Goal: Task Accomplishment & Management: Complete application form

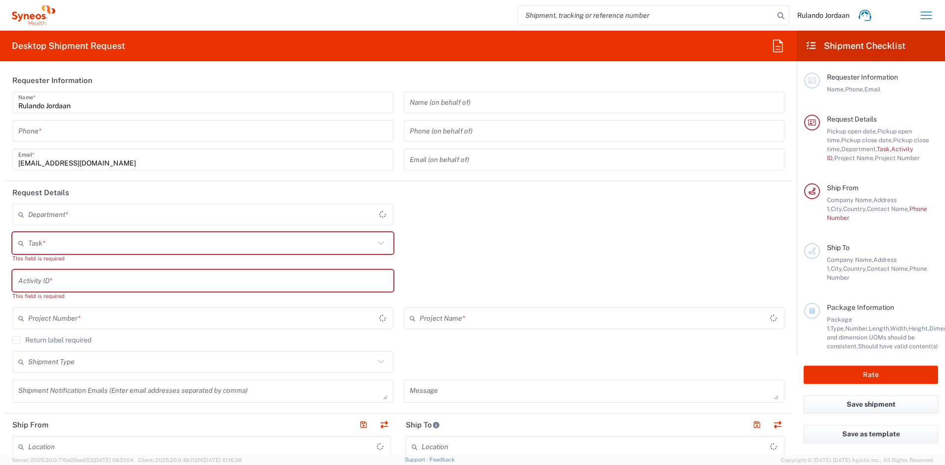
type input "Free State"
type input "4510"
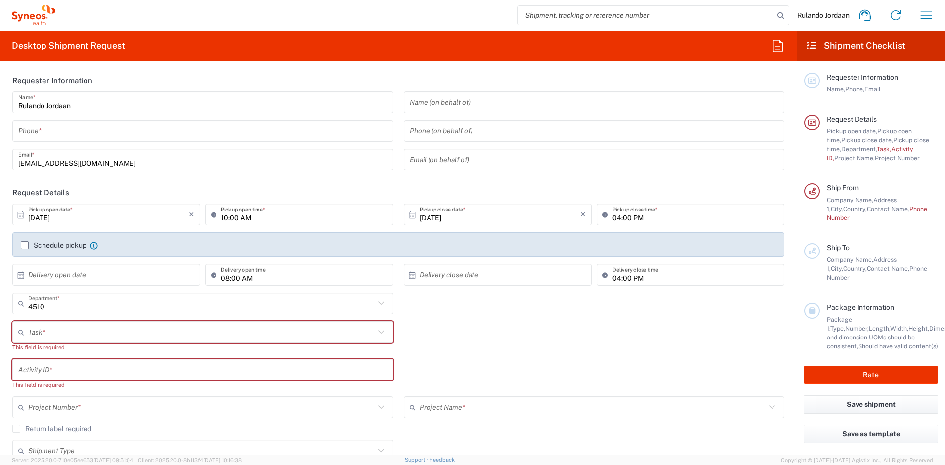
type input "[GEOGRAPHIC_DATA]"
type input "Syneos Health [GEOGRAPHIC_DATA] (Pty) Limited"
click at [60, 131] on input "tel" at bounding box center [202, 131] width 369 height 17
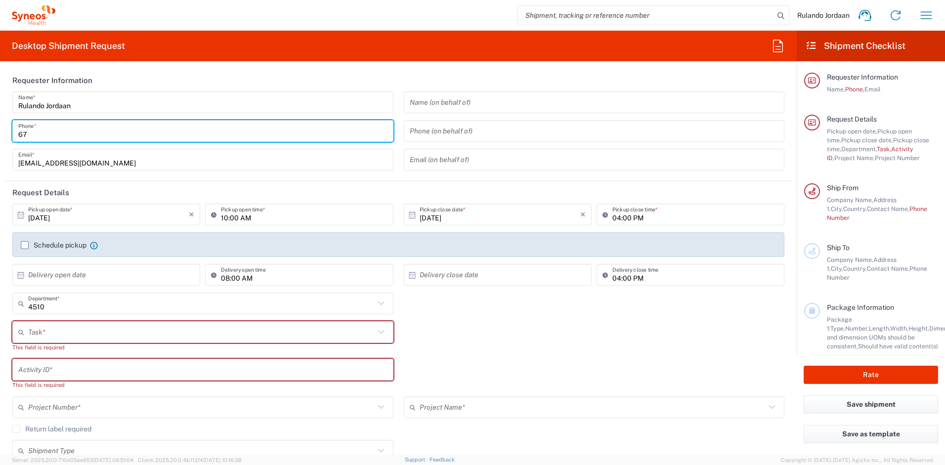
type input "6"
type input "0636729289"
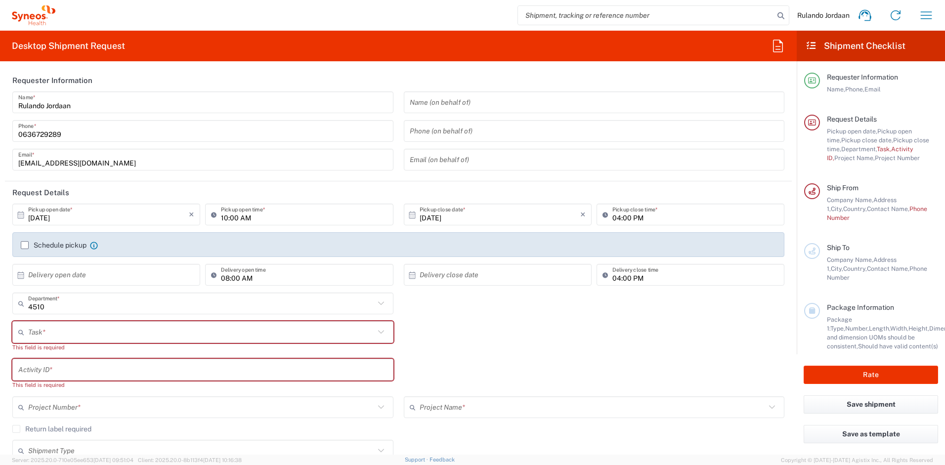
click at [212, 66] on div "Desktop Shipment Request Requester Information [PERSON_NAME] Name * [PHONE_NUMB…" at bounding box center [398, 243] width 797 height 424
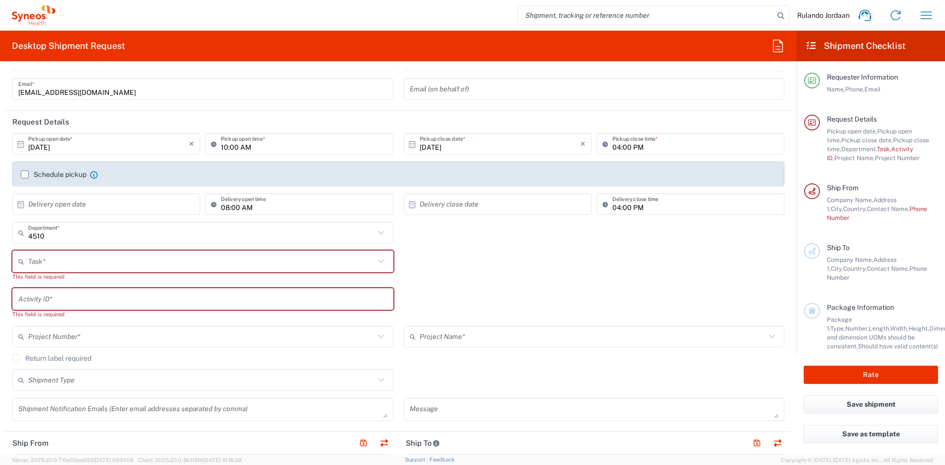
scroll to position [82, 0]
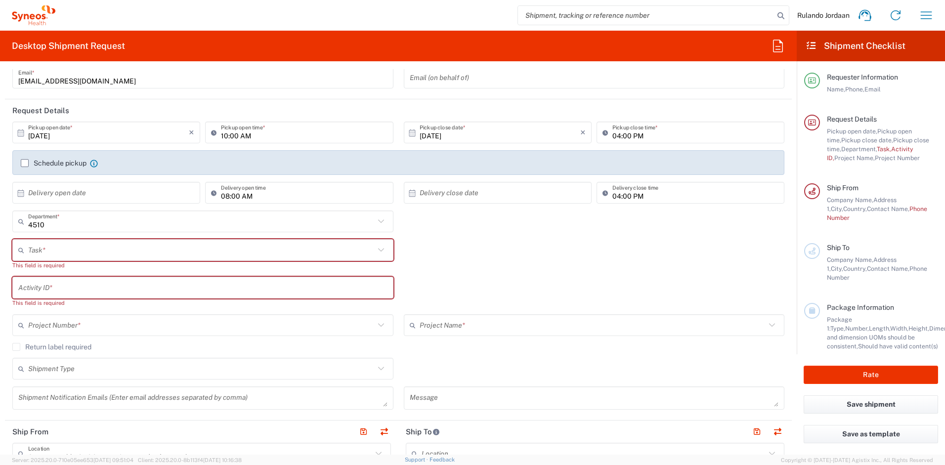
click at [28, 163] on label "Schedule pickup" at bounding box center [54, 163] width 66 height 8
click at [25, 163] on input "Schedule pickup" at bounding box center [25, 163] width 0 height 0
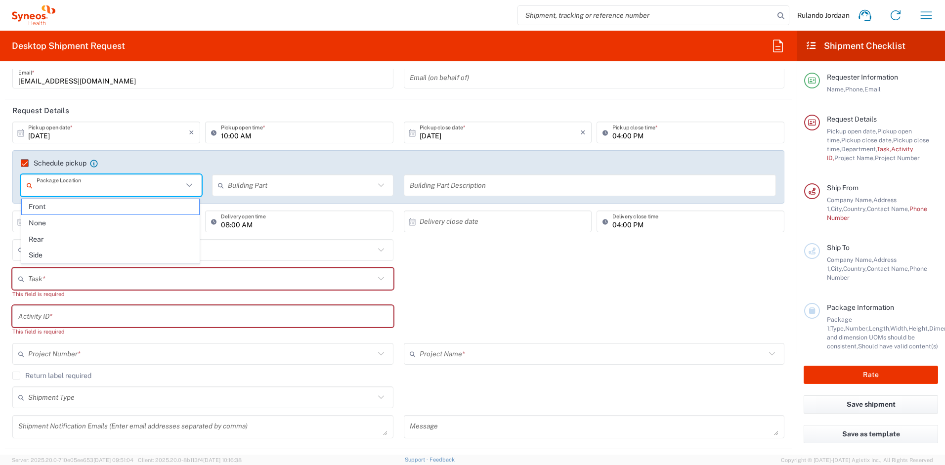
click at [94, 182] on input "text" at bounding box center [110, 185] width 146 height 17
click at [67, 210] on span "Front" at bounding box center [110, 206] width 177 height 15
type input "Front"
click at [282, 188] on input "text" at bounding box center [301, 185] width 146 height 17
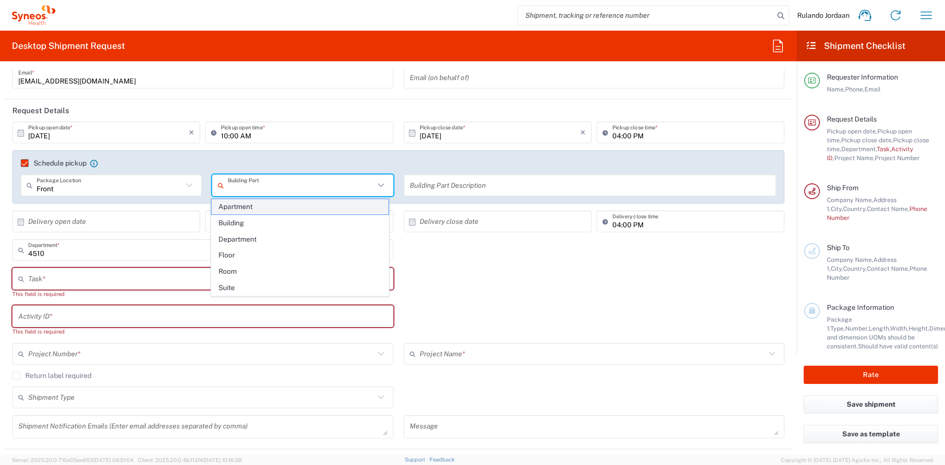
click at [237, 210] on span "Apartment" at bounding box center [300, 206] width 177 height 15
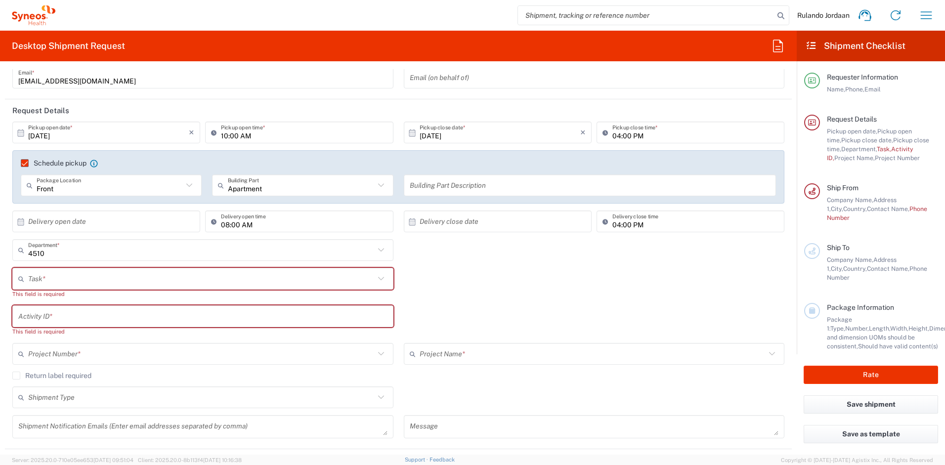
click at [436, 182] on input "text" at bounding box center [590, 185] width 361 height 17
click at [343, 175] on div "Apartment Building Part" at bounding box center [302, 185] width 181 height 22
type input "Apartment"
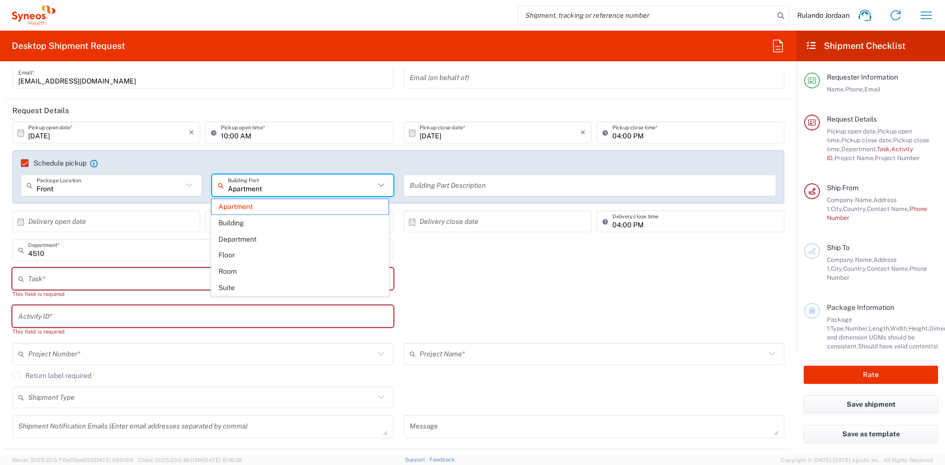
drag, startPoint x: 471, startPoint y: 146, endPoint x: 464, endPoint y: 154, distance: 10.9
click at [471, 146] on div "[DATE] × Pickup close date * Cancel Apply" at bounding box center [497, 136] width 193 height 29
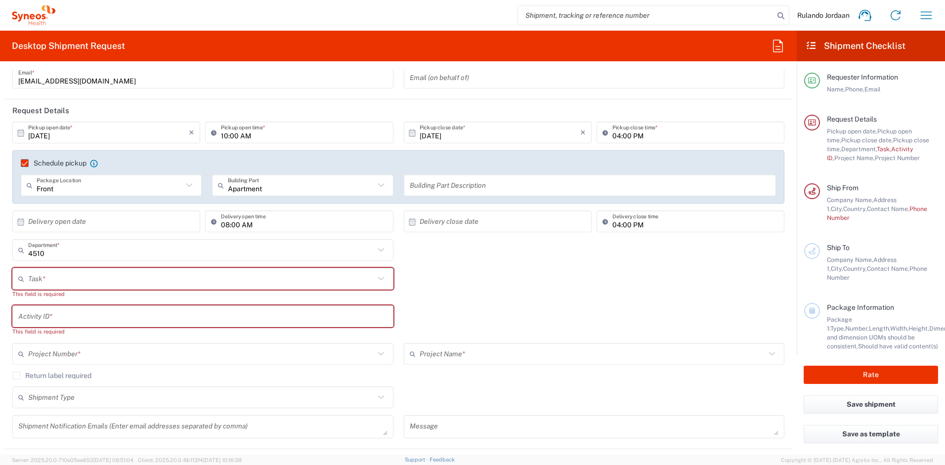
click at [424, 191] on input "text" at bounding box center [590, 185] width 361 height 17
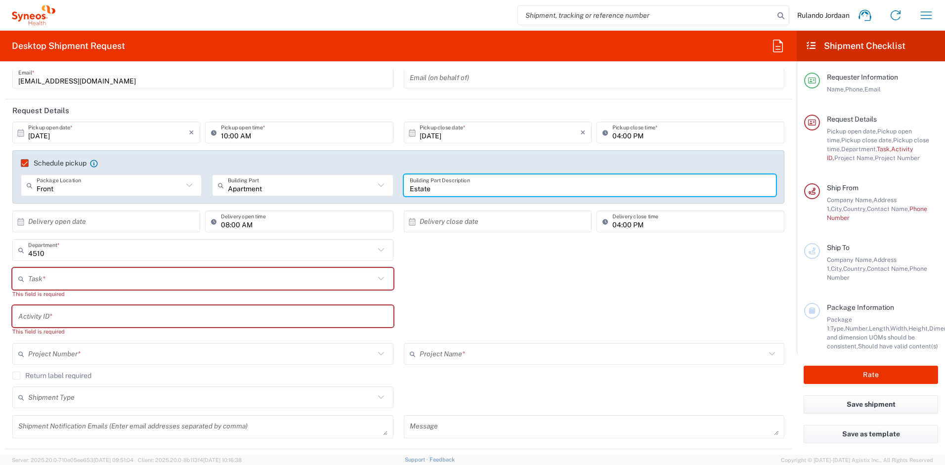
type input "Estate"
click at [498, 258] on div "4510 Department * 4510 3000 3100 3109 3110 3111 3112 3125 3130 3135 3136 3150 3…" at bounding box center [398, 253] width 782 height 29
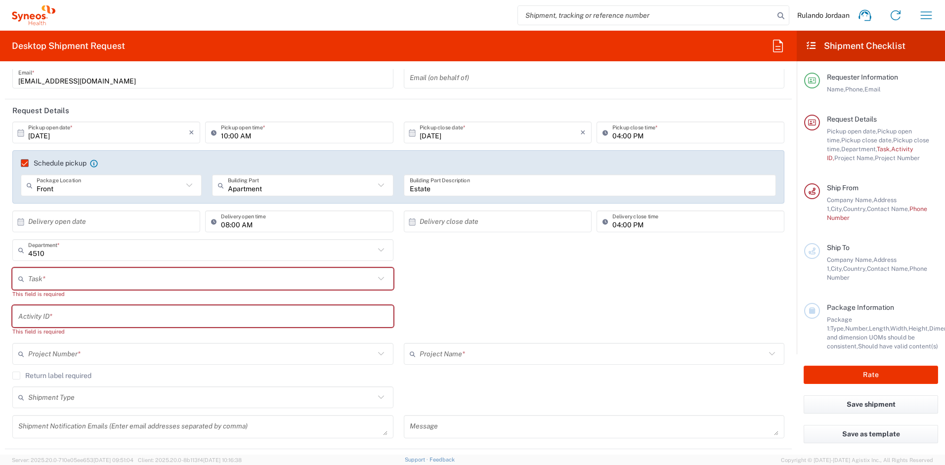
click at [95, 286] on input "text" at bounding box center [201, 278] width 346 height 17
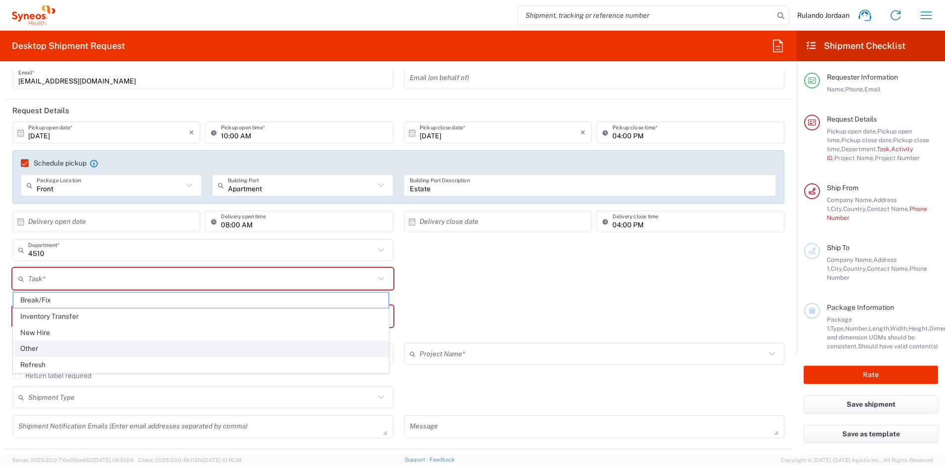
click at [40, 345] on span "Other" at bounding box center [200, 348] width 375 height 15
type input "Other"
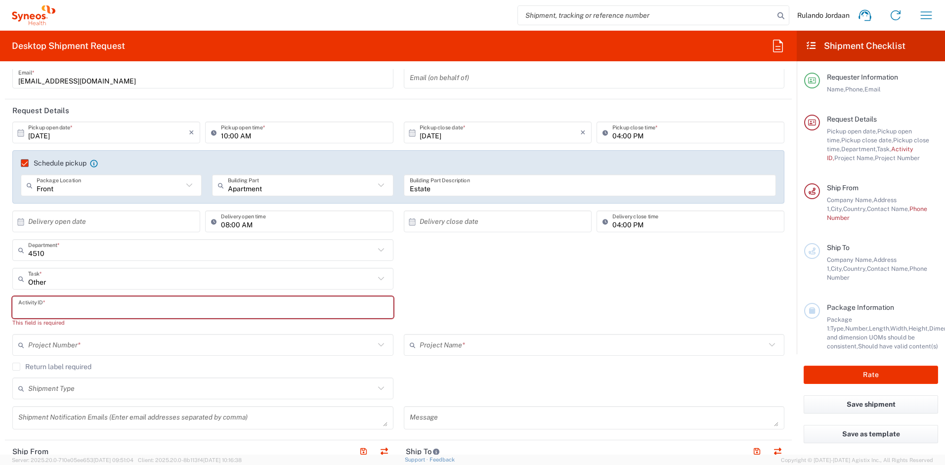
click at [51, 301] on input "text" at bounding box center [202, 307] width 369 height 17
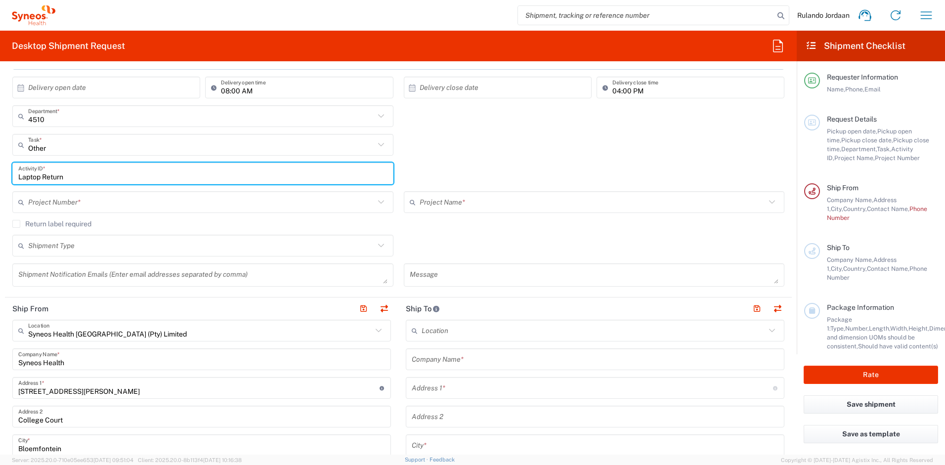
scroll to position [262, 0]
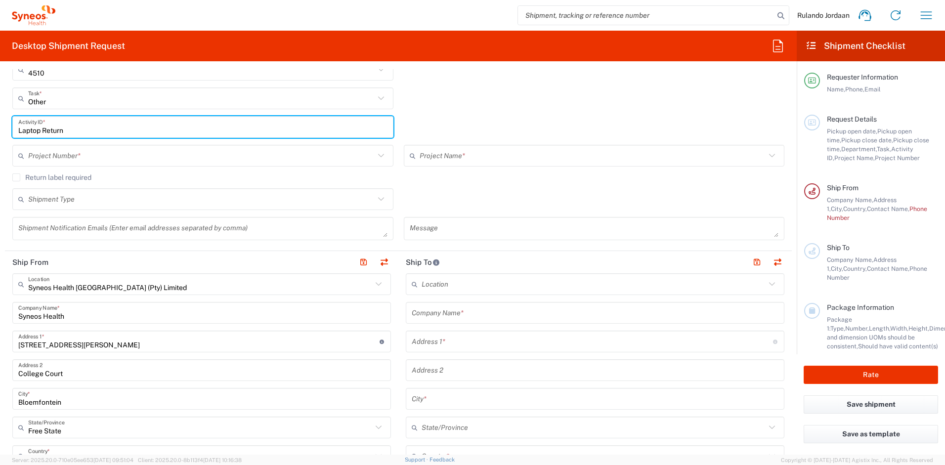
type input "Laptop Return"
click at [108, 117] on div "Laptop Return Activity ID *" at bounding box center [202, 127] width 381 height 22
click at [96, 124] on input "Laptop Return" at bounding box center [202, 127] width 369 height 17
click at [85, 149] on input "text" at bounding box center [201, 155] width 346 height 17
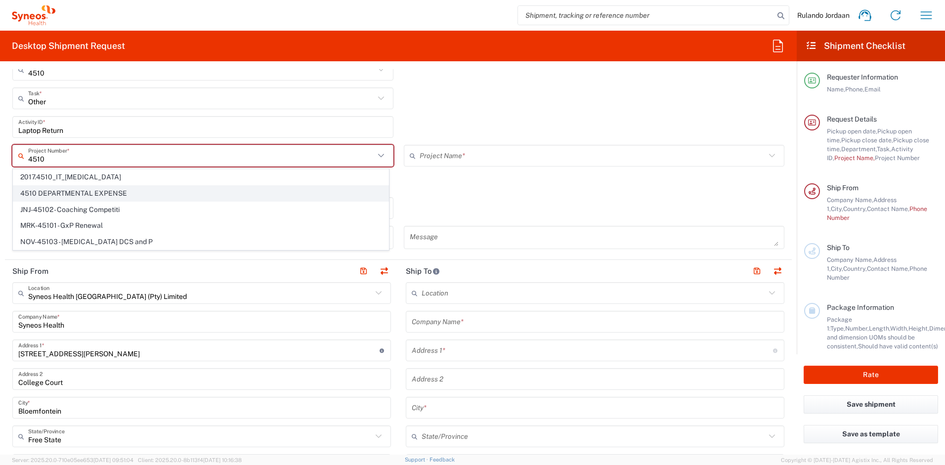
click at [78, 191] on span "4510 DEPARTMENTAL EXPENSE" at bounding box center [200, 193] width 375 height 15
type input "4510 DEPARTMENTAL EXPENSE"
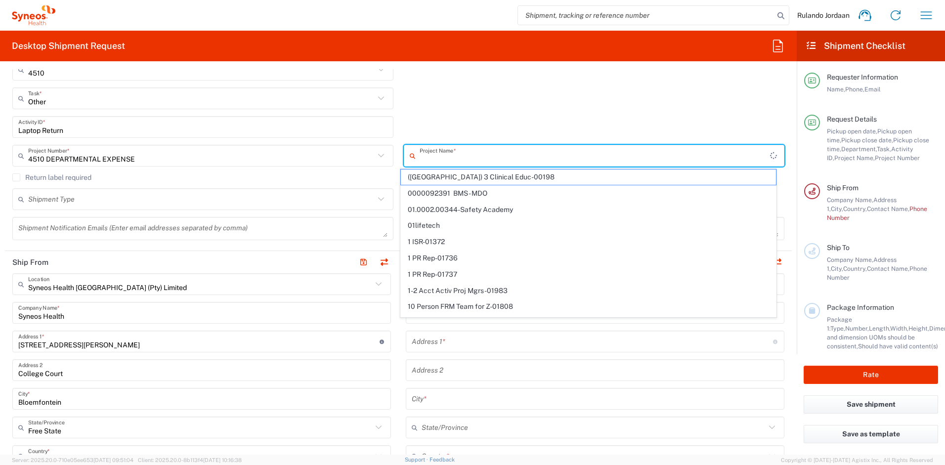
click at [469, 147] on input "text" at bounding box center [595, 155] width 351 height 17
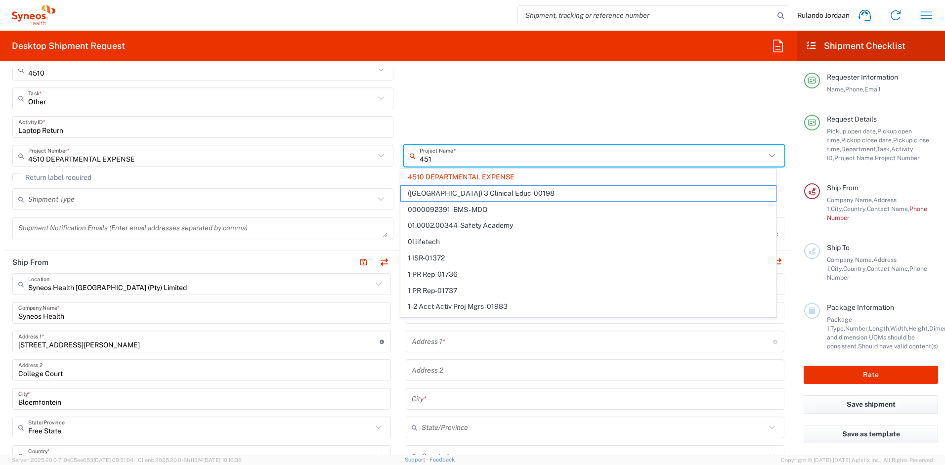
type input "4510"
type input "4510 DEPARTMENTAL EXPENSE"
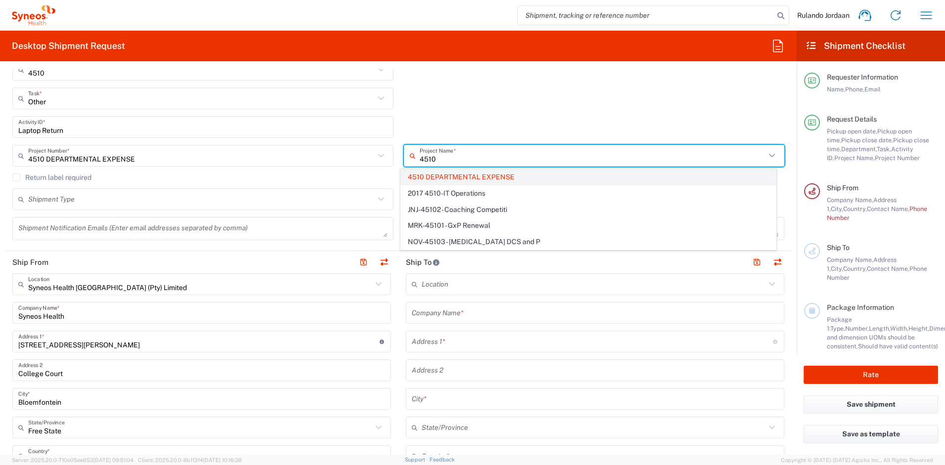
type input "4510"
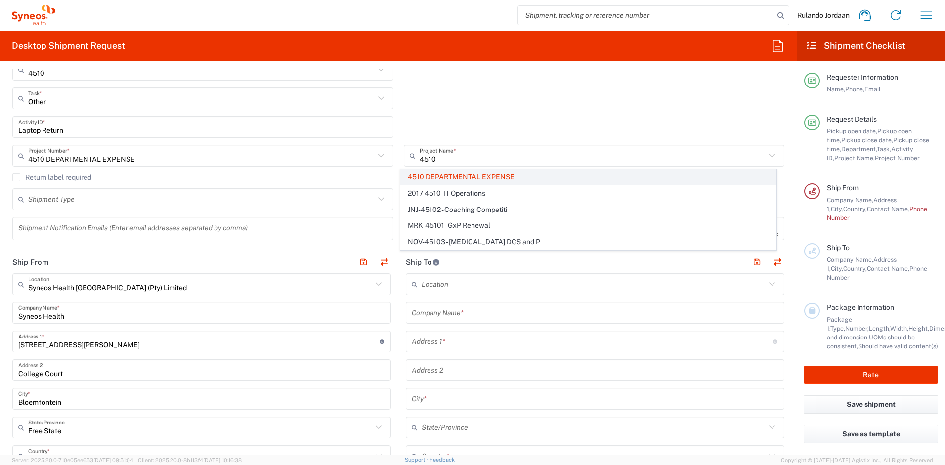
click at [508, 172] on span "4510 DEPARTMENTAL EXPENSE" at bounding box center [588, 177] width 375 height 15
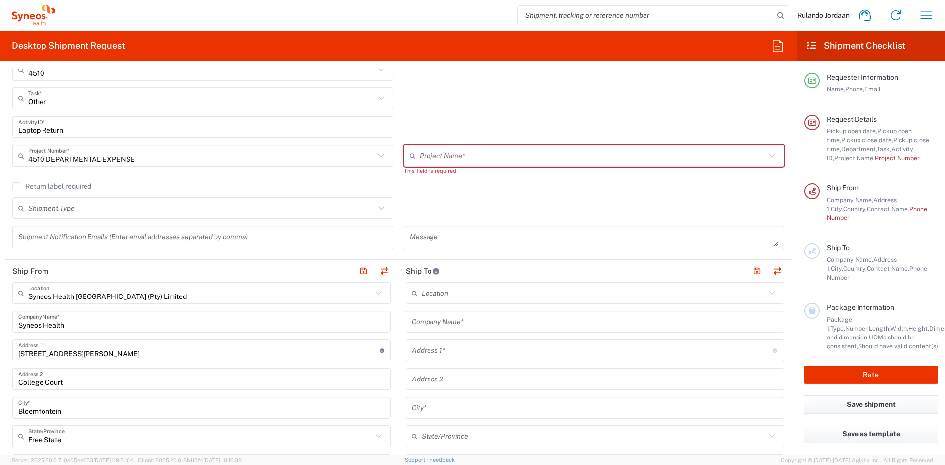
click at [444, 158] on input "text" at bounding box center [593, 155] width 346 height 17
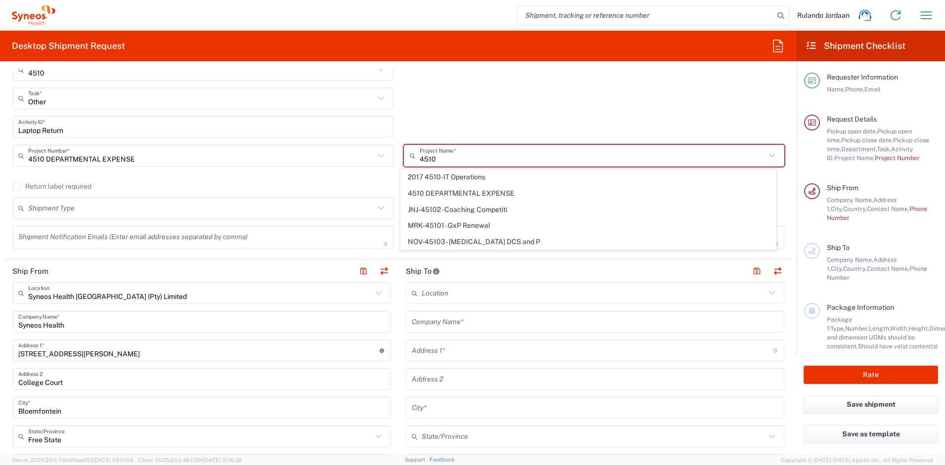
click at [465, 193] on span "4510 DEPARTMENTAL EXPENSE" at bounding box center [588, 193] width 375 height 15
type input "4510 DEPARTMENTAL EXPENSE"
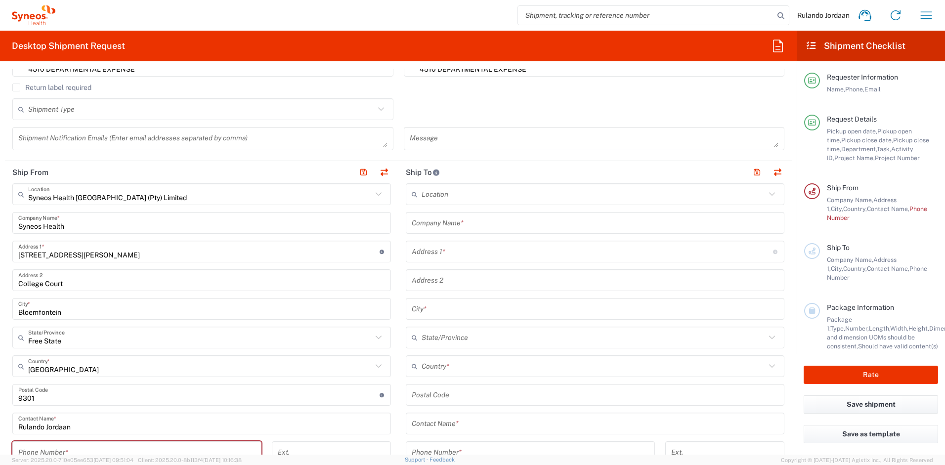
scroll to position [366, 0]
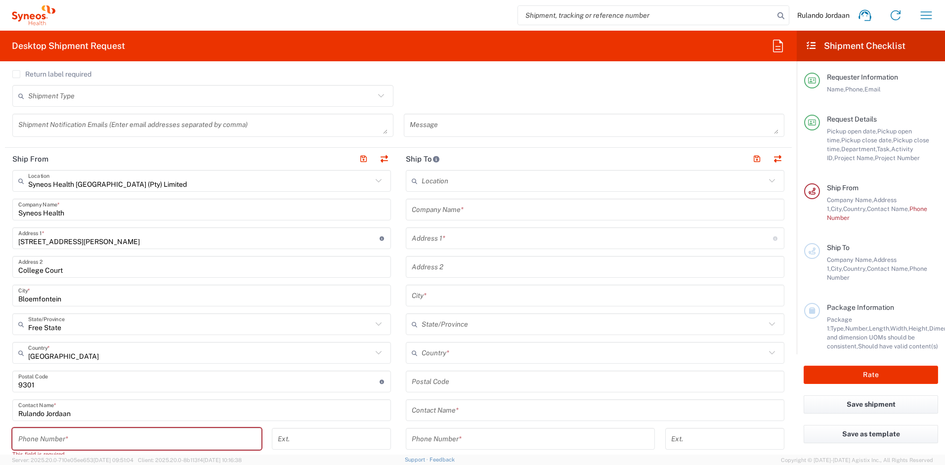
click at [435, 213] on input "text" at bounding box center [595, 209] width 367 height 17
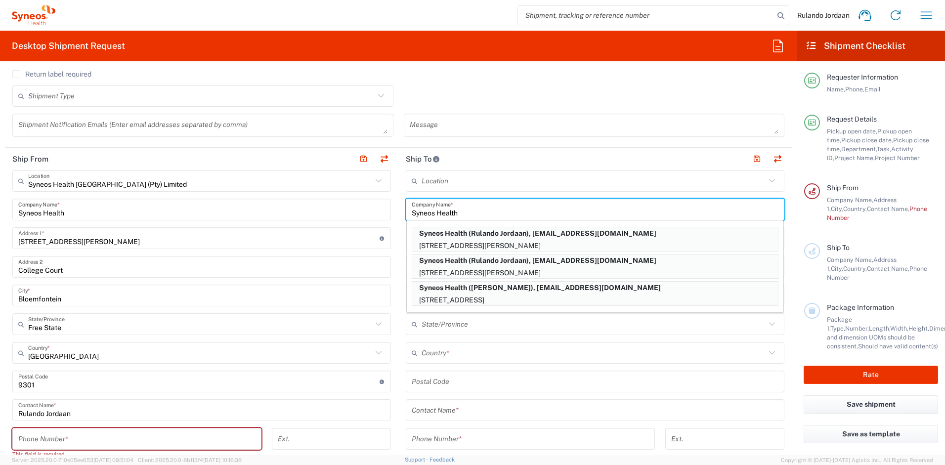
type input "Syneos Health"
click at [398, 217] on main "Location [PERSON_NAME] LLC-[GEOGRAPHIC_DATA] [GEOGRAPHIC_DATA] [GEOGRAPHIC_DATA…" at bounding box center [594, 377] width 393 height 415
click at [435, 322] on input "text" at bounding box center [594, 324] width 344 height 17
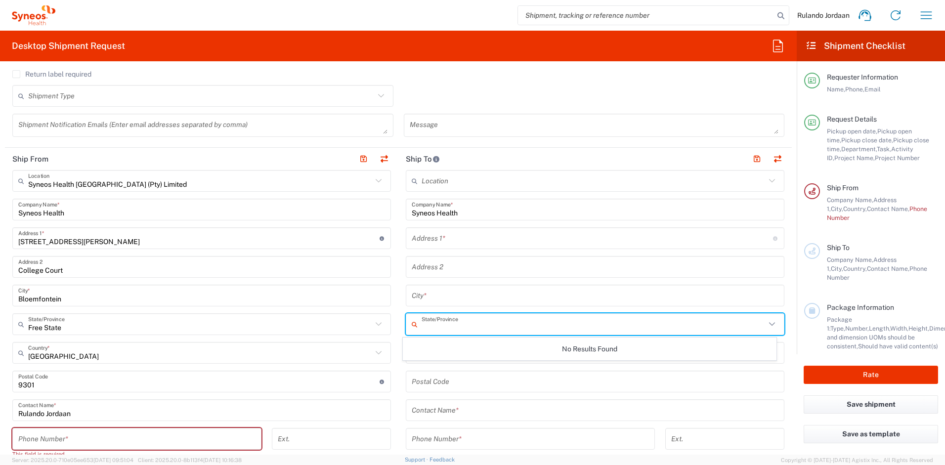
click at [398, 277] on main "Location [PERSON_NAME] LLC-[GEOGRAPHIC_DATA] [GEOGRAPHIC_DATA] [GEOGRAPHIC_DATA…" at bounding box center [594, 377] width 393 height 415
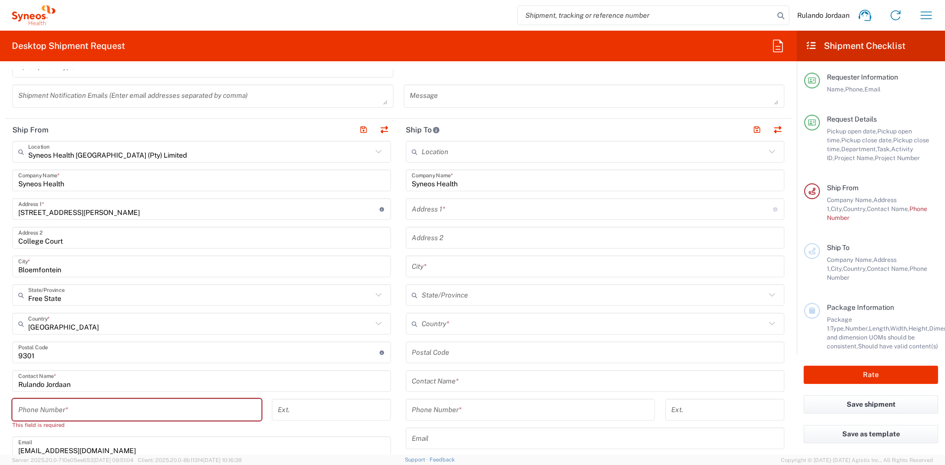
scroll to position [458, 0]
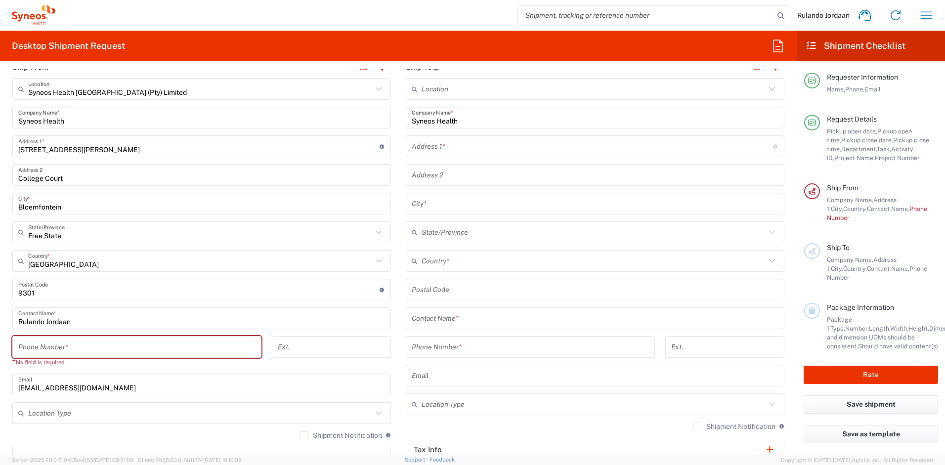
click at [445, 270] on div "Country *" at bounding box center [595, 261] width 379 height 22
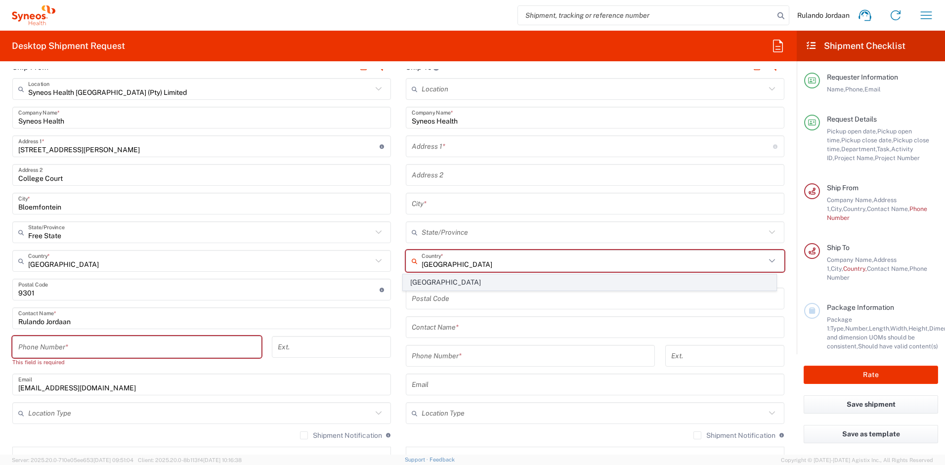
type input "[GEOGRAPHIC_DATA]"
click at [430, 282] on span "[GEOGRAPHIC_DATA]" at bounding box center [589, 282] width 373 height 15
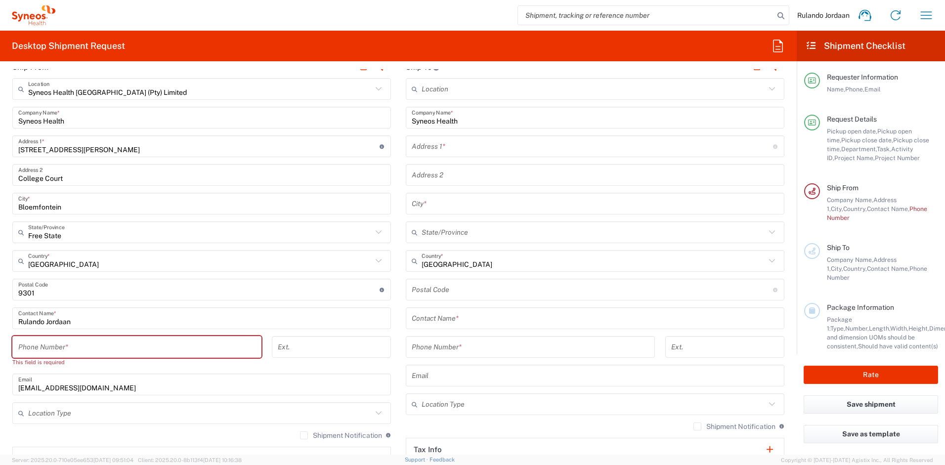
click at [435, 236] on input "text" at bounding box center [594, 232] width 344 height 17
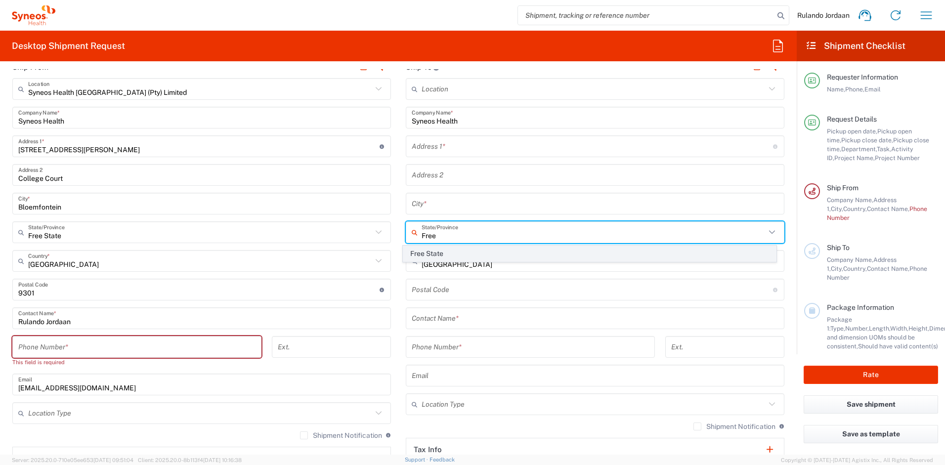
click at [478, 255] on span "Free State" at bounding box center [589, 253] width 373 height 15
type input "Free State"
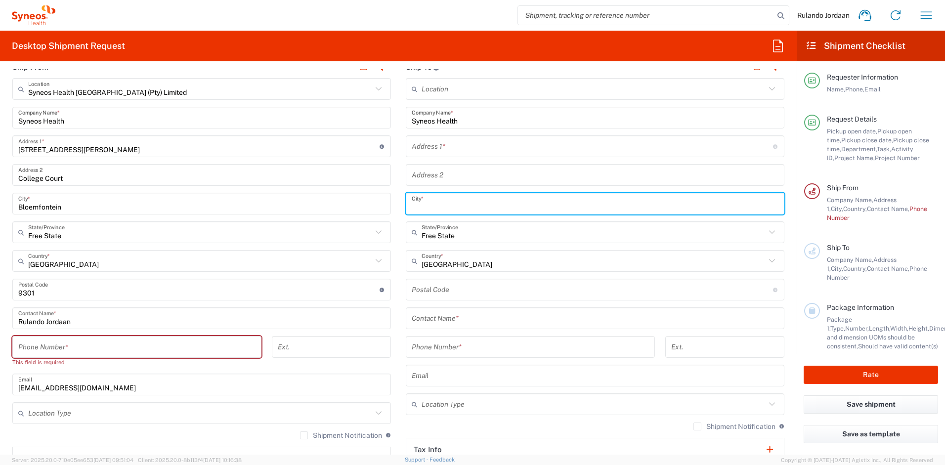
click at [417, 197] on input "text" at bounding box center [595, 203] width 367 height 17
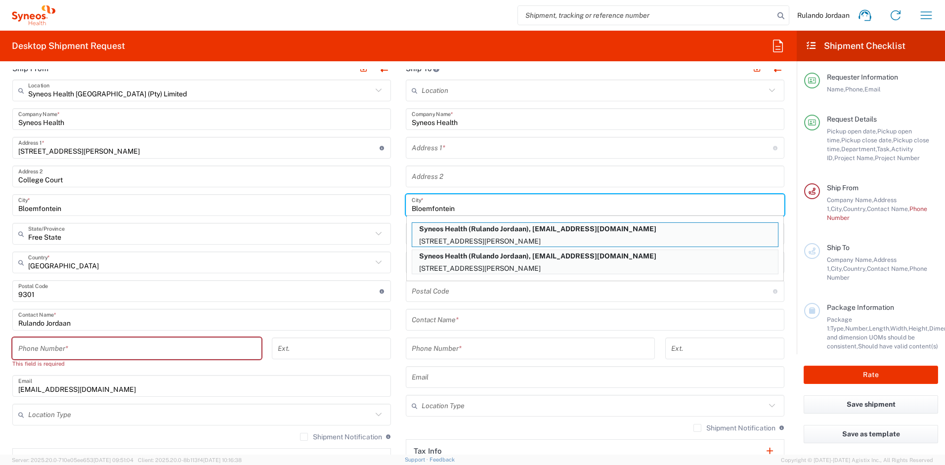
scroll to position [456, 0]
type input "Bloemfontein"
click at [424, 169] on input "text" at bounding box center [595, 177] width 367 height 17
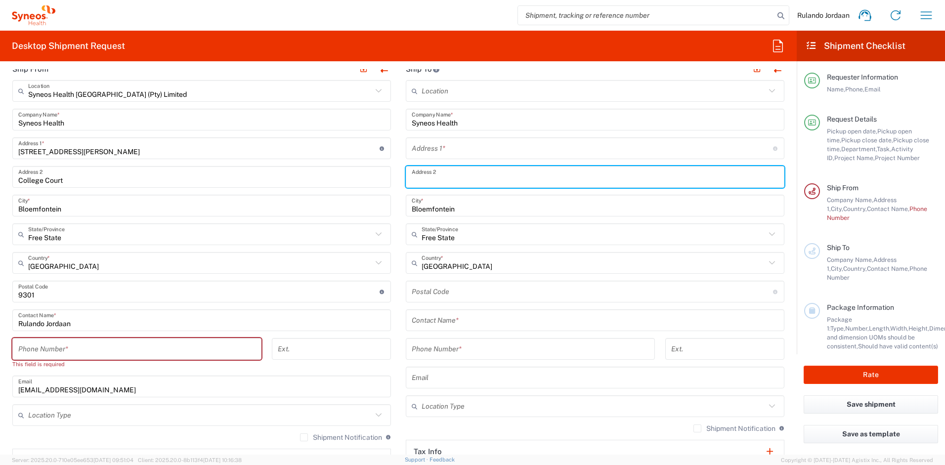
click at [416, 144] on input "text" at bounding box center [592, 148] width 361 height 17
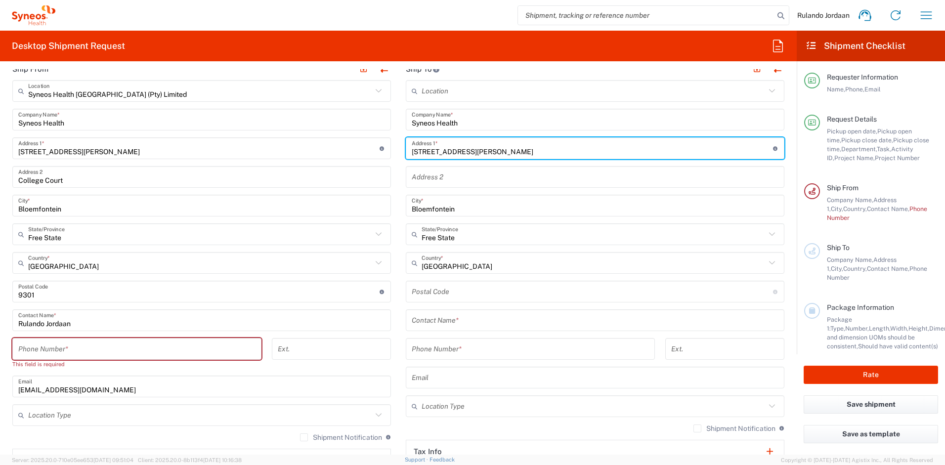
click at [429, 151] on input "[STREET_ADDRESS][PERSON_NAME]" at bounding box center [592, 148] width 361 height 17
type input "[STREET_ADDRESS][PERSON_NAME]"
click at [445, 172] on input "text" at bounding box center [595, 177] width 367 height 17
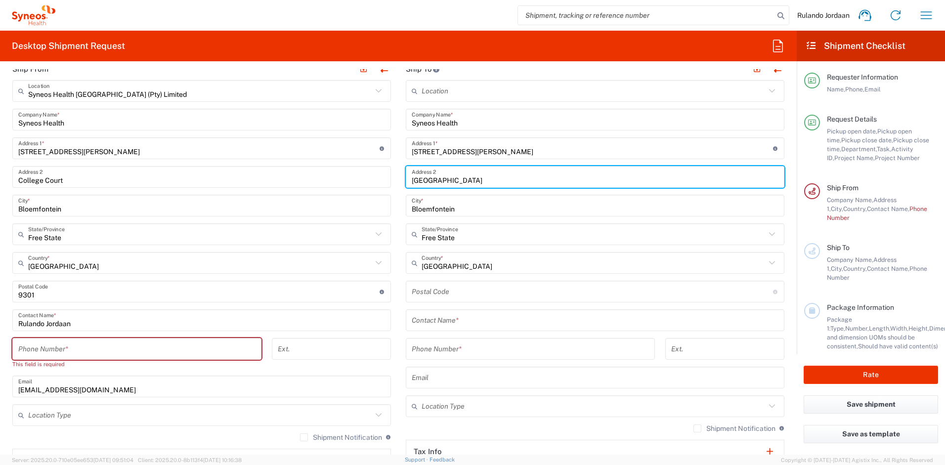
type input "[GEOGRAPHIC_DATA]"
click at [398, 207] on main "Location [PERSON_NAME] LLC-[GEOGRAPHIC_DATA] [GEOGRAPHIC_DATA] [GEOGRAPHIC_DATA…" at bounding box center [594, 287] width 393 height 415
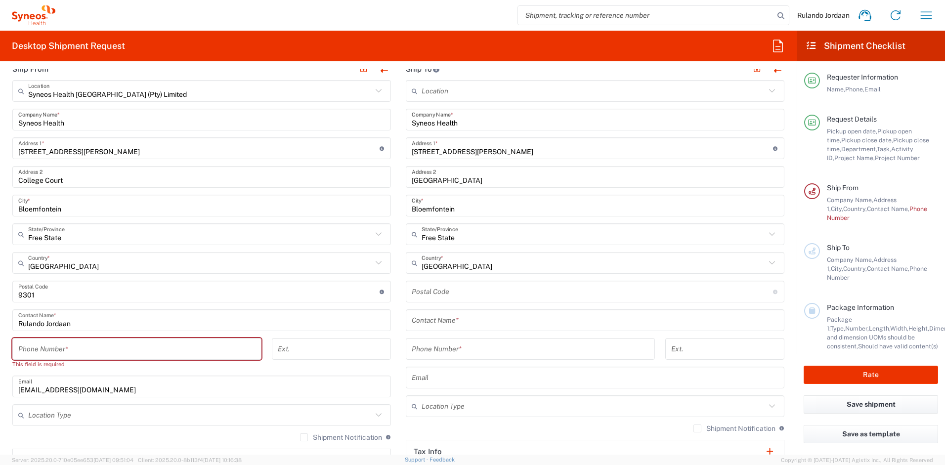
click at [446, 295] on input "undefined" at bounding box center [592, 291] width 361 height 17
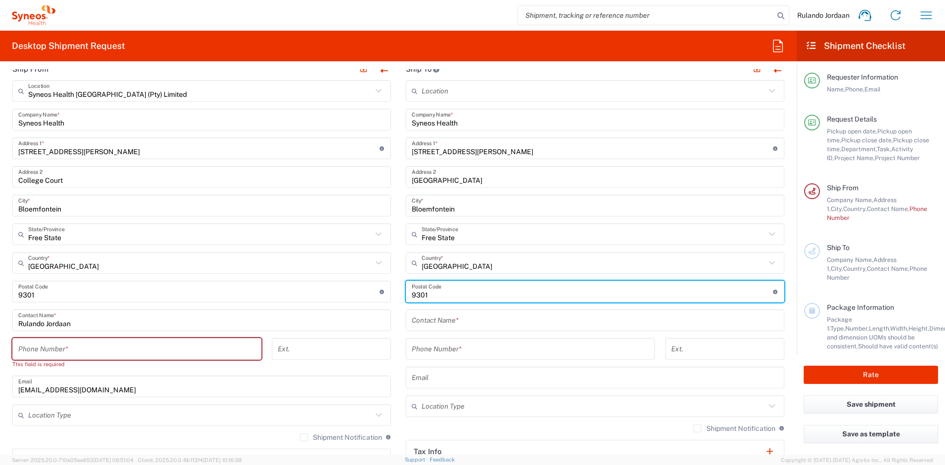
type input "9301"
drag, startPoint x: 382, startPoint y: 301, endPoint x: 405, endPoint y: 322, distance: 30.5
click at [383, 302] on div "Postal Code Postal Code for [GEOGRAPHIC_DATA] should have the following format:…" at bounding box center [201, 292] width 379 height 22
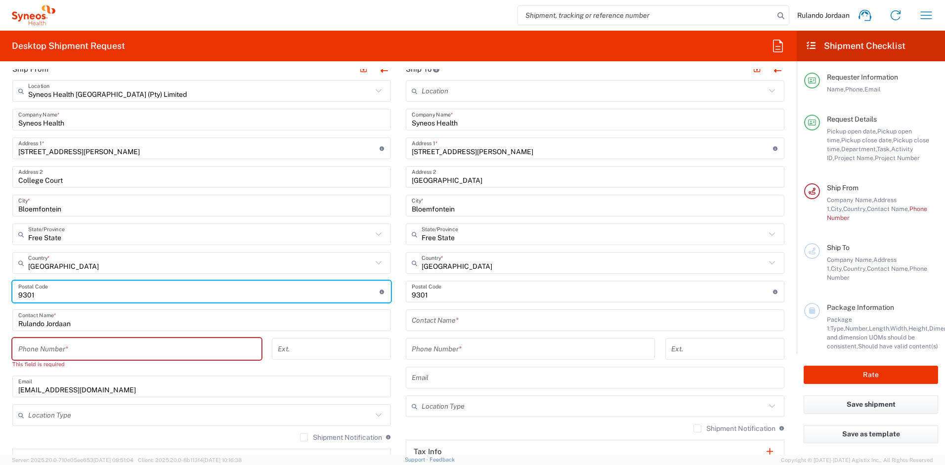
click at [416, 322] on input "text" at bounding box center [595, 320] width 367 height 17
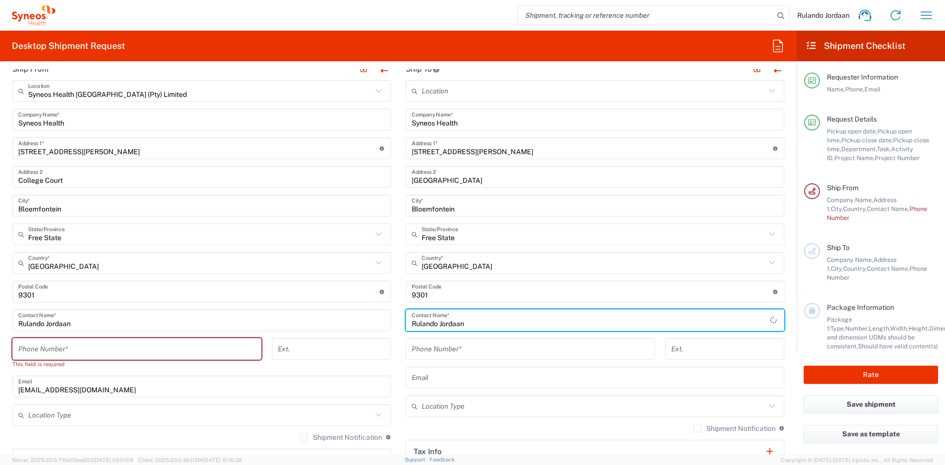
type input "Rulando Jordaan"
click at [451, 350] on input "tel" at bounding box center [530, 349] width 237 height 17
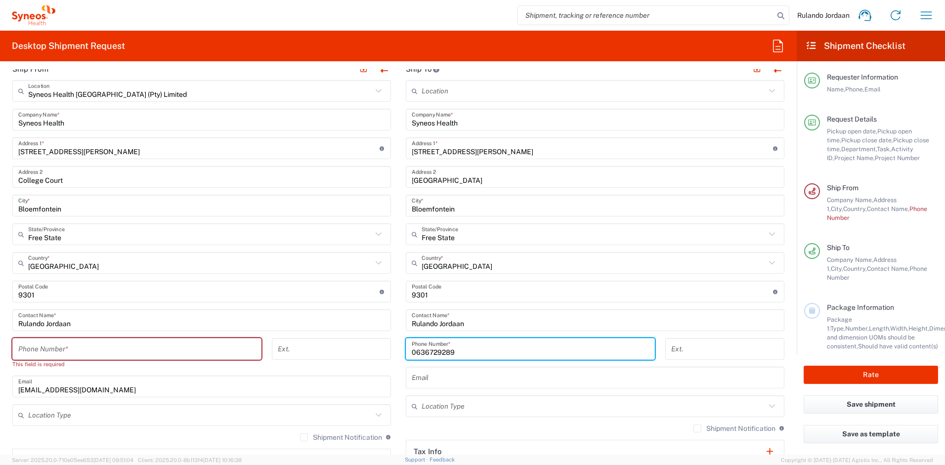
type input "0636729289"
click at [393, 319] on main "Syneos Health [GEOGRAPHIC_DATA] (Pty) Limited Location Syneos Health [GEOGRAPHI…" at bounding box center [201, 306] width 393 height 453
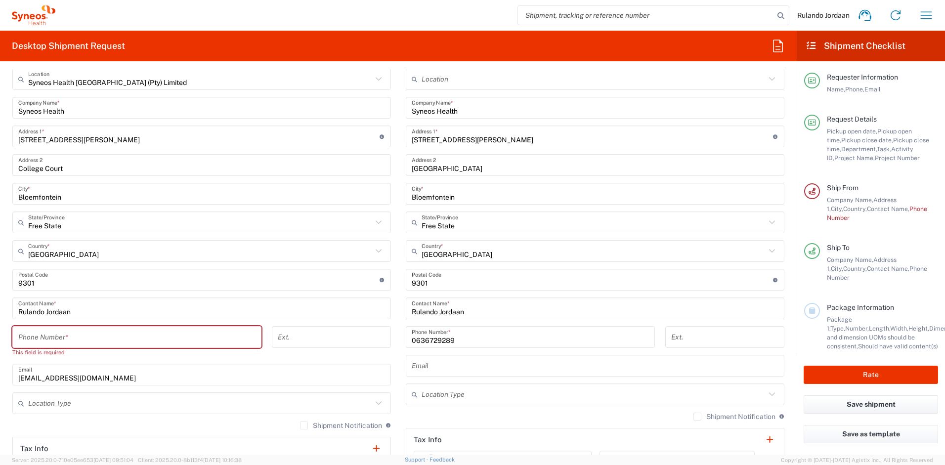
scroll to position [496, 0]
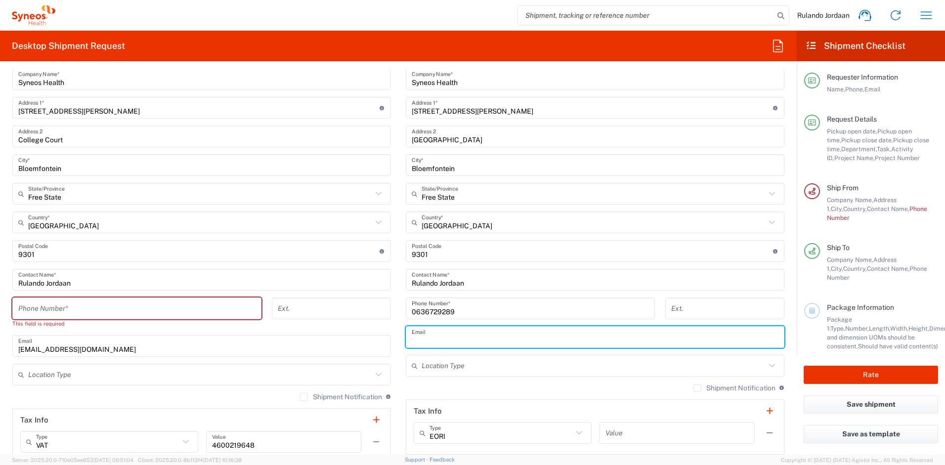
click at [436, 335] on input "text" at bounding box center [595, 337] width 367 height 17
type input "[EMAIL_ADDRESS][DOMAIN_NAME]"
click at [392, 308] on main "Syneos Health [GEOGRAPHIC_DATA] (Pty) Limited Location Syneos Health [GEOGRAPHI…" at bounding box center [201, 266] width 393 height 453
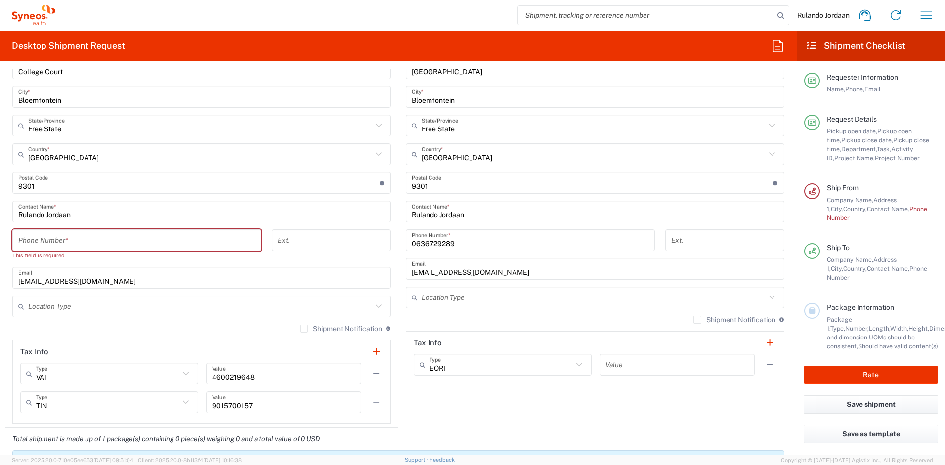
scroll to position [573, 0]
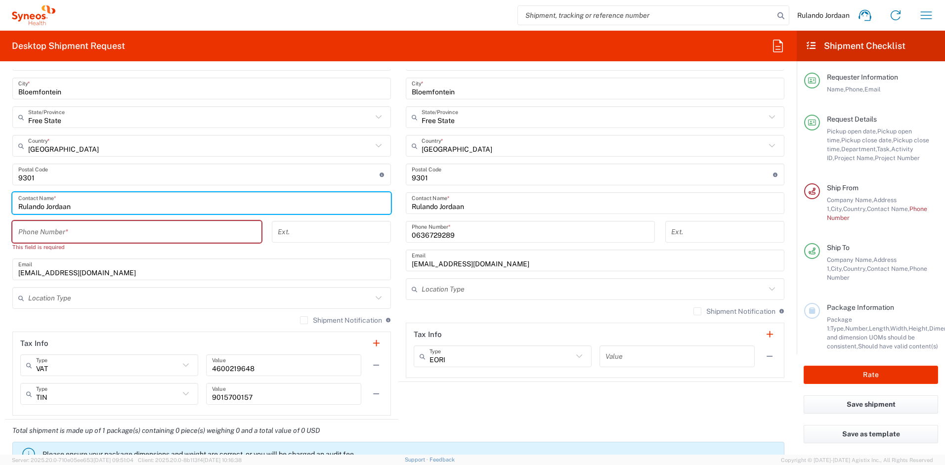
click at [95, 210] on input "Rulando Jordaan" at bounding box center [201, 203] width 367 height 17
drag, startPoint x: 84, startPoint y: 207, endPoint x: 10, endPoint y: 194, distance: 74.8
click at [10, 194] on main "Syneos Health [GEOGRAPHIC_DATA] (Pty) Limited Location Syneos Health [GEOGRAPHI…" at bounding box center [201, 189] width 393 height 453
type input "[PERSON_NAME]"
click at [57, 234] on input "tel" at bounding box center [136, 231] width 237 height 17
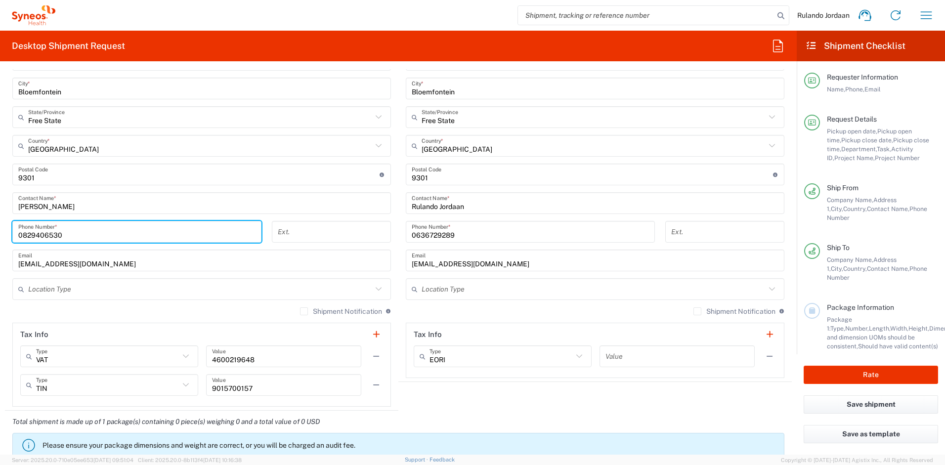
type input "0829406530"
click at [398, 97] on main "Location [PERSON_NAME] LLC-[GEOGRAPHIC_DATA] [GEOGRAPHIC_DATA] [GEOGRAPHIC_DATA…" at bounding box center [594, 170] width 393 height 415
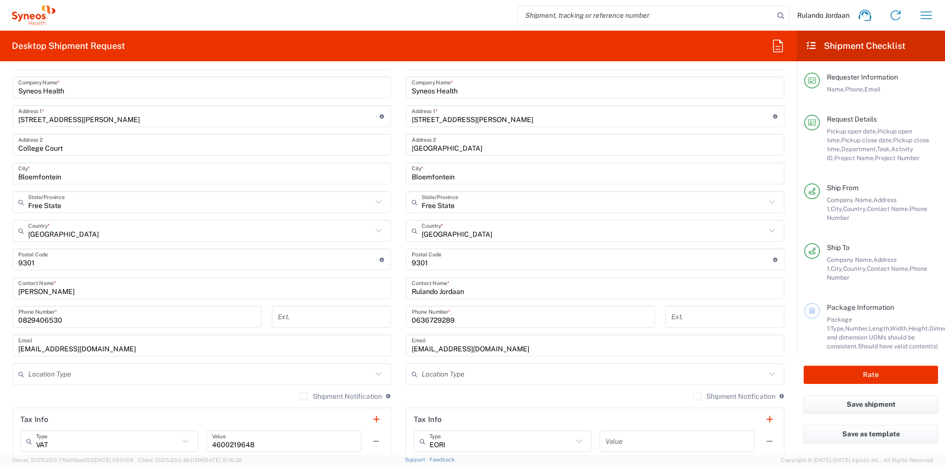
scroll to position [408, 0]
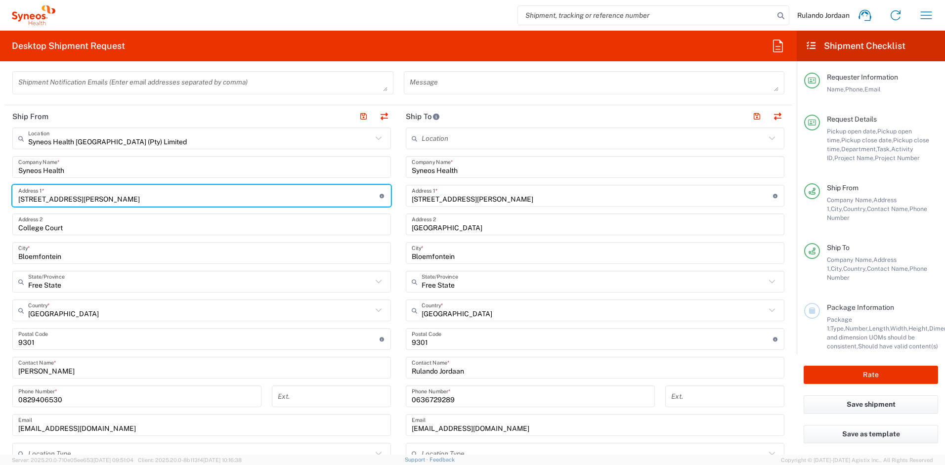
drag, startPoint x: 91, startPoint y: 198, endPoint x: 16, endPoint y: 188, distance: 76.3
click at [17, 188] on div "[STREET_ADDRESS][PERSON_NAME] Address 1 * For cross streets use street names wi…" at bounding box center [201, 196] width 379 height 22
click at [43, 199] on input "[STREET_ADDRESS]" at bounding box center [198, 195] width 361 height 17
type input "[STREET_ADDRESS]"
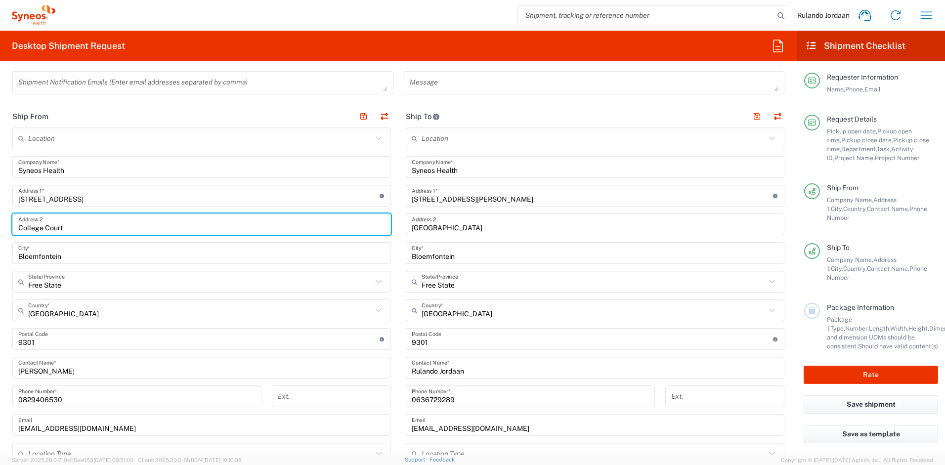
drag, startPoint x: 69, startPoint y: 233, endPoint x: -2, endPoint y: 225, distance: 71.6
click at [0, 225] on html "Rulando Jordaan Home Shipment estimator Shipment tracking Desktop shipment requ…" at bounding box center [472, 232] width 945 height 465
type input "Welgevonden Estate"
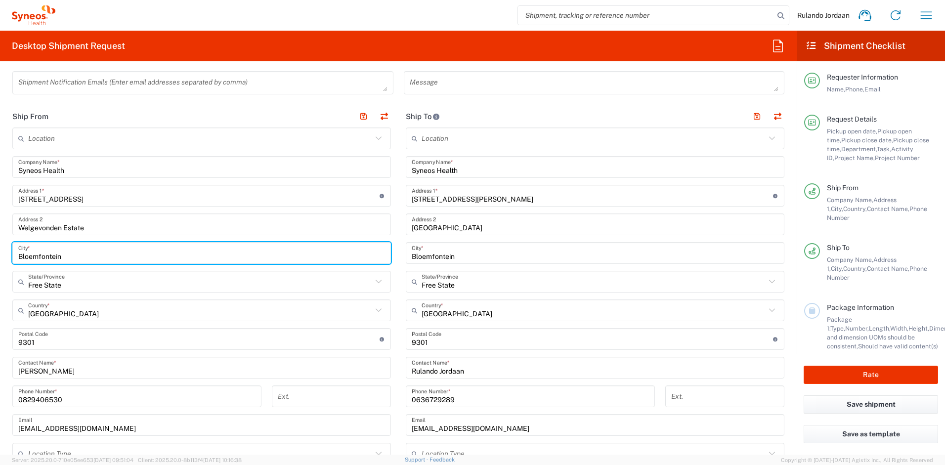
drag, startPoint x: 69, startPoint y: 256, endPoint x: -2, endPoint y: 255, distance: 70.7
click at [0, 255] on html "Rulando Jordaan Home Shipment estimator Shipment tracking Desktop shipment requ…" at bounding box center [472, 232] width 945 height 465
type input "[GEOGRAPHIC_DATA]"
click at [91, 282] on input "text" at bounding box center [200, 281] width 344 height 17
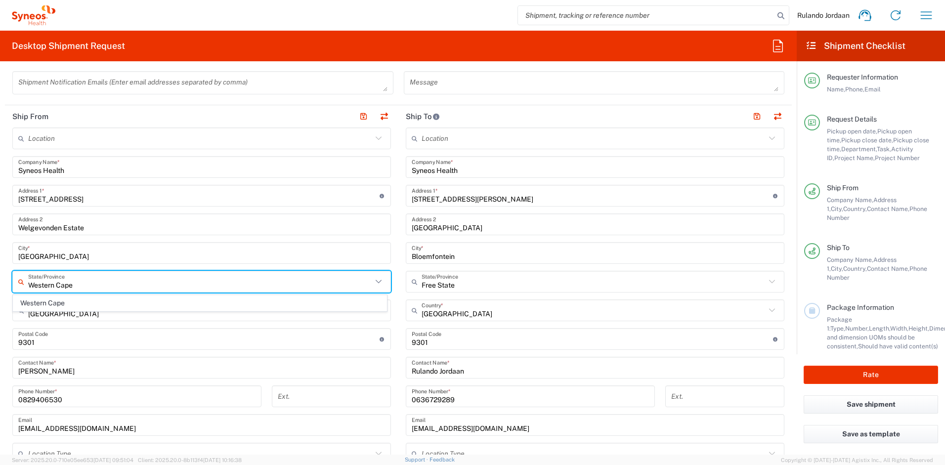
type input "Western Cape"
click at [398, 84] on div "Message" at bounding box center [593, 86] width 391 height 30
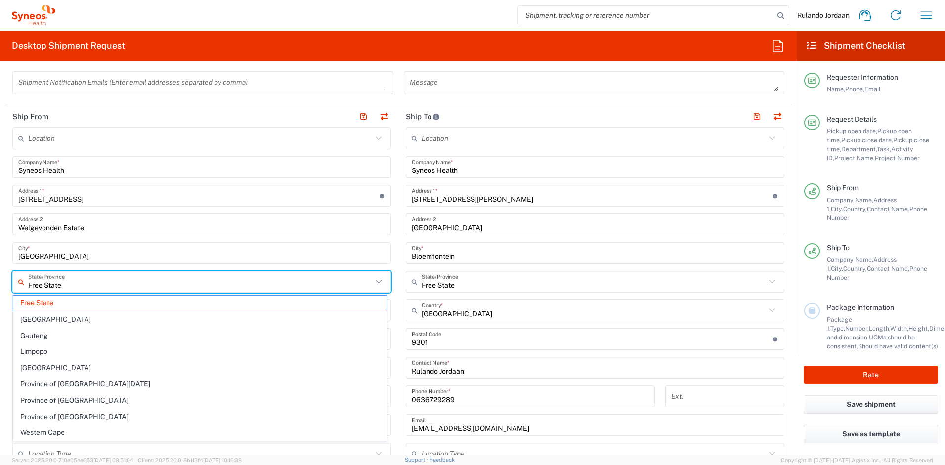
click at [45, 275] on input "Free State" at bounding box center [200, 281] width 344 height 17
click at [45, 427] on span "Western Cape" at bounding box center [199, 432] width 373 height 15
type input "Western Cape"
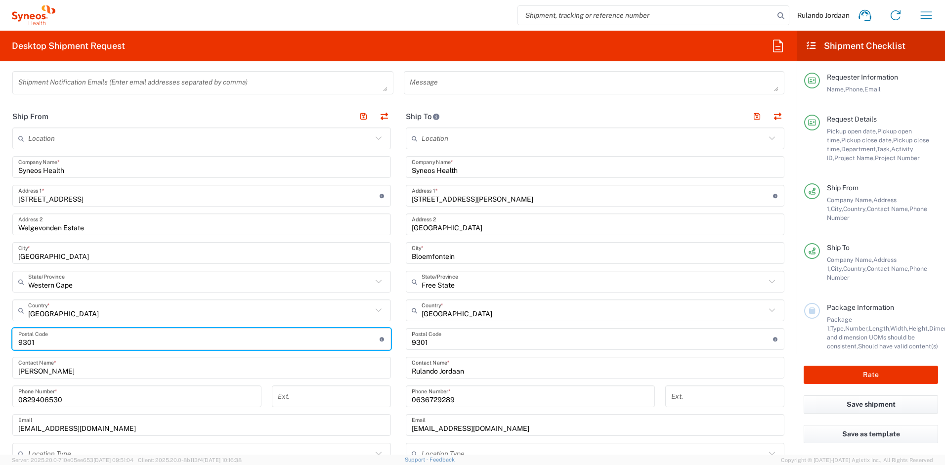
drag, startPoint x: 44, startPoint y: 344, endPoint x: -2, endPoint y: 342, distance: 46.0
click at [0, 342] on html "Rulando Jordaan Home Shipment estimator Shipment tracking Desktop shipment requ…" at bounding box center [472, 232] width 945 height 465
type input "7600"
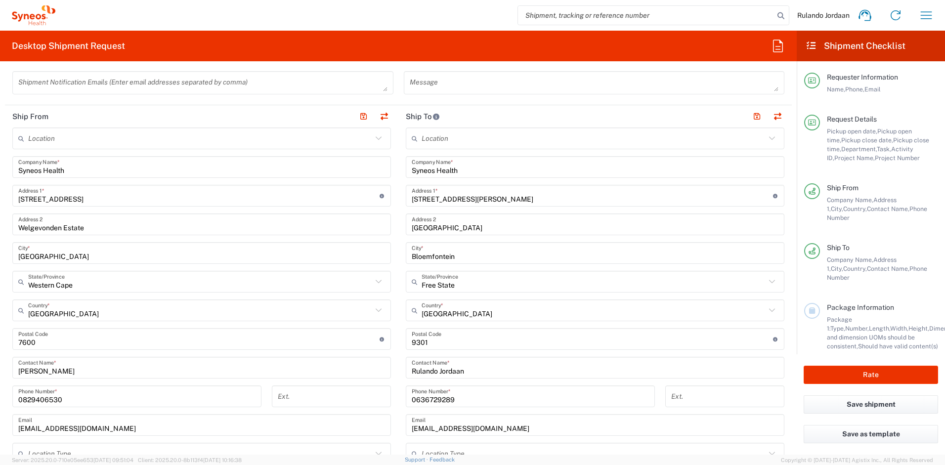
click at [5, 337] on main "Location [PERSON_NAME] LLC-[GEOGRAPHIC_DATA] [GEOGRAPHIC_DATA] [GEOGRAPHIC_DATA…" at bounding box center [201, 350] width 393 height 444
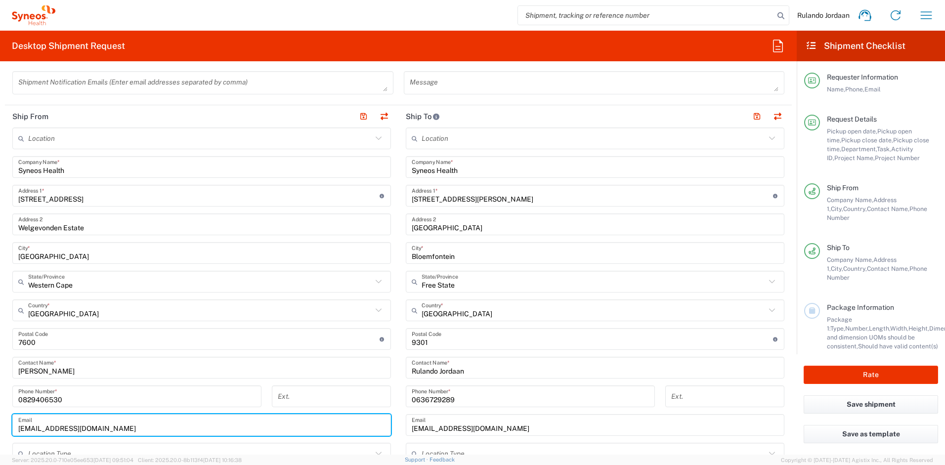
drag, startPoint x: 142, startPoint y: 431, endPoint x: 0, endPoint y: 430, distance: 141.9
click at [0, 430] on html "Rulando Jordaan Home Shipment estimator Shipment tracking Desktop shipment requ…" at bounding box center [472, 232] width 945 height 465
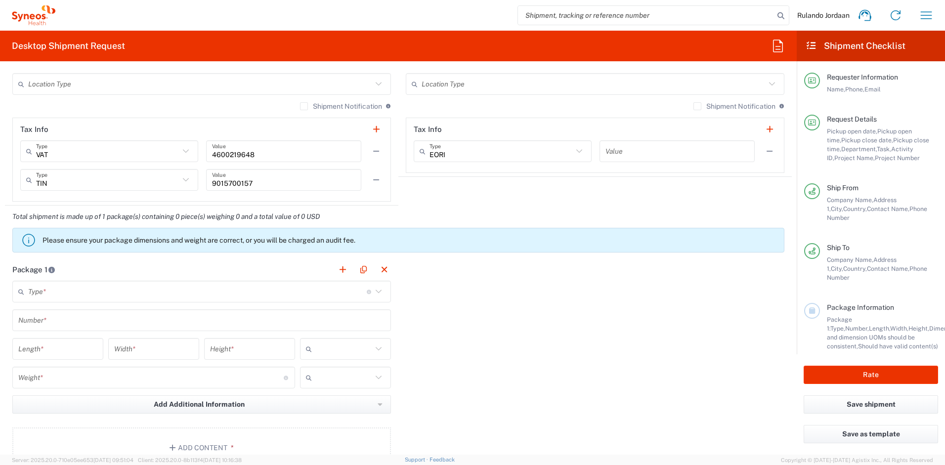
scroll to position [782, 0]
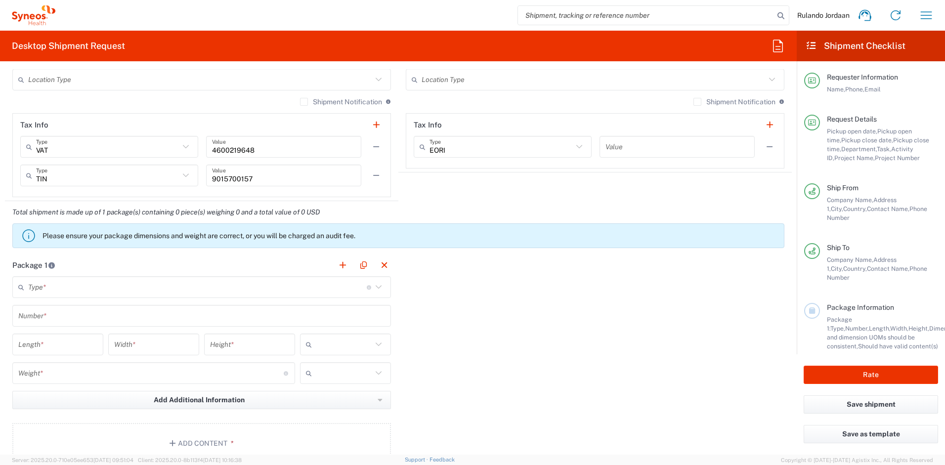
type input "[EMAIL_ADDRESS][DOMAIN_NAME]"
click at [82, 284] on input "text" at bounding box center [197, 287] width 339 height 17
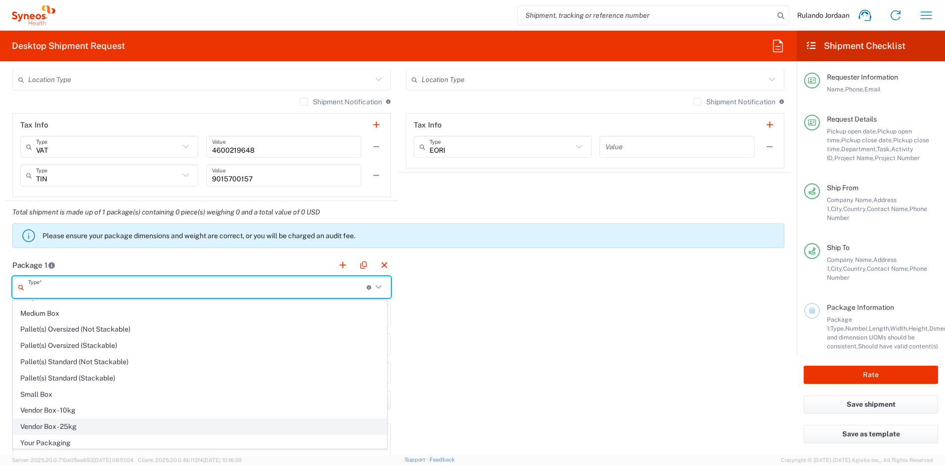
scroll to position [30, 0]
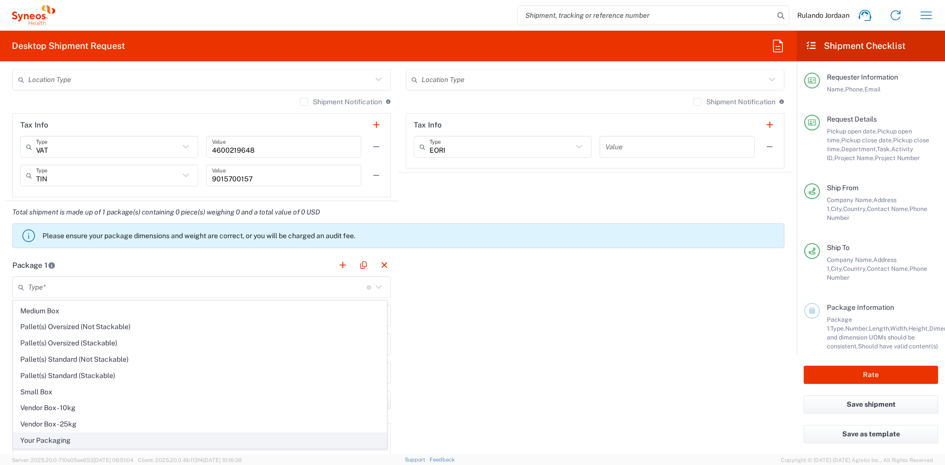
click at [44, 436] on span "Your Packaging" at bounding box center [199, 440] width 373 height 15
type input "Your Packaging"
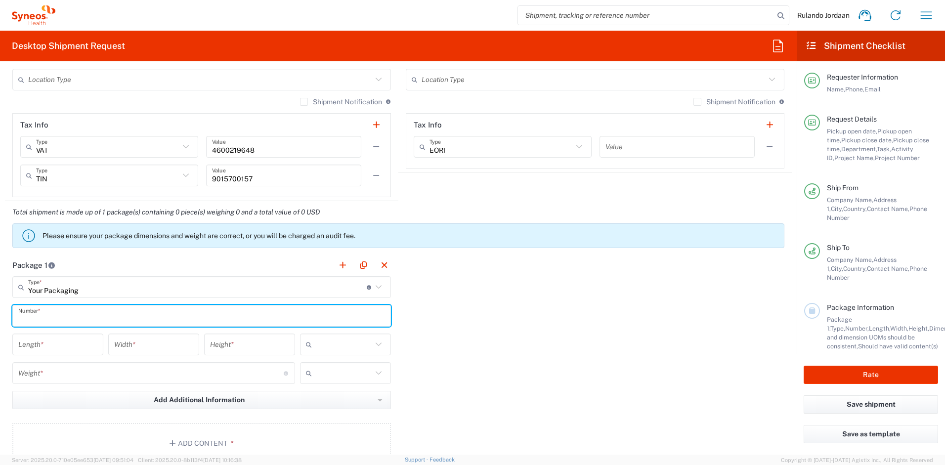
click at [38, 317] on input "text" at bounding box center [201, 315] width 367 height 17
type input "1"
click at [38, 352] on input "number" at bounding box center [57, 344] width 79 height 17
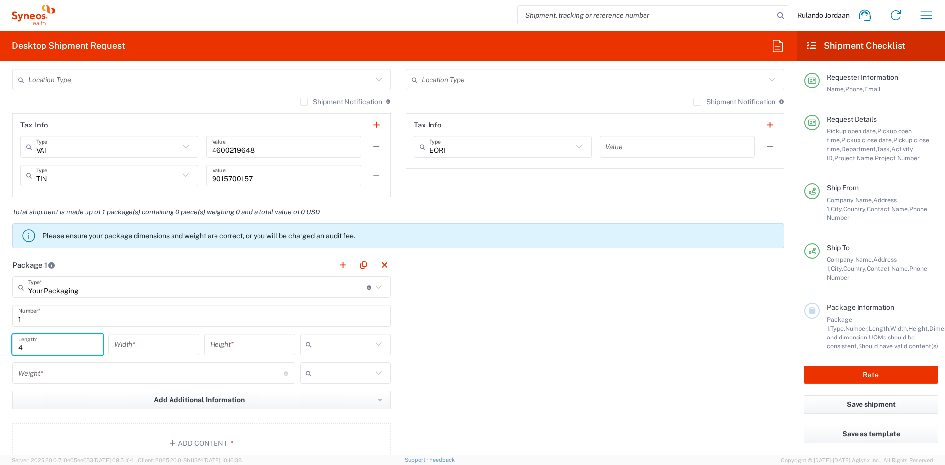
type input "44"
type input "44.4"
type input "4"
type input "44"
type input "44.4"
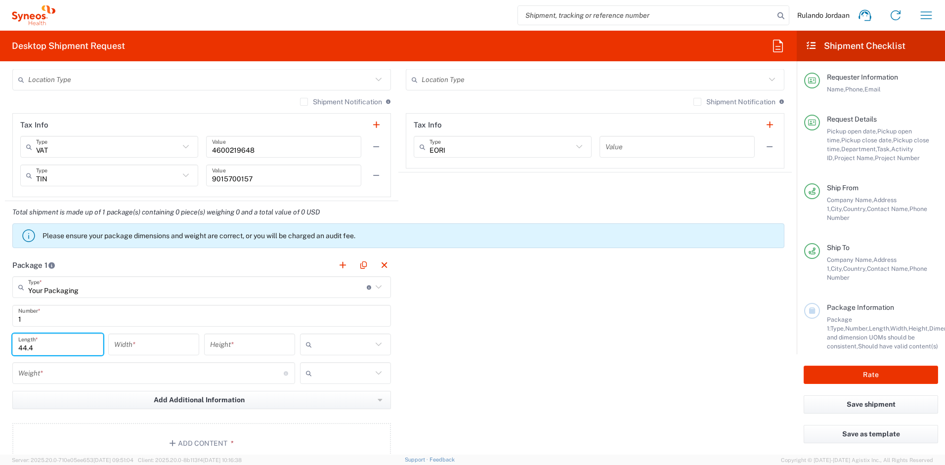
click at [158, 336] on input "number" at bounding box center [153, 344] width 79 height 17
type input "8"
type input "8.0"
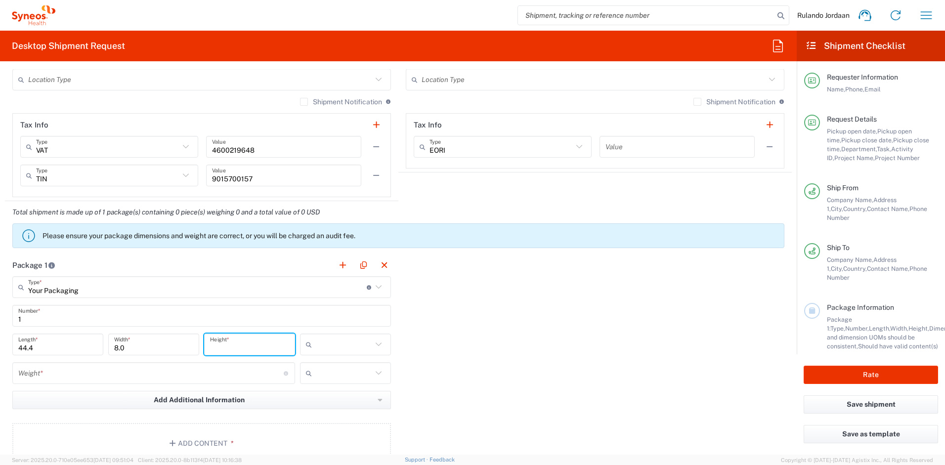
click at [259, 349] on input "number" at bounding box center [249, 344] width 79 height 17
type input "29"
type input "29.5"
click at [310, 343] on icon at bounding box center [311, 345] width 10 height 16
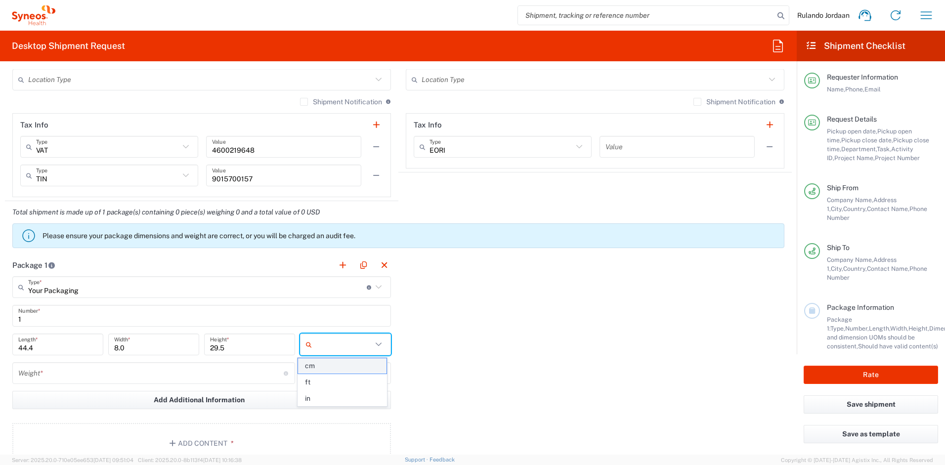
click at [318, 369] on span "cm" at bounding box center [342, 365] width 88 height 15
type input "cm"
click at [332, 375] on input "text" at bounding box center [344, 373] width 56 height 16
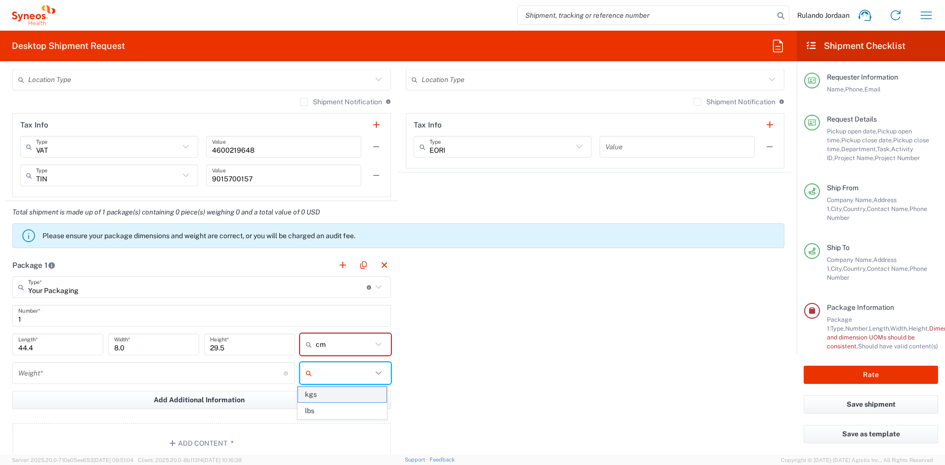
click at [320, 397] on span "kgs" at bounding box center [342, 394] width 88 height 15
type input "kgs"
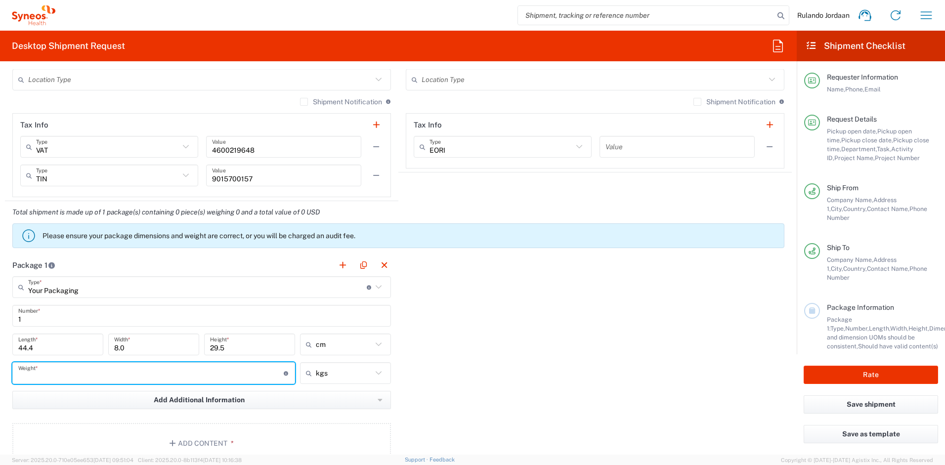
click at [96, 379] on input "number" at bounding box center [150, 373] width 265 height 17
type input "1"
type input "1.46"
click at [466, 338] on div "Package 1 Your Packaging Type * Material used to package goods Envelope Large B…" at bounding box center [398, 362] width 787 height 217
click at [198, 444] on button "Add Content *" at bounding box center [201, 443] width 379 height 41
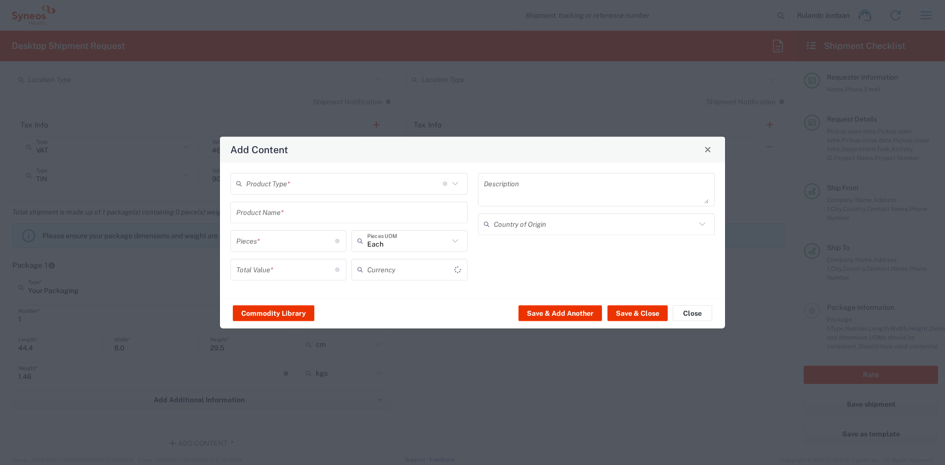
type input "US Dollar"
click at [315, 183] on input "text" at bounding box center [344, 183] width 197 height 17
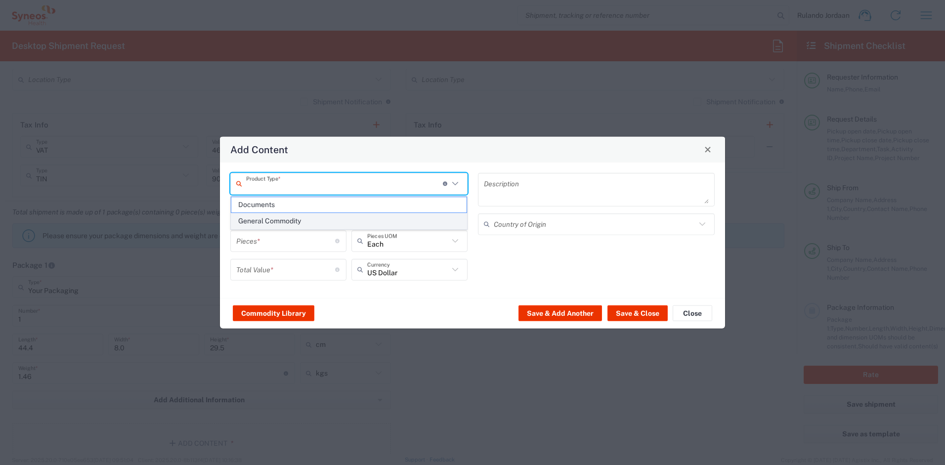
click at [276, 222] on span "General Commodity" at bounding box center [348, 221] width 235 height 15
type input "General Commodity"
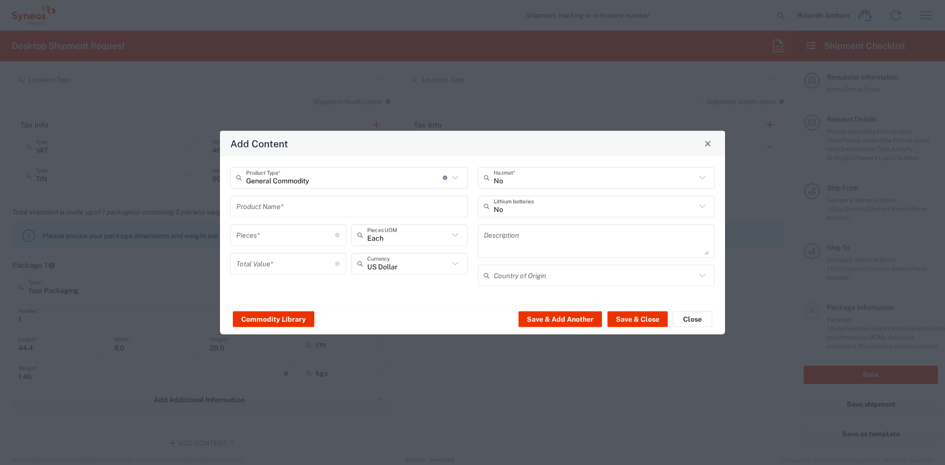
click at [261, 211] on input "text" at bounding box center [348, 206] width 225 height 17
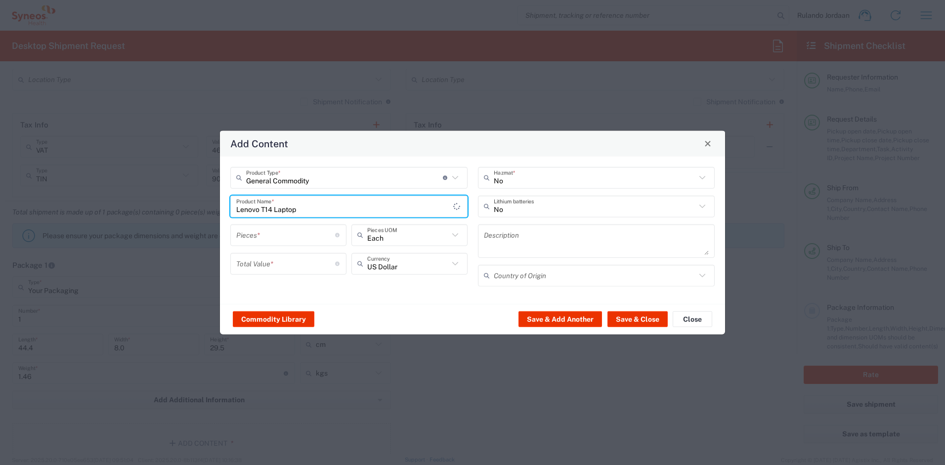
type input "Lenovo T14 Laptop"
click at [263, 235] on input "number" at bounding box center [285, 234] width 99 height 17
type input "1"
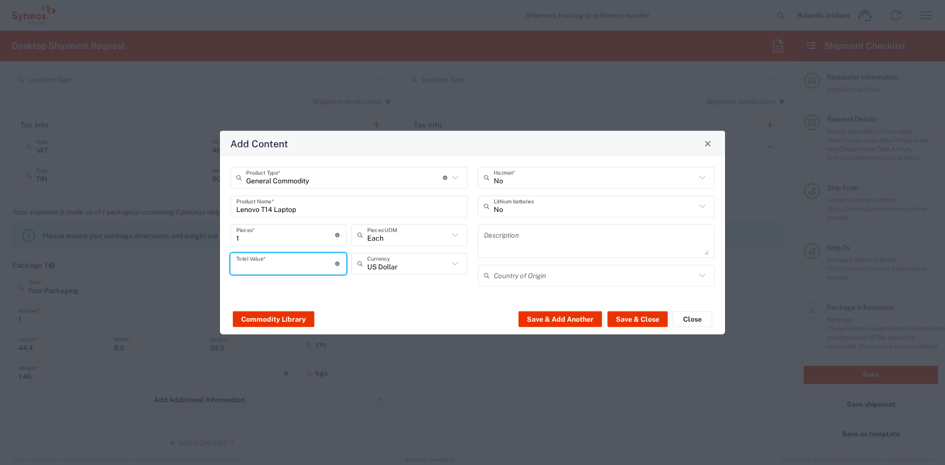
click at [275, 261] on input "number" at bounding box center [285, 263] width 99 height 17
click at [384, 268] on input "text" at bounding box center [408, 263] width 82 height 17
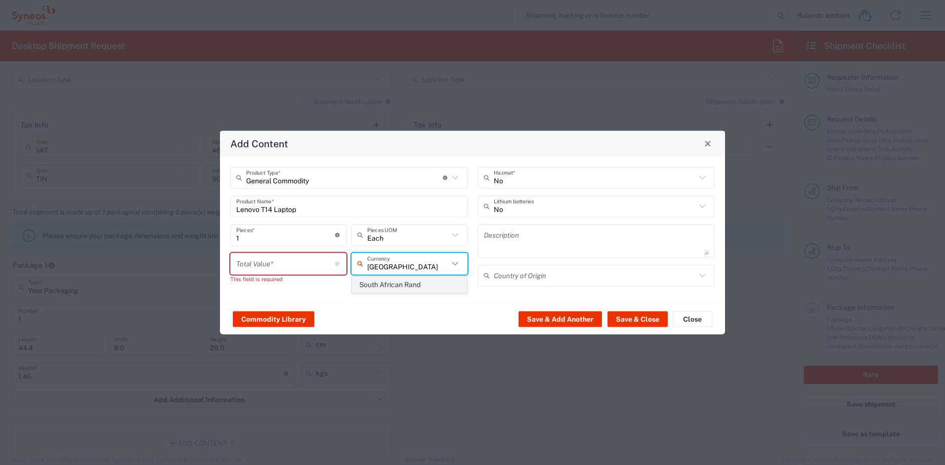
click at [407, 286] on span "South African Rand" at bounding box center [409, 284] width 114 height 15
type input "South African Rand"
click at [294, 270] on input "number" at bounding box center [285, 263] width 99 height 17
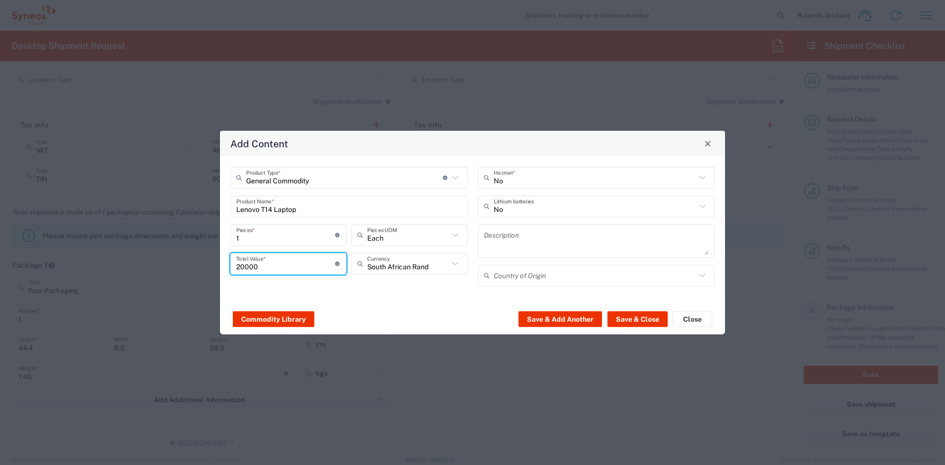
type input "20000"
click at [386, 306] on div "Commodity Library Save & Add Another Save & Close Close" at bounding box center [472, 318] width 505 height 31
click at [629, 317] on button "Save & Close" at bounding box center [637, 319] width 60 height 16
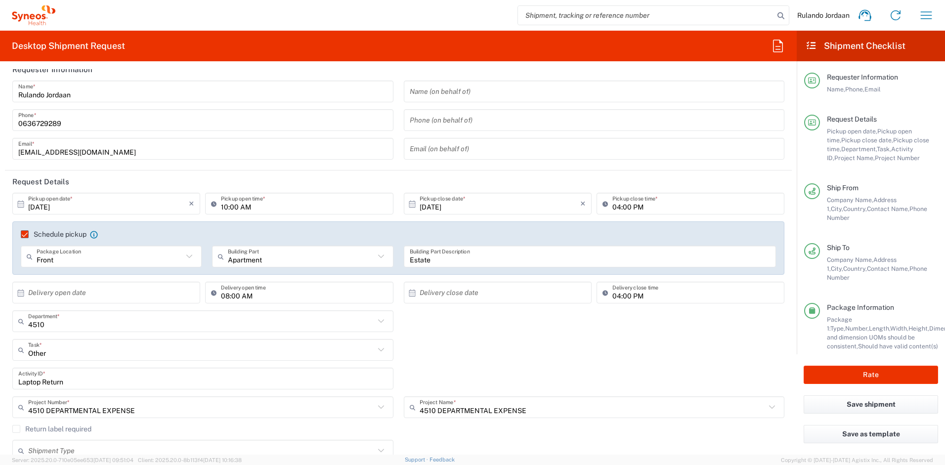
scroll to position [0, 0]
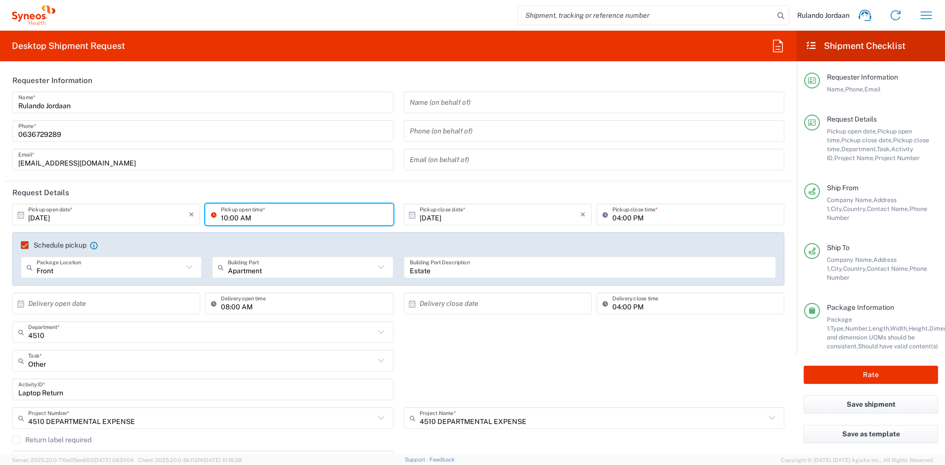
click at [226, 219] on input "10:00 AM" at bounding box center [304, 214] width 166 height 17
click at [260, 215] on input "01:00 AM" at bounding box center [304, 214] width 166 height 17
type input "01:00 PM"
click at [412, 189] on header "Request Details" at bounding box center [398, 192] width 787 height 22
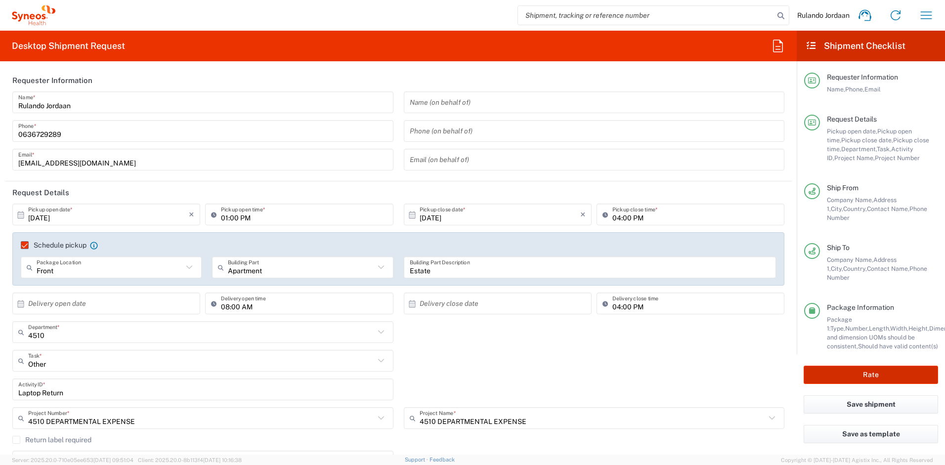
click at [846, 372] on button "Rate" at bounding box center [871, 375] width 134 height 18
type input "4510 DEPARTMENTAL EXPENSE"
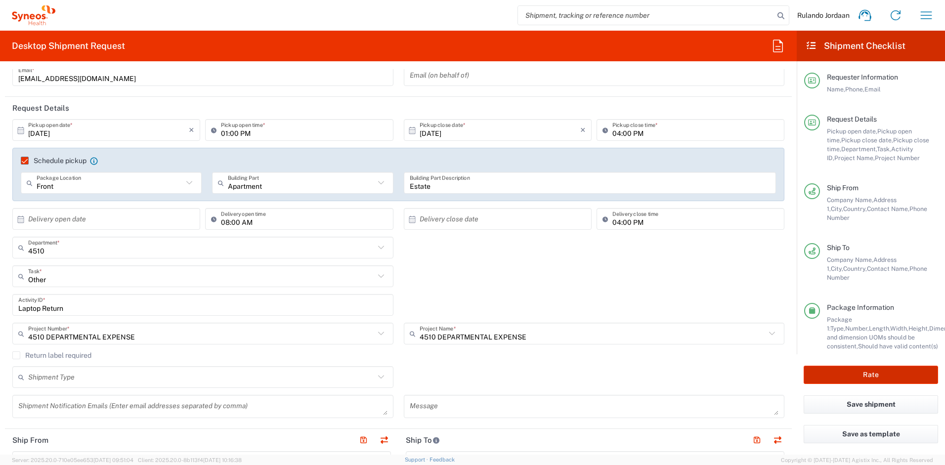
scroll to position [205, 0]
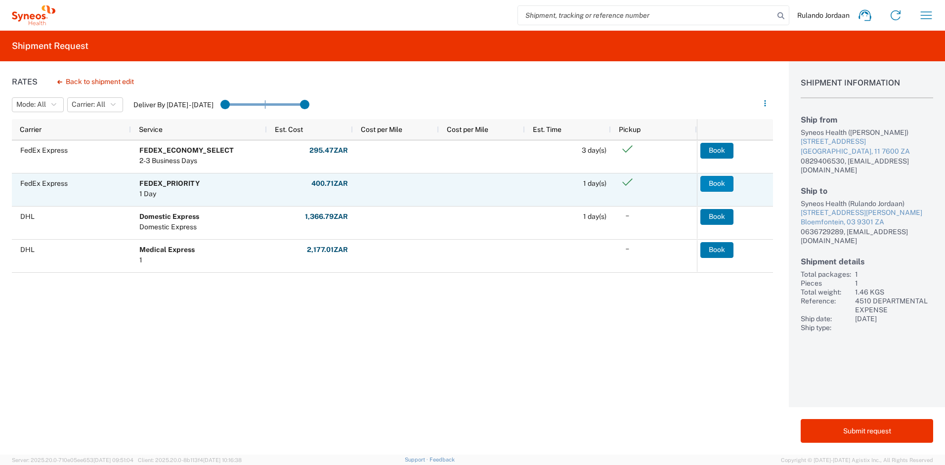
click at [711, 188] on button "Book" at bounding box center [716, 184] width 33 height 16
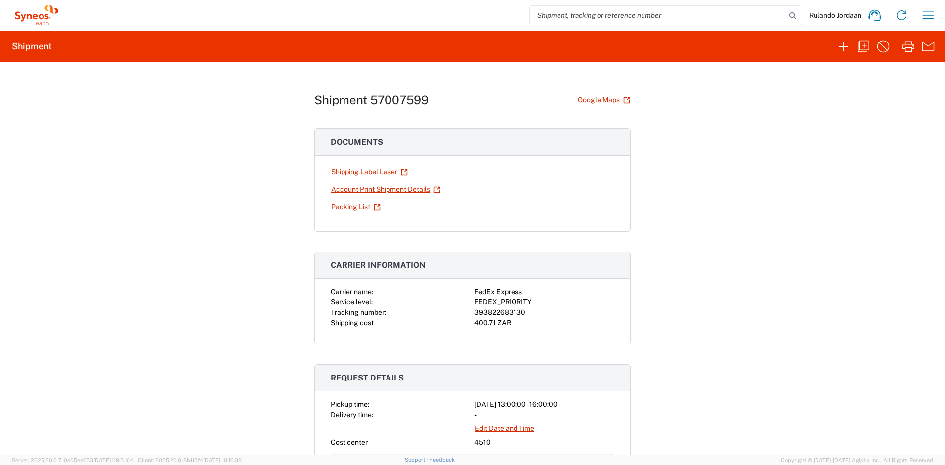
click at [650, 197] on div "Shipment 57007599 Google Maps Documents Shipping Label Laser Account Print Ship…" at bounding box center [472, 258] width 945 height 393
drag, startPoint x: 724, startPoint y: 191, endPoint x: 813, endPoint y: 73, distance: 148.2
click at [724, 190] on div "Shipment 57007599 Google Maps Documents Shipping Label Laser Account Print Ship…" at bounding box center [472, 258] width 945 height 393
click at [842, 48] on icon "button" at bounding box center [844, 47] width 16 height 16
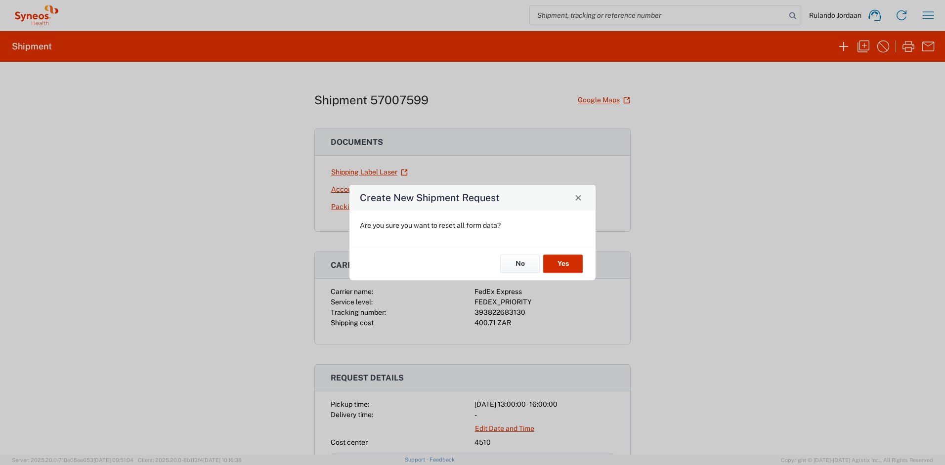
click at [555, 269] on button "Yes" at bounding box center [563, 264] width 40 height 18
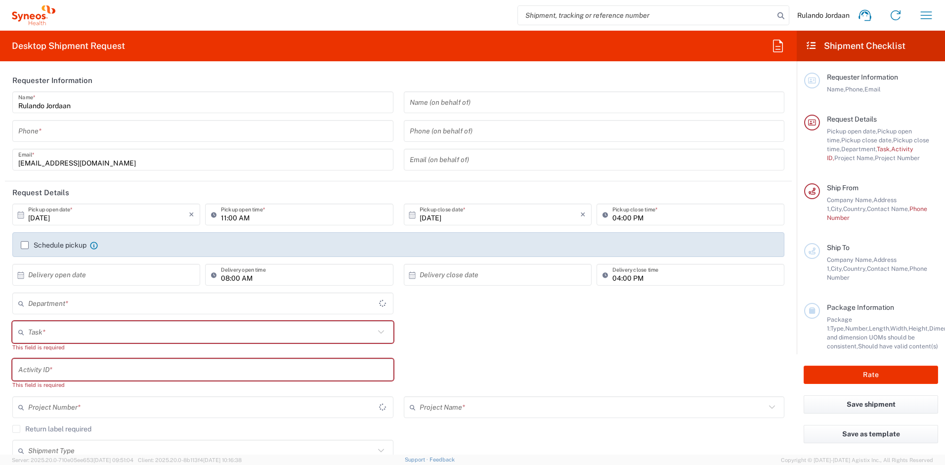
type input "Free State"
type input "4510"
click at [79, 132] on input "tel" at bounding box center [202, 131] width 369 height 17
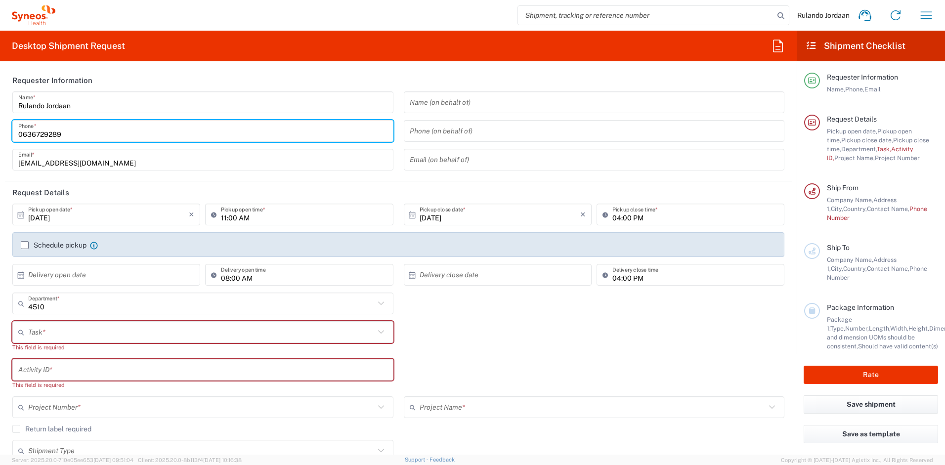
type input "0636729289"
click at [246, 81] on header "Requester Information" at bounding box center [398, 80] width 787 height 22
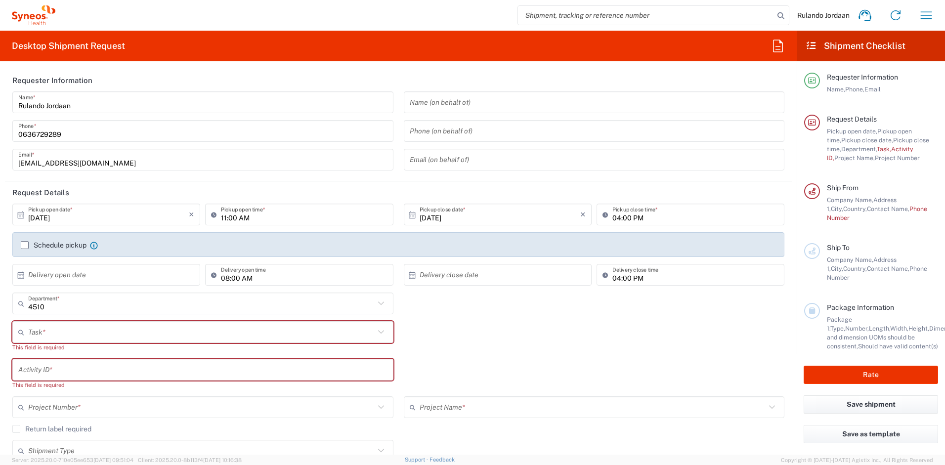
click at [55, 337] on input "text" at bounding box center [201, 332] width 346 height 17
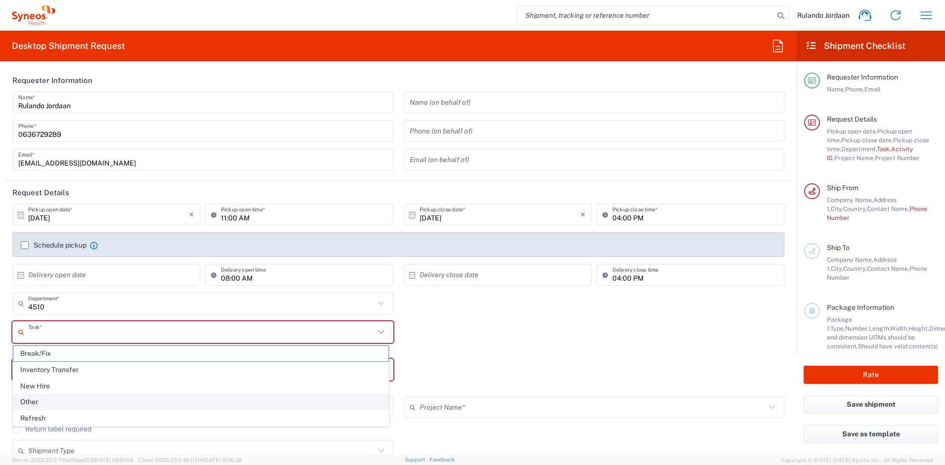
click at [54, 400] on span "Other" at bounding box center [200, 401] width 375 height 15
type input "Other"
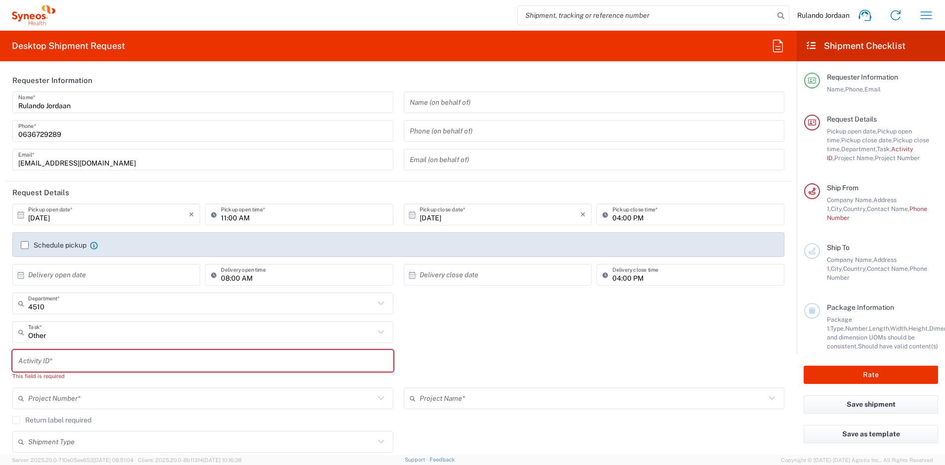
click at [52, 363] on input "text" at bounding box center [202, 360] width 369 height 17
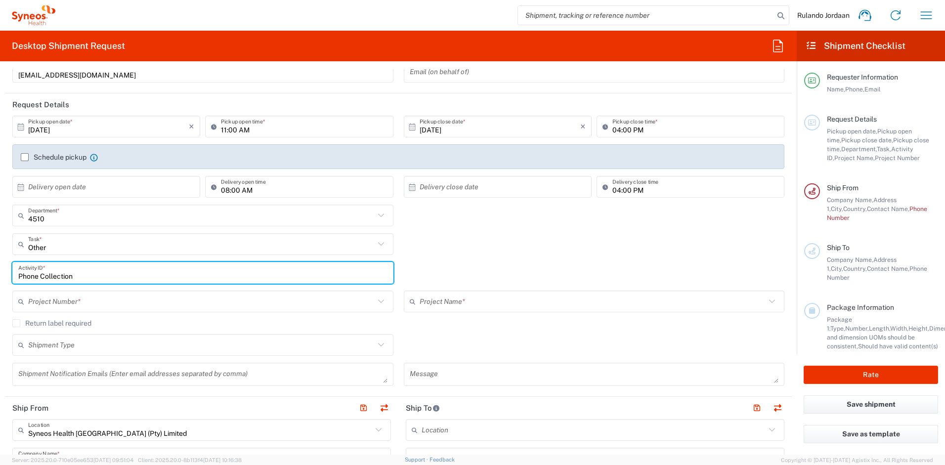
scroll to position [92, 0]
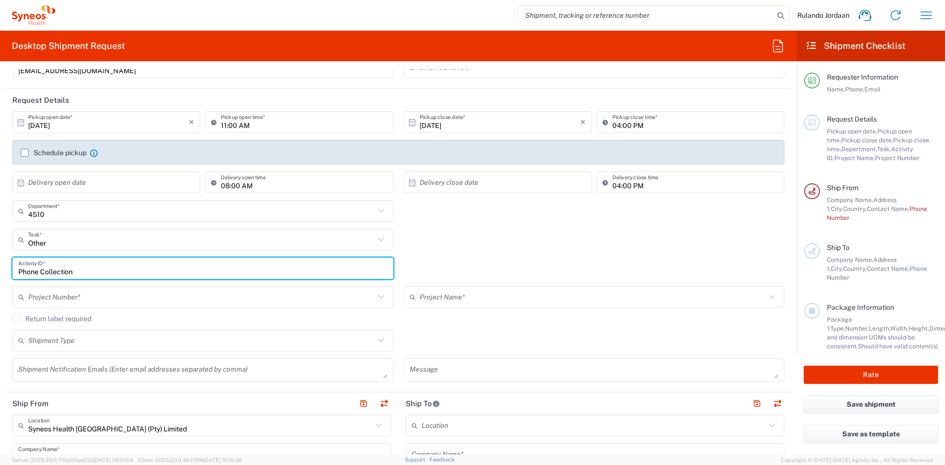
type input "Phone Collection"
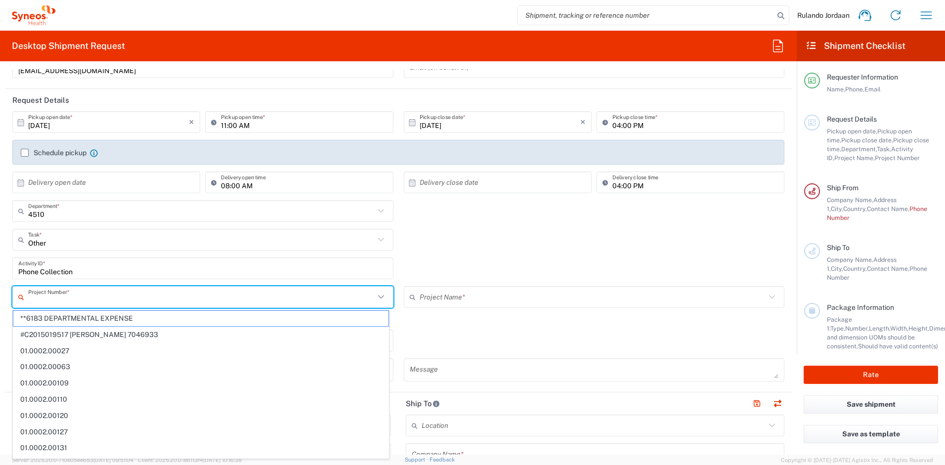
click at [67, 293] on input "text" at bounding box center [201, 297] width 346 height 17
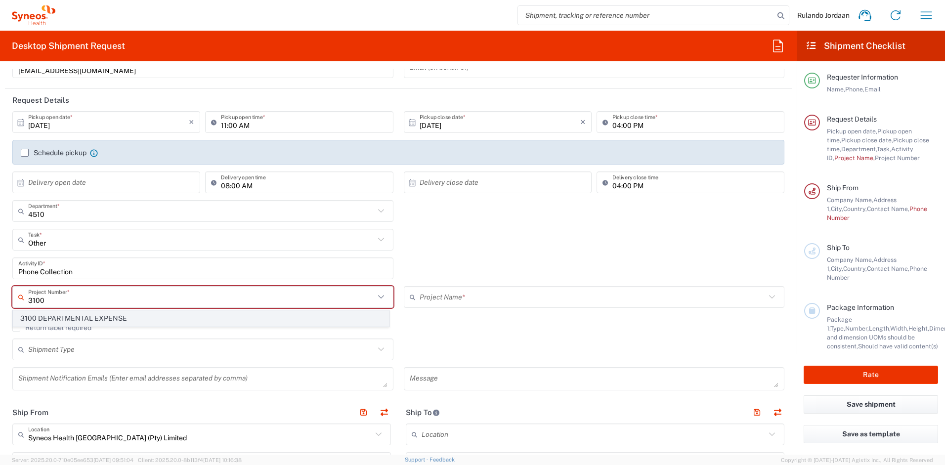
click at [80, 325] on span "3100 DEPARTMENTAL EXPENSE" at bounding box center [200, 318] width 375 height 15
type input "3100 DEPARTMENTAL EXPENSE"
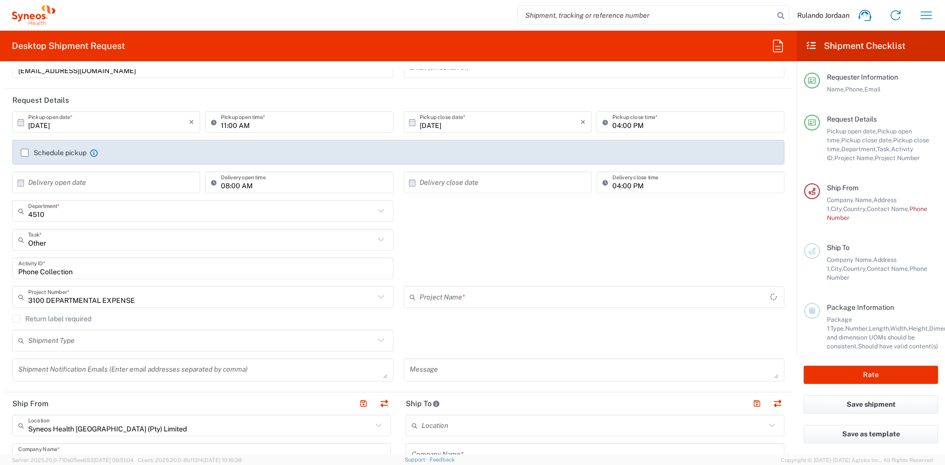
type input "3100 DEPARTMENTAL EXPENSE"
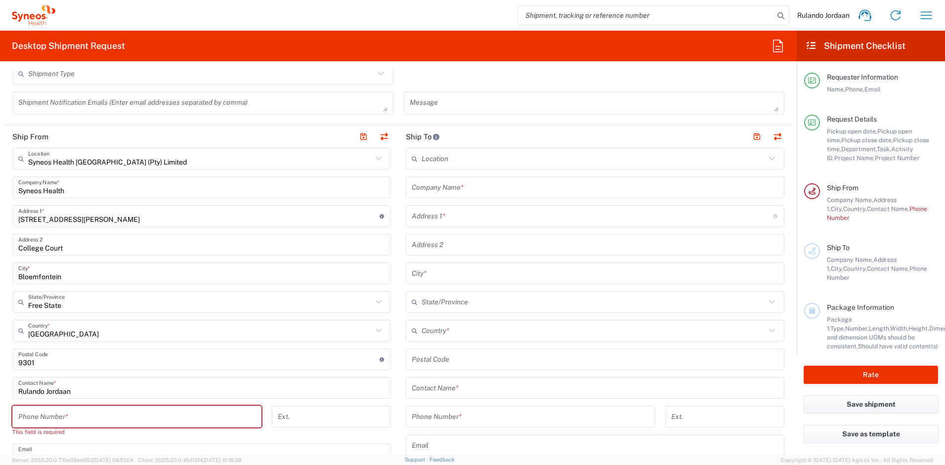
scroll to position [358, 0]
click at [113, 219] on input "[STREET_ADDRESS][PERSON_NAME]" at bounding box center [198, 217] width 361 height 17
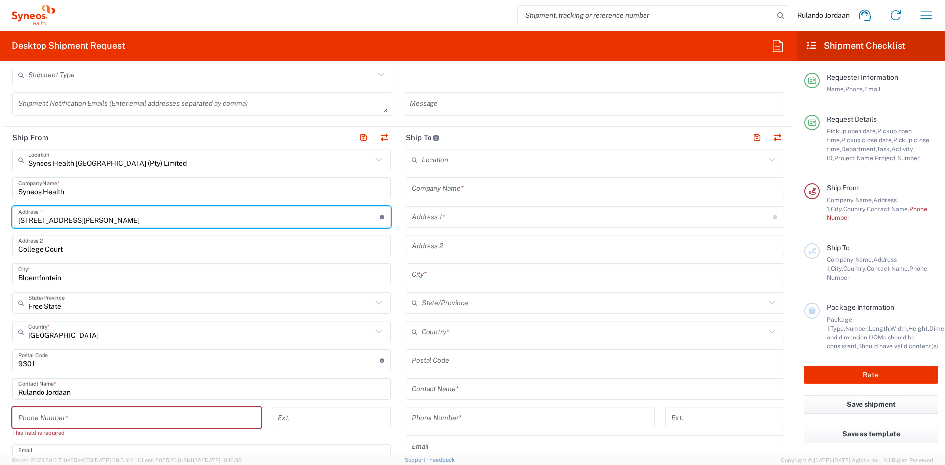
drag, startPoint x: 102, startPoint y: 221, endPoint x: -2, endPoint y: 215, distance: 104.0
click at [0, 215] on html "Rulando Jordaan Home Shipment estimator Shipment tracking Desktop shipment requ…" at bounding box center [472, 232] width 945 height 465
type input "0"
type input "[STREET_ADDRESS]"
click at [74, 245] on input "College Court" at bounding box center [201, 245] width 367 height 17
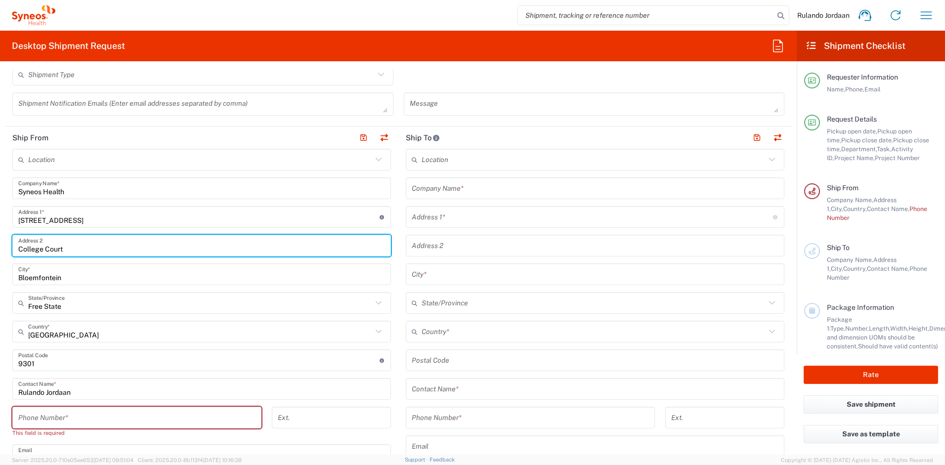
drag, startPoint x: 7, startPoint y: 249, endPoint x: 0, endPoint y: 251, distance: 7.1
click at [0, 249] on html "Rulando Jordaan Home Shipment estimator Shipment tracking Desktop shipment requ…" at bounding box center [472, 232] width 945 height 465
click at [28, 222] on input "[STREET_ADDRESS]" at bounding box center [198, 217] width 361 height 17
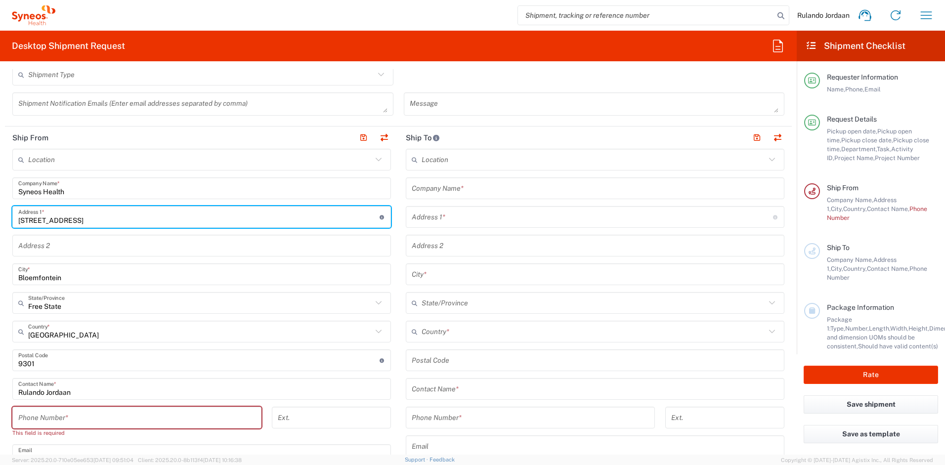
type input "[STREET_ADDRESS]"
click at [69, 244] on input "text" at bounding box center [201, 245] width 367 height 17
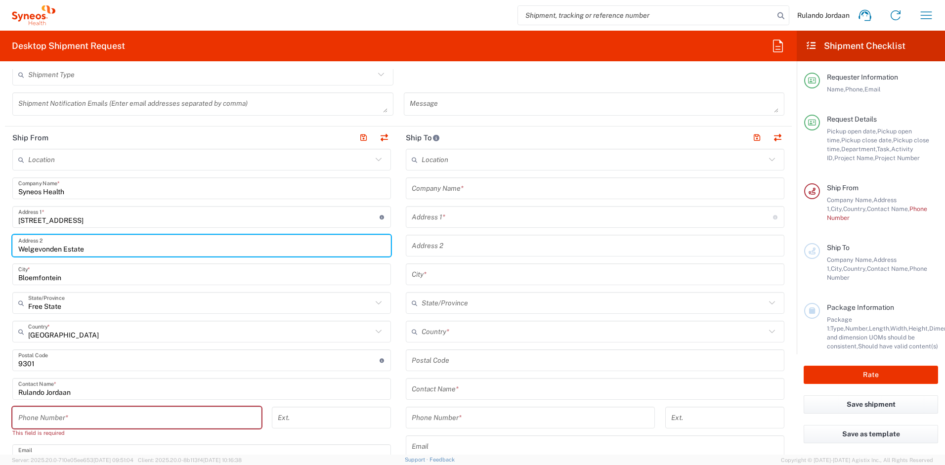
type input "Welgevonden Estate"
click at [70, 278] on input "Bloemfontein" at bounding box center [201, 274] width 367 height 17
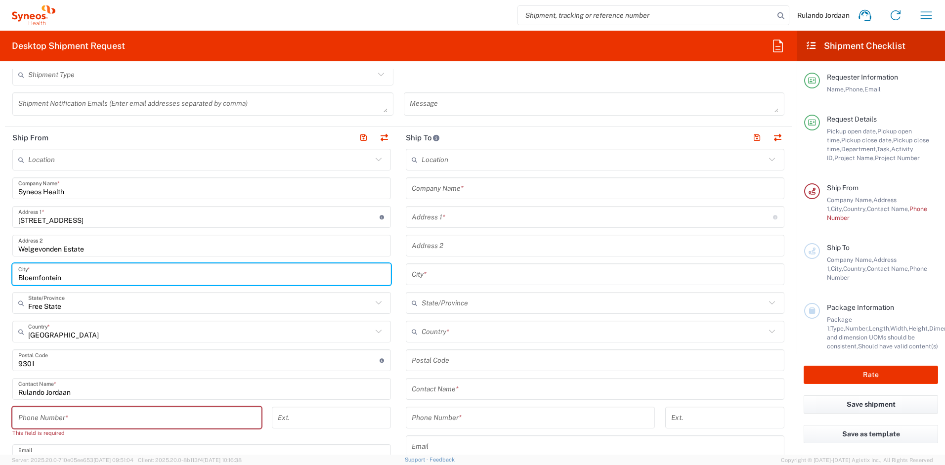
drag, startPoint x: 82, startPoint y: 278, endPoint x: -2, endPoint y: 279, distance: 83.5
click at [0, 279] on html "Rulando Jordaan Home Shipment estimator Shipment tracking Desktop shipment requ…" at bounding box center [472, 232] width 945 height 465
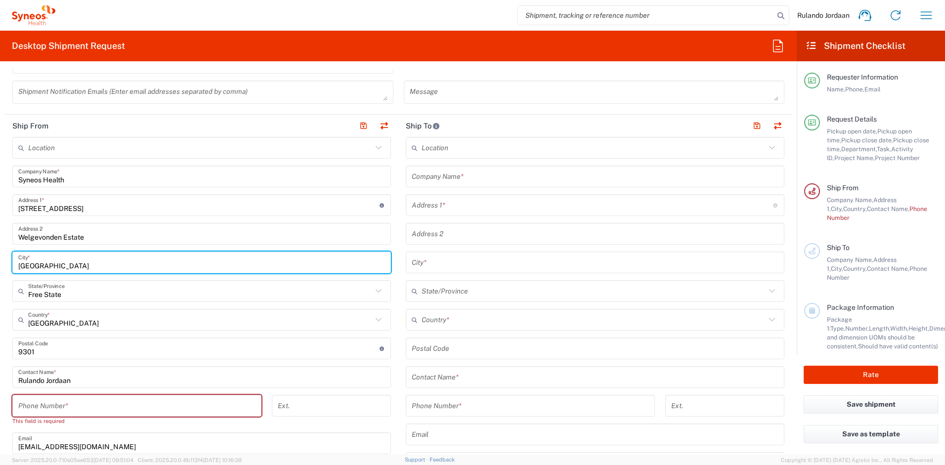
scroll to position [374, 0]
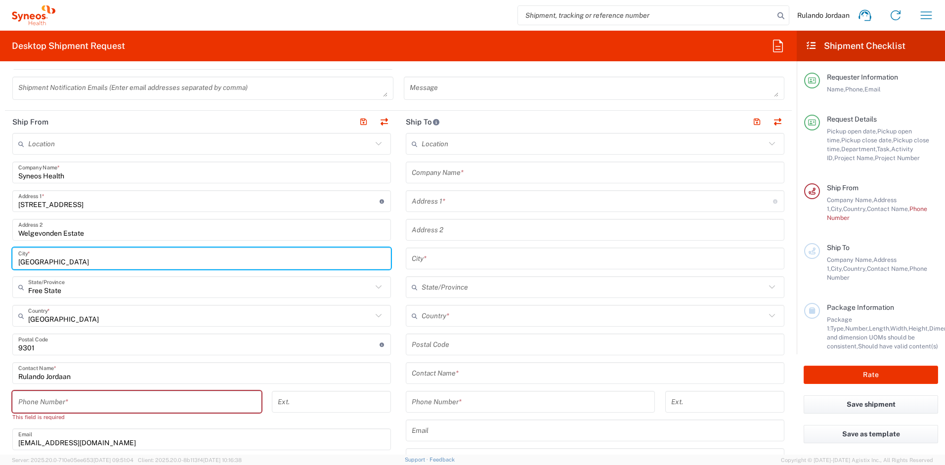
type input "[GEOGRAPHIC_DATA]"
click at [77, 285] on input "text" at bounding box center [200, 287] width 344 height 17
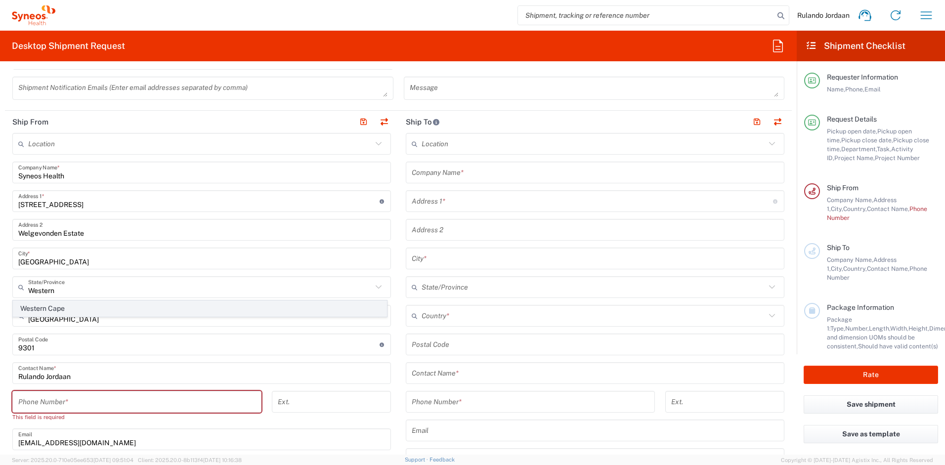
click at [67, 313] on span "Western Cape" at bounding box center [199, 308] width 373 height 15
type input "Western Cape"
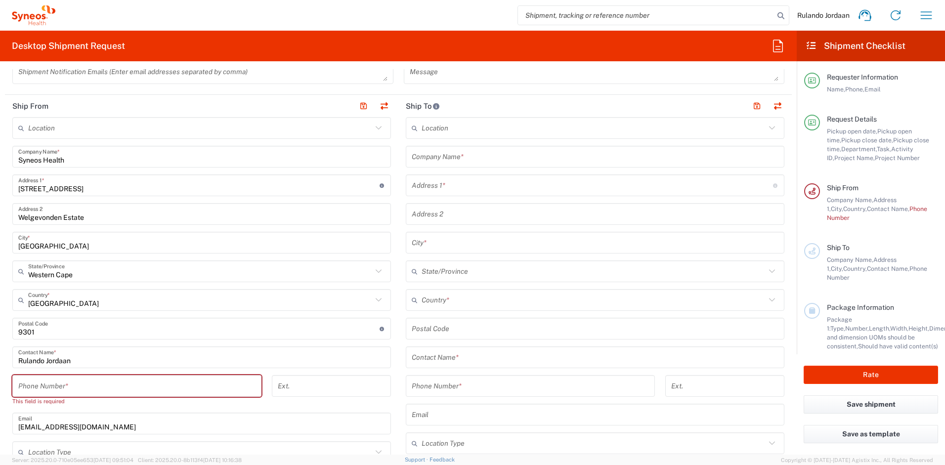
scroll to position [391, 0]
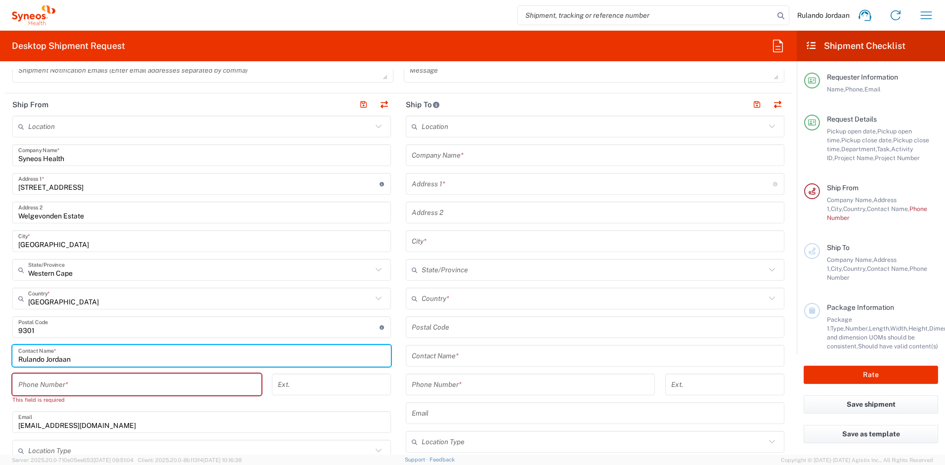
drag, startPoint x: 76, startPoint y: 362, endPoint x: -2, endPoint y: 363, distance: 77.6
click at [0, 363] on html "Rulando Jordaan Home Shipment estimator Shipment tracking Desktop shipment requ…" at bounding box center [472, 232] width 945 height 465
type input "[PERSON_NAME]"
click at [43, 379] on input "tel" at bounding box center [136, 384] width 237 height 17
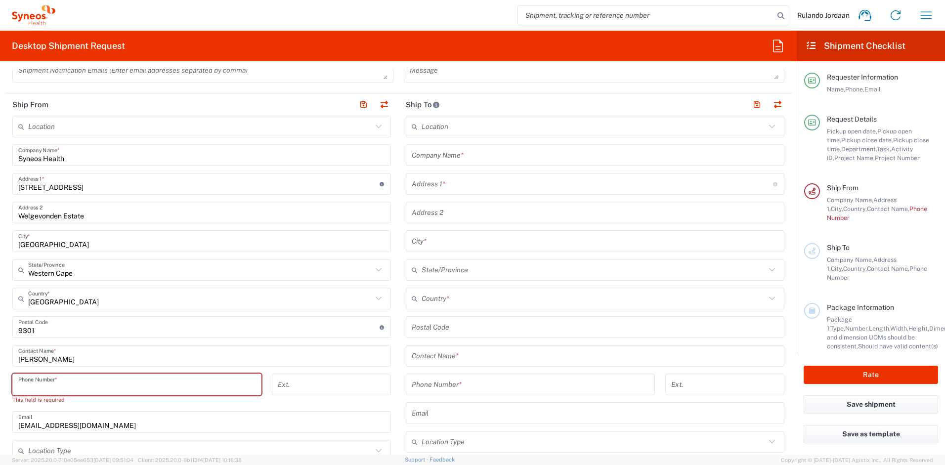
click at [236, 327] on input "undefined" at bounding box center [198, 327] width 361 height 17
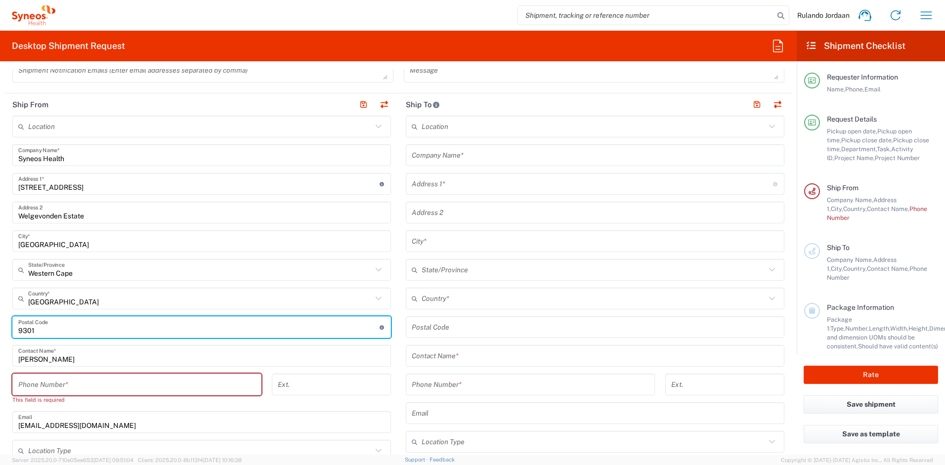
drag, startPoint x: 51, startPoint y: 334, endPoint x: 0, endPoint y: 330, distance: 51.1
click at [0, 330] on html "Rulando Jordaan Home Shipment estimator Shipment tracking Desktop shipment requ…" at bounding box center [472, 232] width 945 height 465
type input "7600"
click at [50, 378] on input "tel" at bounding box center [136, 384] width 237 height 17
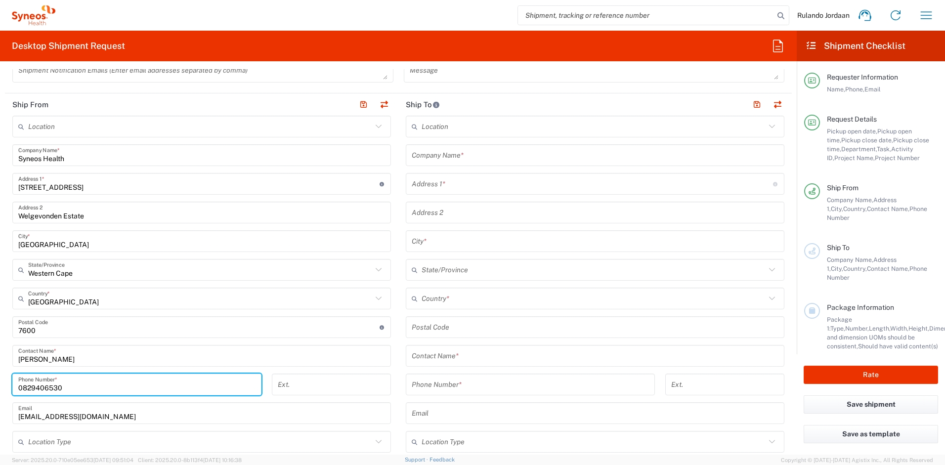
type input "0829406530"
click at [391, 107] on header "Ship From" at bounding box center [201, 104] width 393 height 22
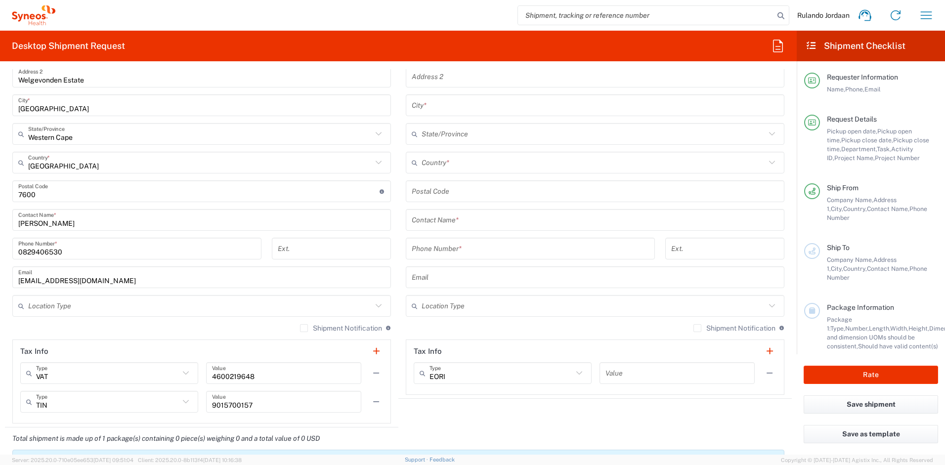
scroll to position [528, 0]
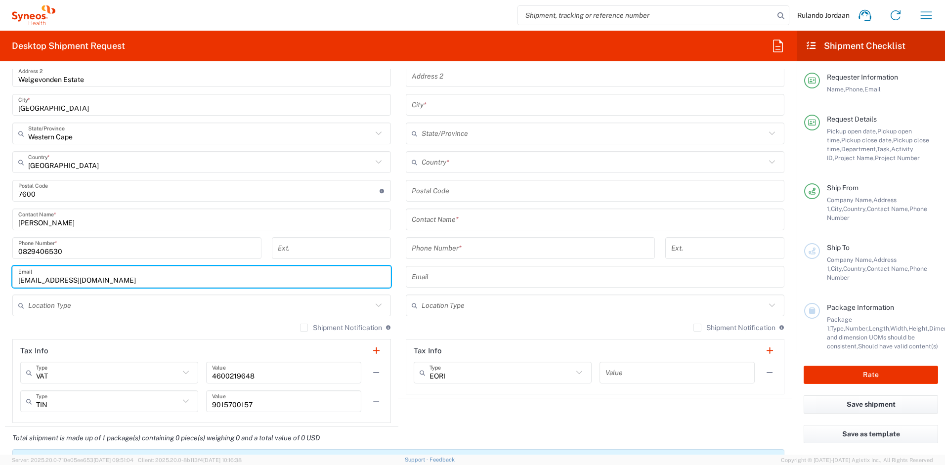
drag, startPoint x: 159, startPoint y: 276, endPoint x: -2, endPoint y: 269, distance: 160.8
click at [0, 269] on html "Rulando Jordaan Home Shipment estimator Shipment tracking Desktop shipment requ…" at bounding box center [472, 232] width 945 height 465
click at [398, 188] on main "Location [PERSON_NAME] LLC-[GEOGRAPHIC_DATA] [GEOGRAPHIC_DATA] [GEOGRAPHIC_DATA…" at bounding box center [594, 186] width 393 height 415
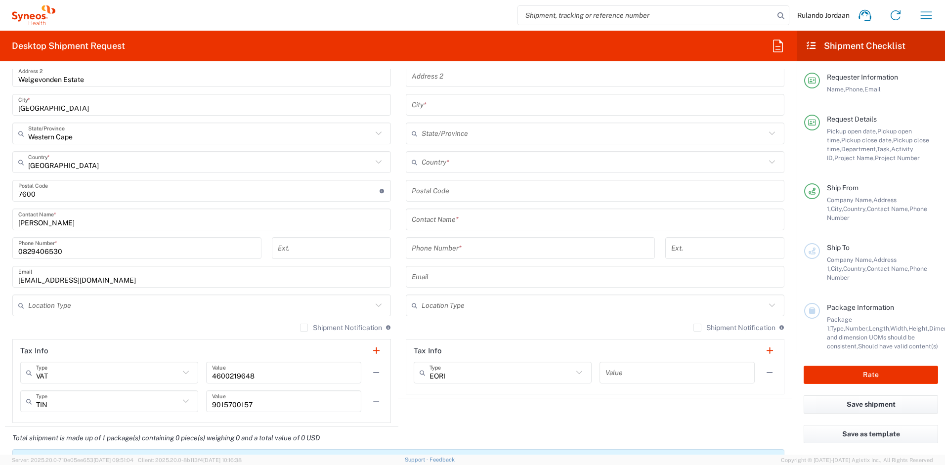
click at [66, 279] on input "[EMAIL_ADDRESS][DOMAIN_NAME]" at bounding box center [201, 276] width 367 height 17
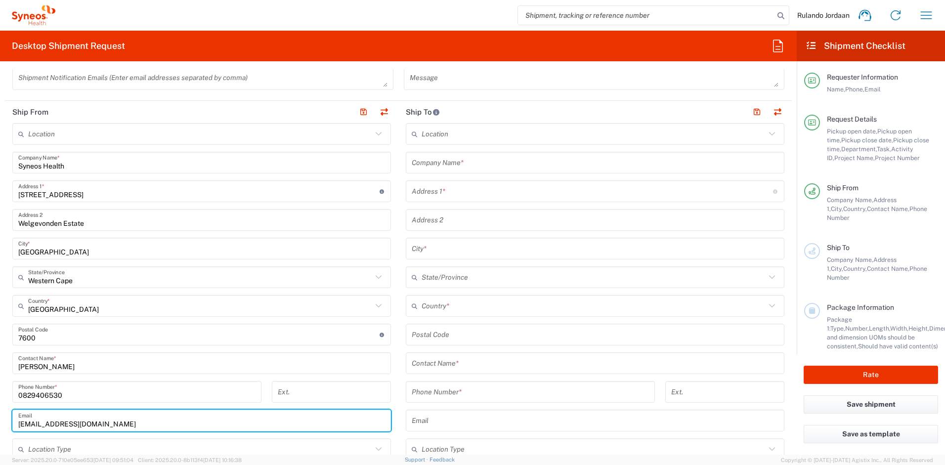
scroll to position [384, 0]
type input "[EMAIL_ADDRESS][DOMAIN_NAME]"
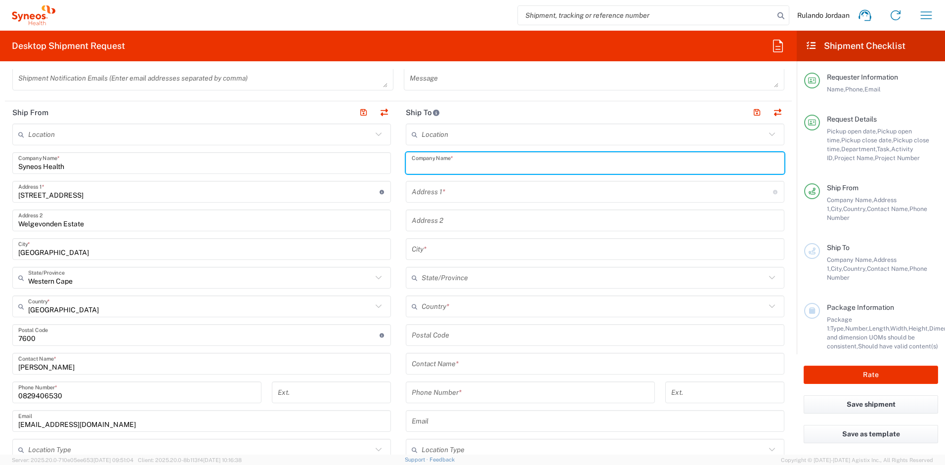
click at [438, 167] on input "text" at bounding box center [595, 163] width 367 height 17
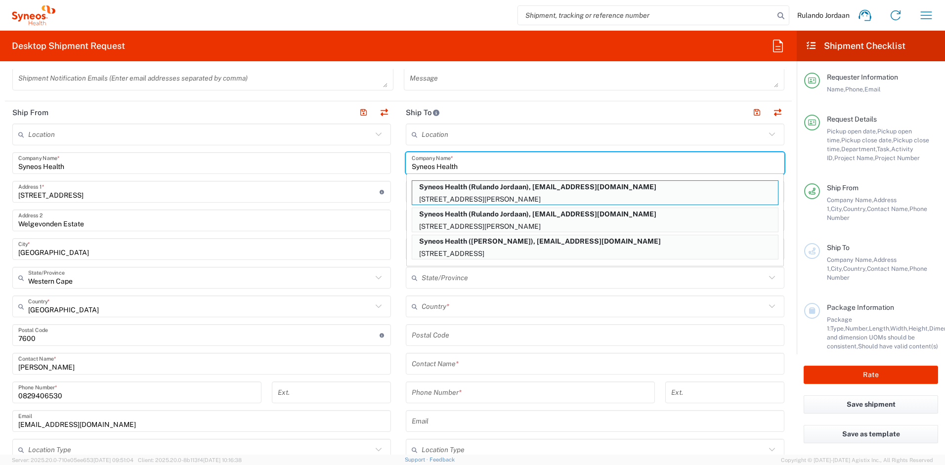
type input "Syneos Health"
click at [398, 202] on main "Location [PERSON_NAME] LLC-[GEOGRAPHIC_DATA] [GEOGRAPHIC_DATA] [GEOGRAPHIC_DATA…" at bounding box center [594, 331] width 393 height 415
click at [389, 242] on main "Location [PERSON_NAME] LLC-[GEOGRAPHIC_DATA] [GEOGRAPHIC_DATA] [GEOGRAPHIC_DATA…" at bounding box center [201, 346] width 393 height 444
drag, startPoint x: 398, startPoint y: 313, endPoint x: 427, endPoint y: 314, distance: 28.7
click at [398, 313] on main "Location [PERSON_NAME] LLC-[GEOGRAPHIC_DATA] [GEOGRAPHIC_DATA] [GEOGRAPHIC_DATA…" at bounding box center [594, 331] width 393 height 415
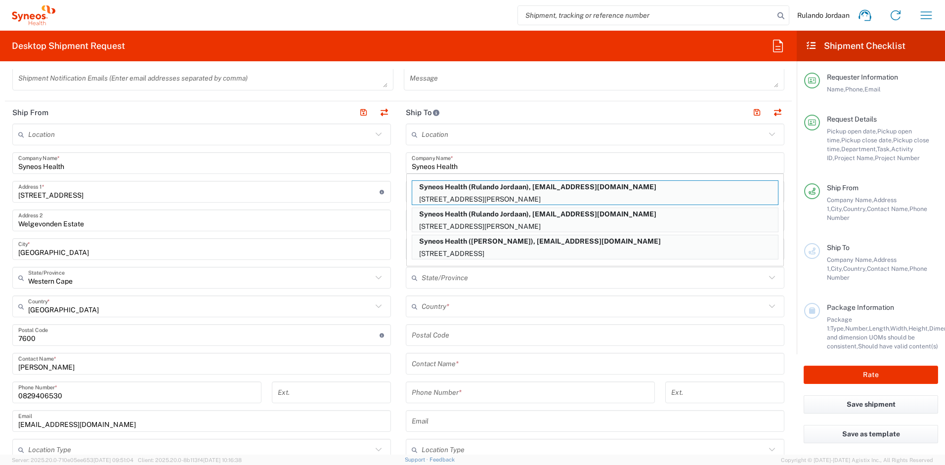
click at [471, 313] on input "text" at bounding box center [594, 306] width 344 height 17
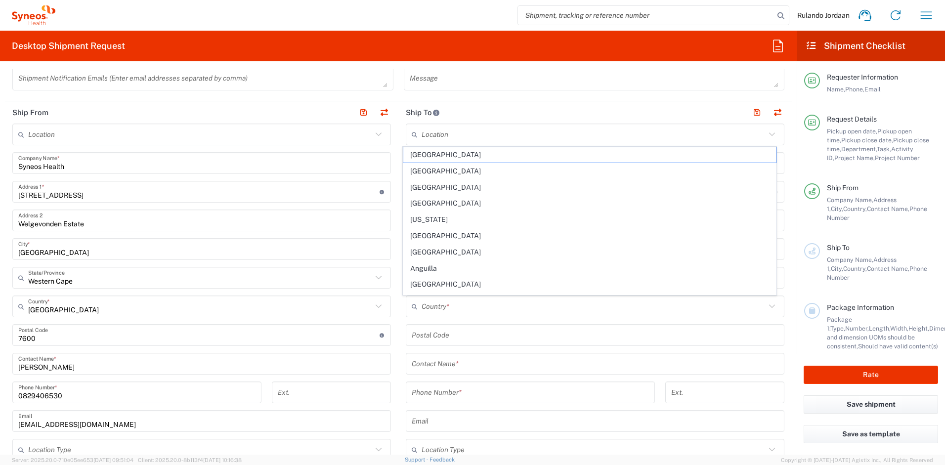
click at [393, 247] on main "Location [PERSON_NAME] LLC-[GEOGRAPHIC_DATA] [GEOGRAPHIC_DATA] [GEOGRAPHIC_DATA…" at bounding box center [201, 346] width 393 height 444
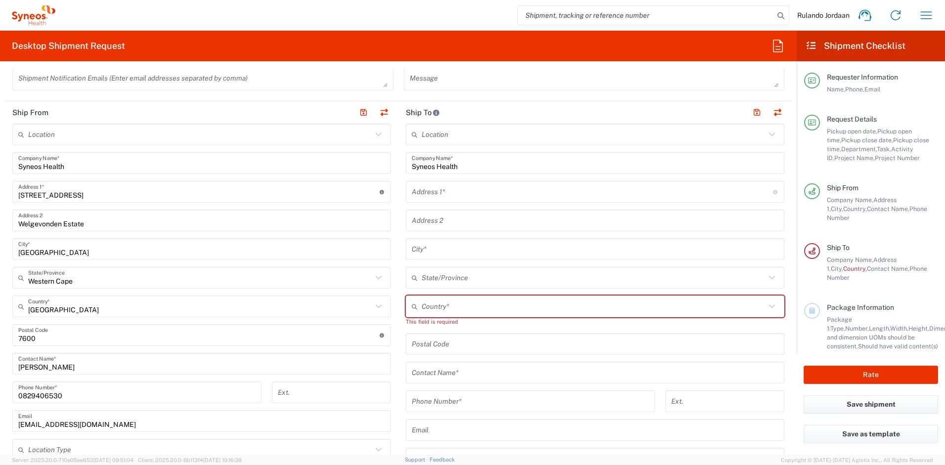
click at [439, 196] on input "text" at bounding box center [592, 191] width 361 height 17
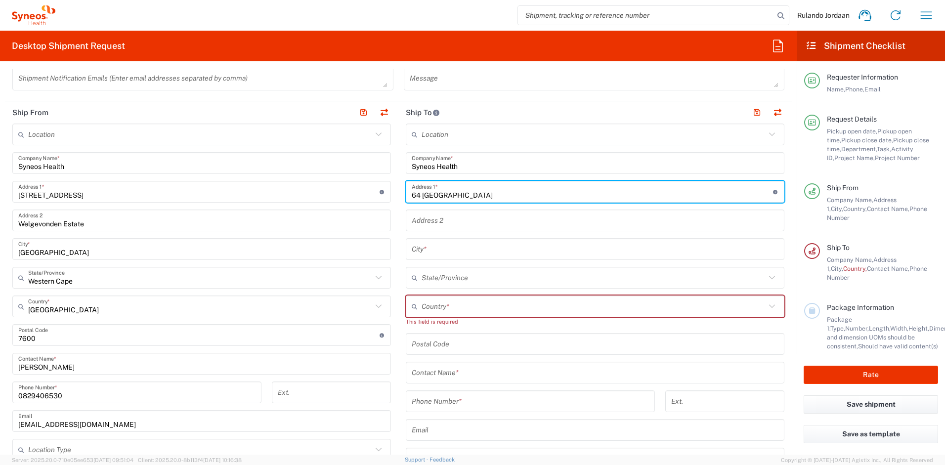
type input "[STREET_ADDRESS]"
type input "KYALAMI ESTATES"
type input "Midrand"
type input "[GEOGRAPHIC_DATA]"
type input "1684"
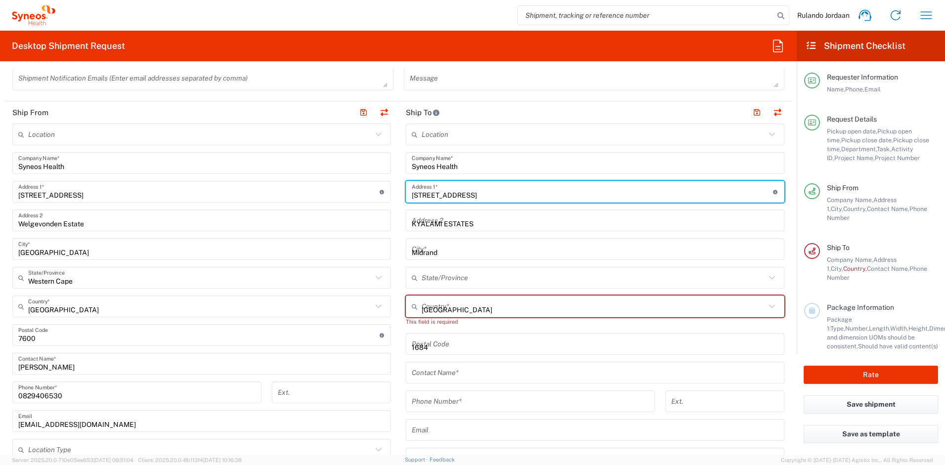
type input "0722779924"
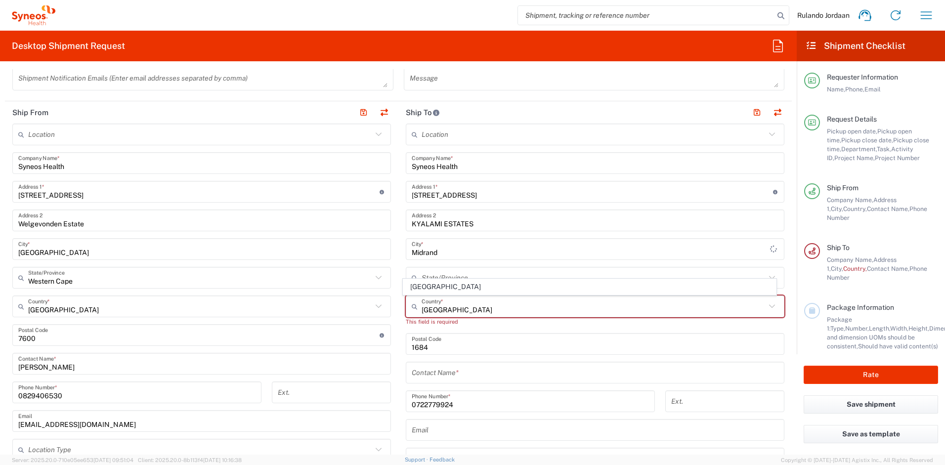
click at [394, 225] on main "Location [PERSON_NAME] LLC-[GEOGRAPHIC_DATA] [GEOGRAPHIC_DATA] [GEOGRAPHIC_DATA…" at bounding box center [201, 346] width 393 height 444
click at [438, 277] on input "text" at bounding box center [594, 277] width 344 height 17
click at [401, 337] on main "Location [PERSON_NAME] LLC-[GEOGRAPHIC_DATA] [GEOGRAPHIC_DATA] [GEOGRAPHIC_DATA…" at bounding box center [594, 336] width 393 height 424
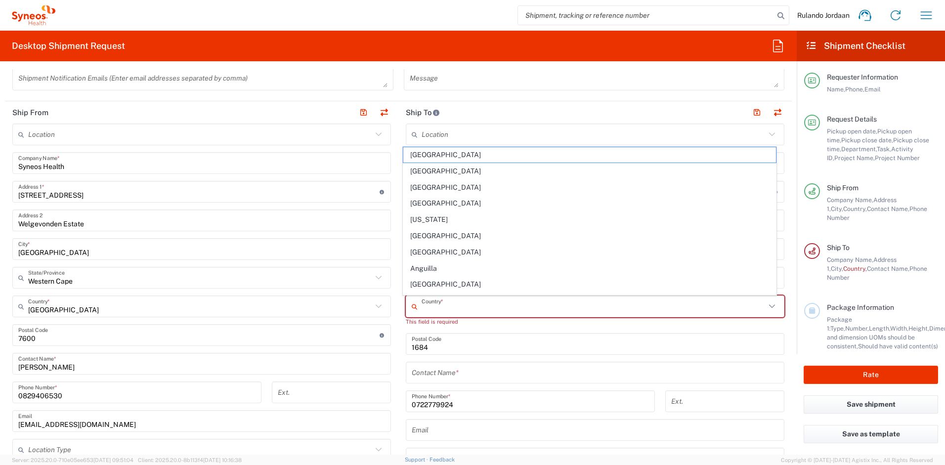
click at [422, 311] on input "text" at bounding box center [594, 306] width 344 height 17
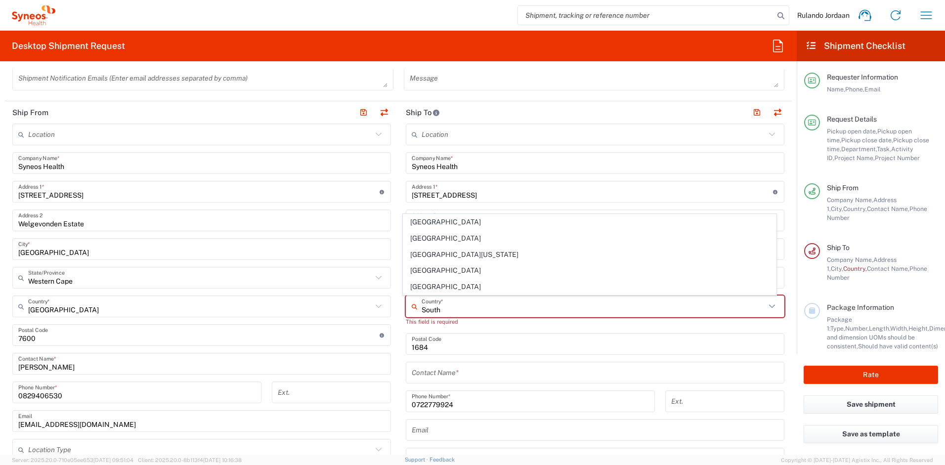
click at [450, 241] on span "[GEOGRAPHIC_DATA]" at bounding box center [589, 238] width 373 height 15
type input "[GEOGRAPHIC_DATA]"
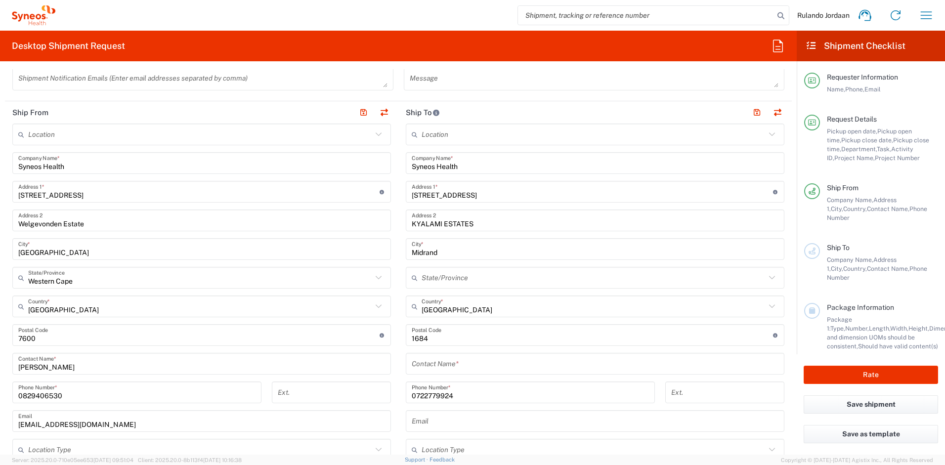
click at [429, 285] on input "text" at bounding box center [594, 277] width 344 height 17
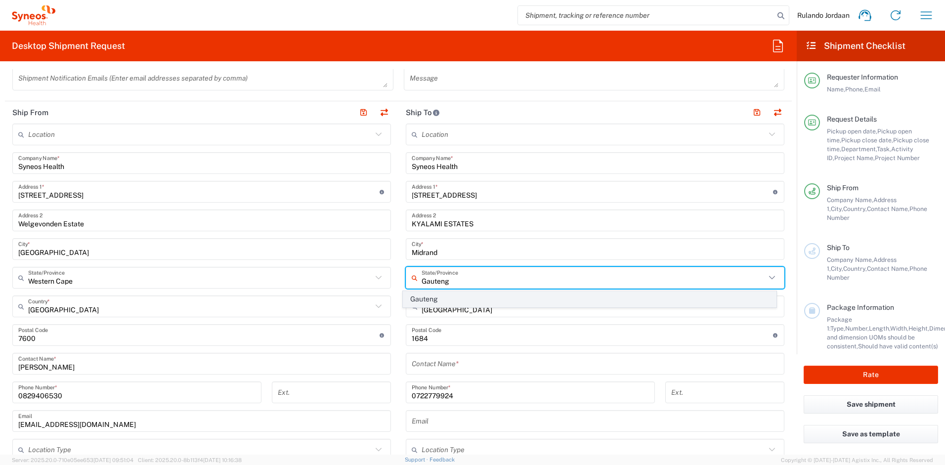
type input "Gauteng"
click at [423, 294] on span "Gauteng" at bounding box center [589, 299] width 373 height 15
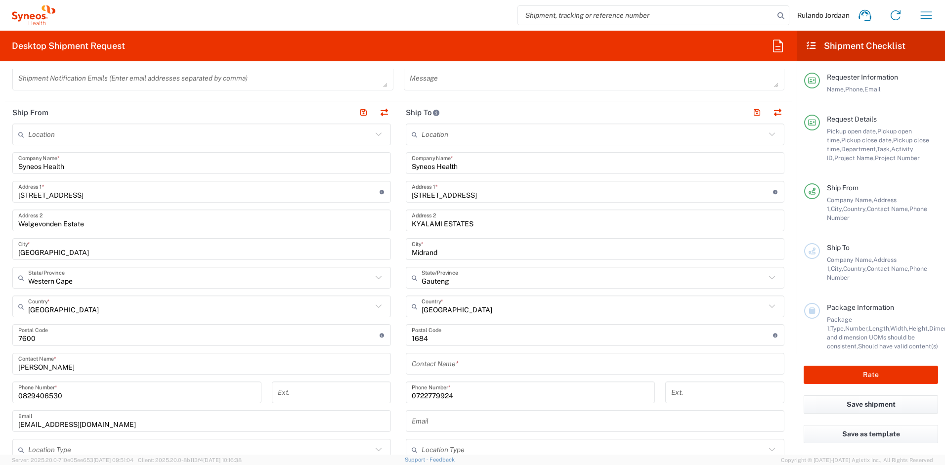
click at [398, 285] on main "Location [PERSON_NAME] LLC-[GEOGRAPHIC_DATA] [GEOGRAPHIC_DATA] [GEOGRAPHIC_DATA…" at bounding box center [594, 331] width 393 height 415
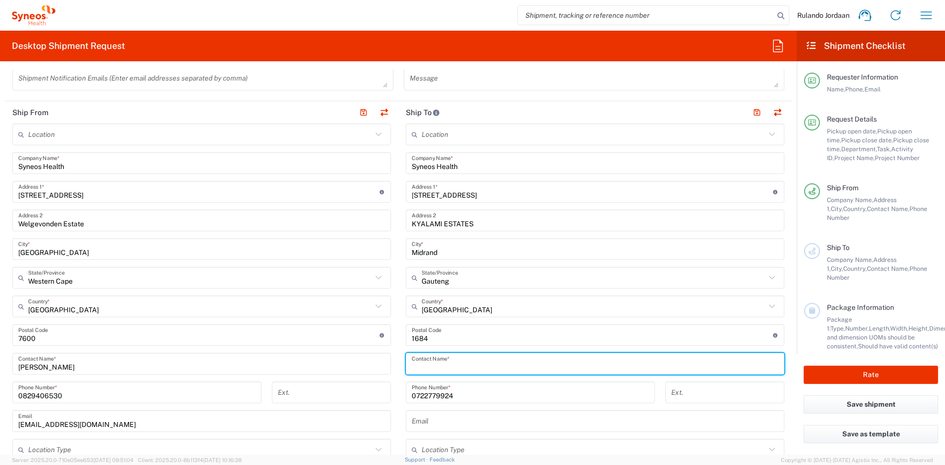
click at [449, 372] on input "text" at bounding box center [595, 363] width 367 height 17
type input "[PERSON_NAME]"
click at [392, 328] on main "Location [PERSON_NAME] LLC-[GEOGRAPHIC_DATA] [GEOGRAPHIC_DATA] [GEOGRAPHIC_DATA…" at bounding box center [201, 346] width 393 height 444
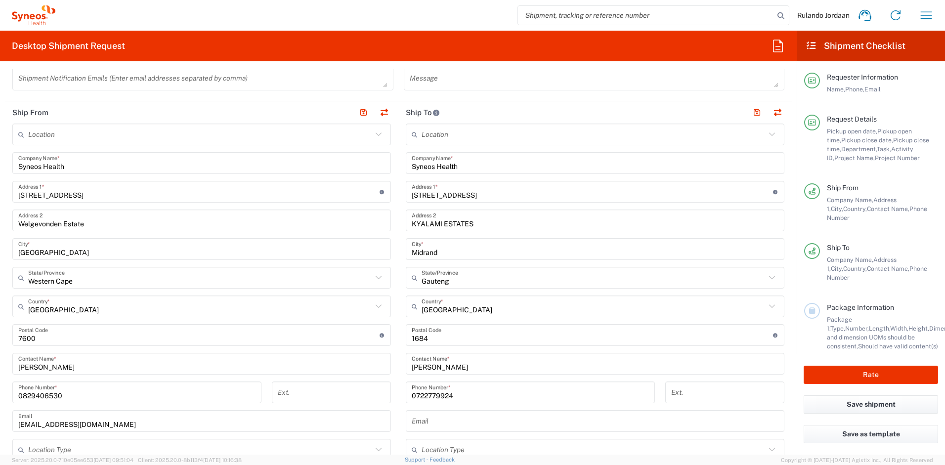
click at [392, 245] on main "Location [PERSON_NAME] LLC-[GEOGRAPHIC_DATA] [GEOGRAPHIC_DATA] [GEOGRAPHIC_DATA…" at bounding box center [201, 346] width 393 height 444
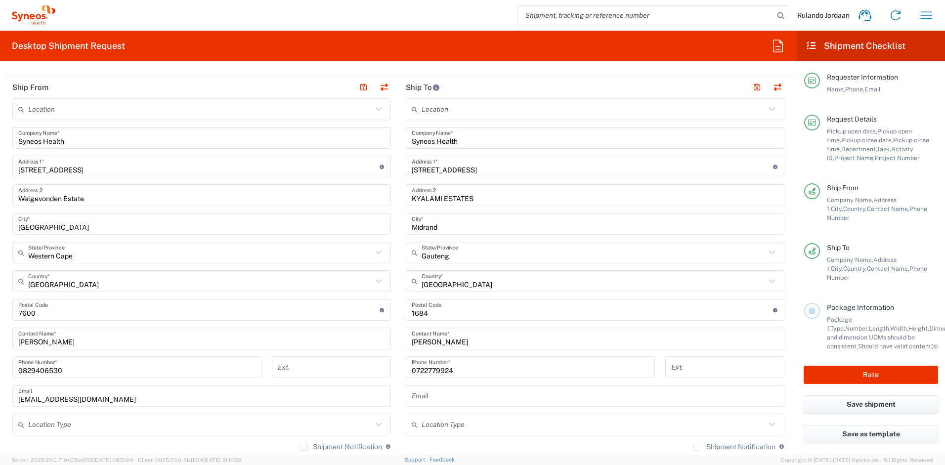
scroll to position [560, 0]
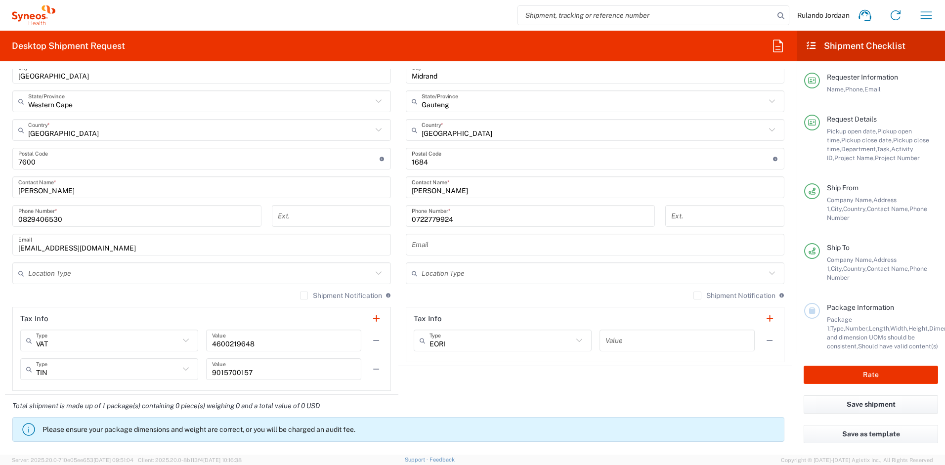
click at [425, 249] on input "text" at bounding box center [595, 244] width 367 height 17
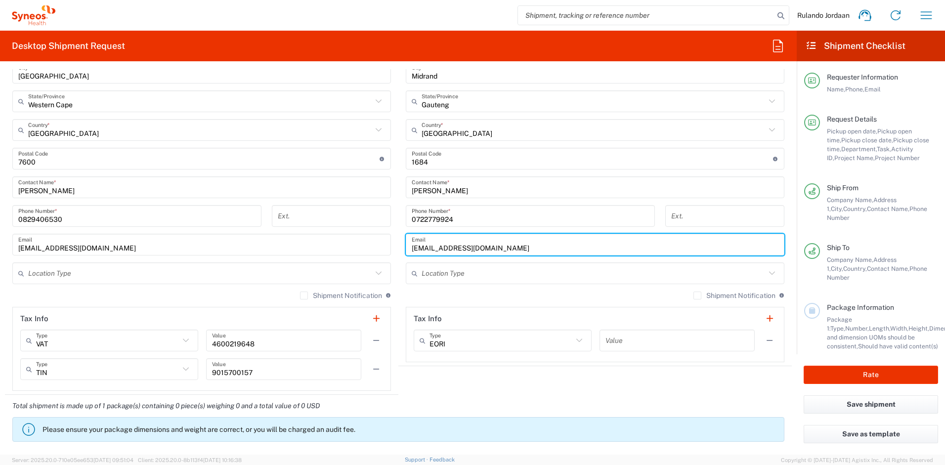
type input "[EMAIL_ADDRESS][DOMAIN_NAME]"
click at [401, 223] on div "[PHONE_NUMBER] Phone Number *" at bounding box center [530, 219] width 259 height 29
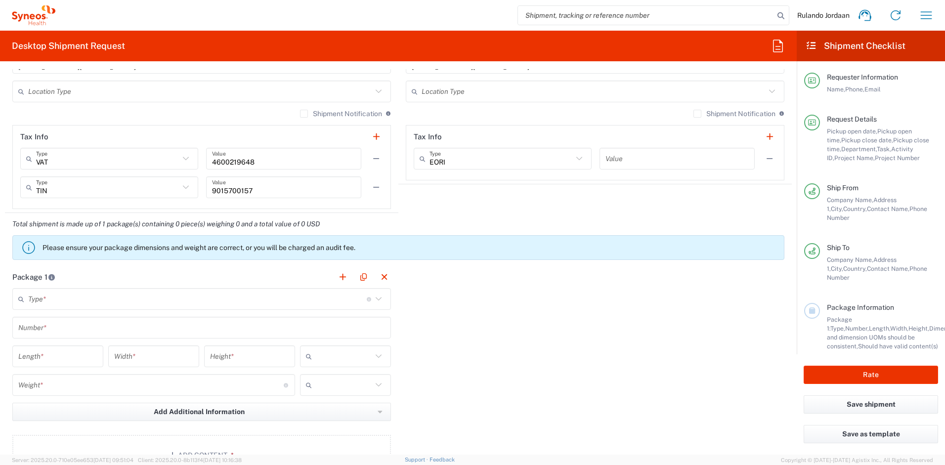
scroll to position [743, 0]
click at [198, 295] on input "text" at bounding box center [197, 298] width 339 height 17
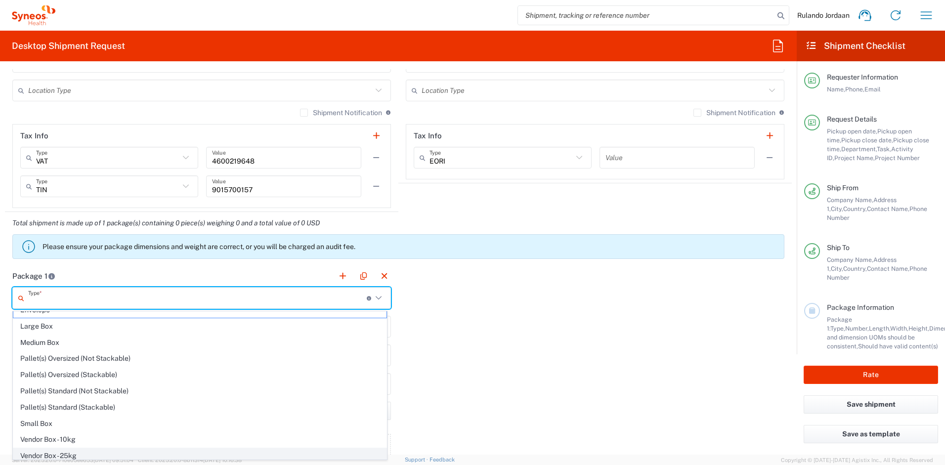
scroll to position [30, 0]
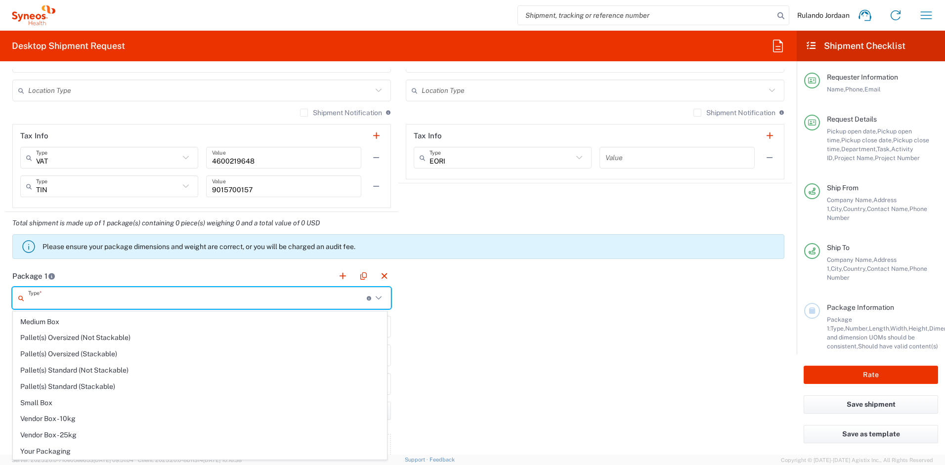
click at [71, 463] on span "Server: 2025.20.0-710e05ee653 [DATE] 09:51:04 Client: 2025.20.0-8b113f4 [DATE] …" at bounding box center [127, 460] width 230 height 9
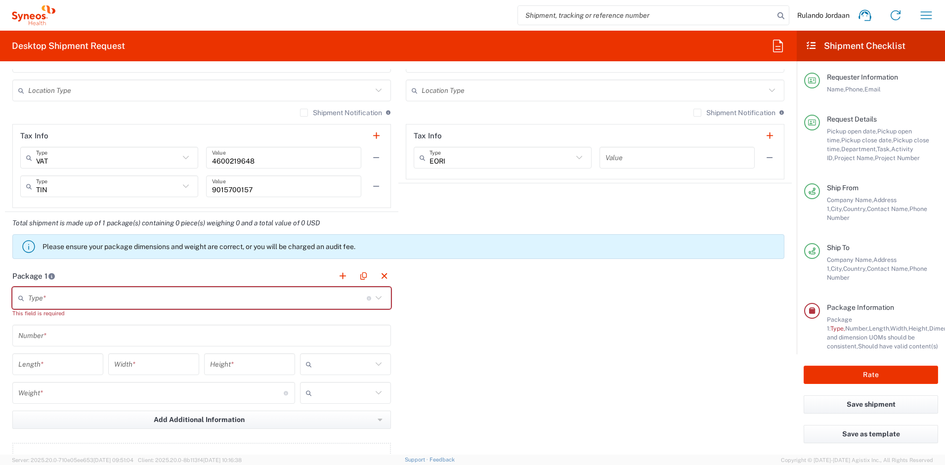
click at [57, 301] on input "text" at bounding box center [197, 298] width 339 height 17
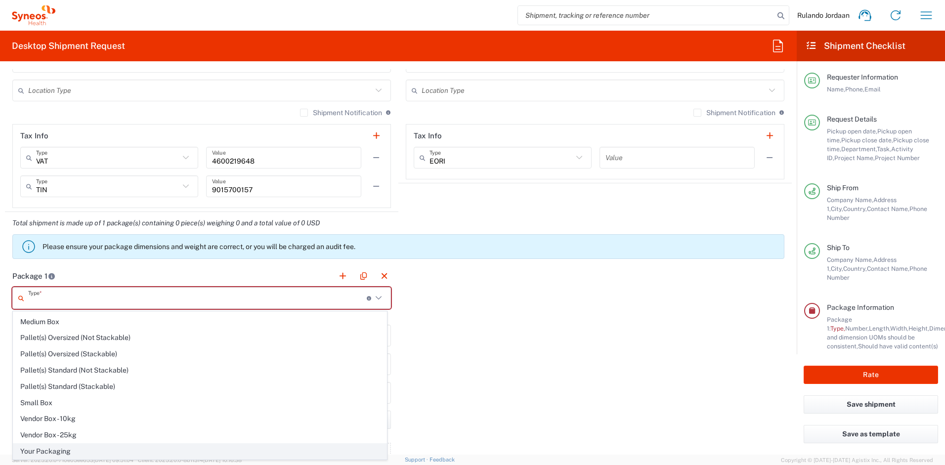
click at [66, 448] on span "Your Packaging" at bounding box center [199, 451] width 373 height 15
type input "Your Packaging"
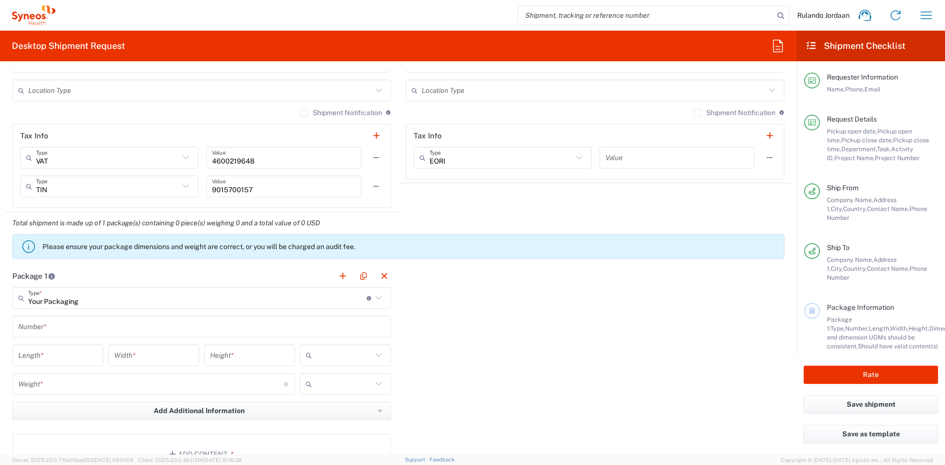
click at [67, 335] on input "text" at bounding box center [201, 326] width 367 height 17
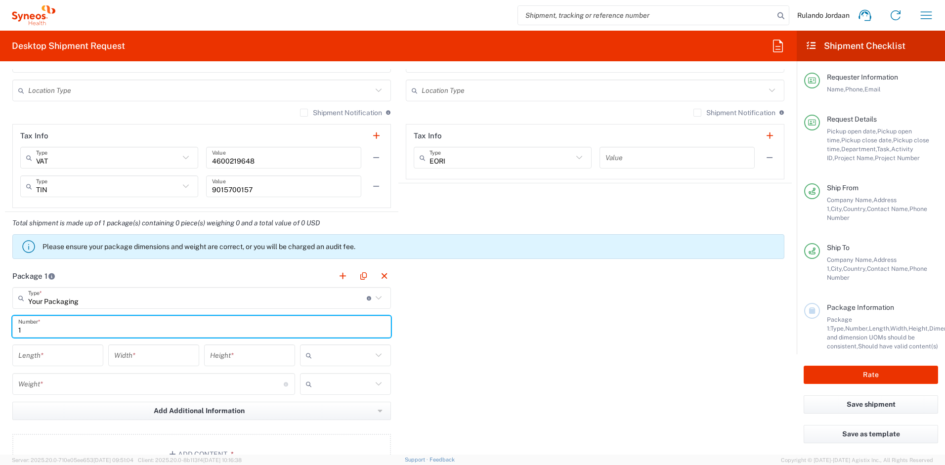
type input "1"
click at [571, 330] on div "Package 1 Your Packaging Type * Material used to package goods Envelope Large B…" at bounding box center [398, 373] width 787 height 217
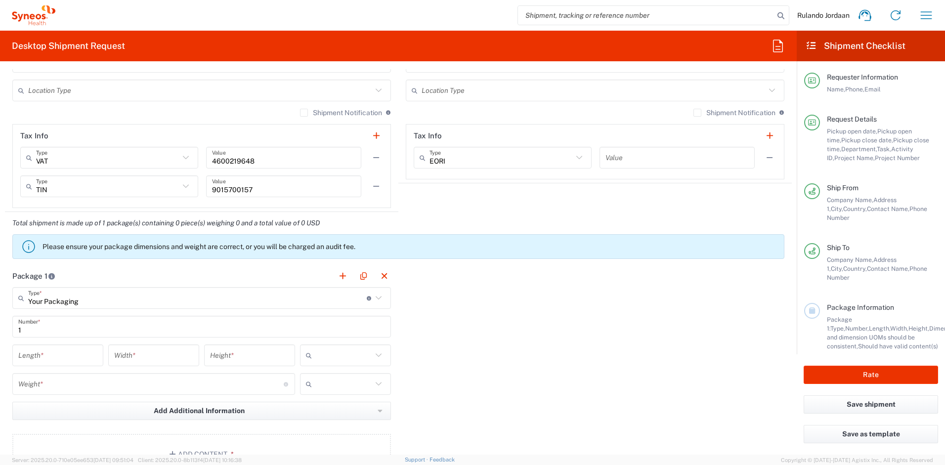
click at [336, 357] on input "text" at bounding box center [344, 355] width 56 height 16
drag, startPoint x: 310, startPoint y: 380, endPoint x: 341, endPoint y: 385, distance: 30.6
click at [311, 380] on span "cm" at bounding box center [342, 376] width 88 height 15
type input "cm"
click at [347, 385] on input "text" at bounding box center [344, 384] width 56 height 16
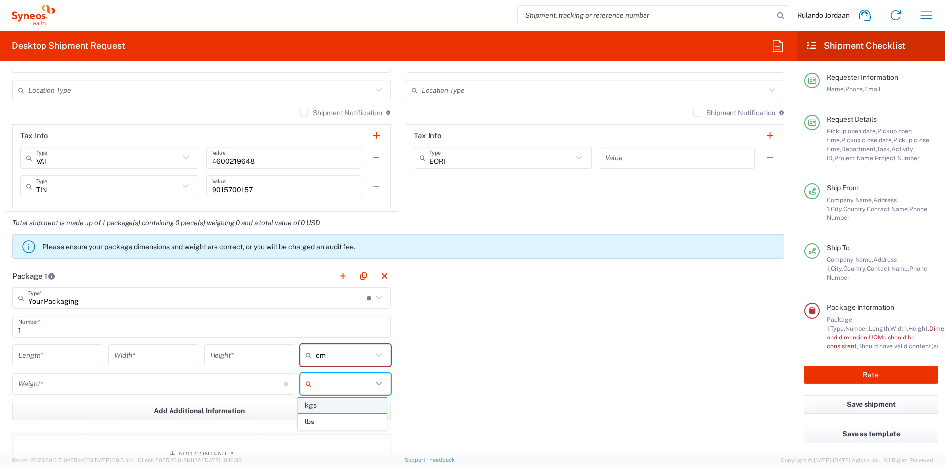
click at [314, 405] on span "kgs" at bounding box center [342, 405] width 88 height 15
type input "kgs"
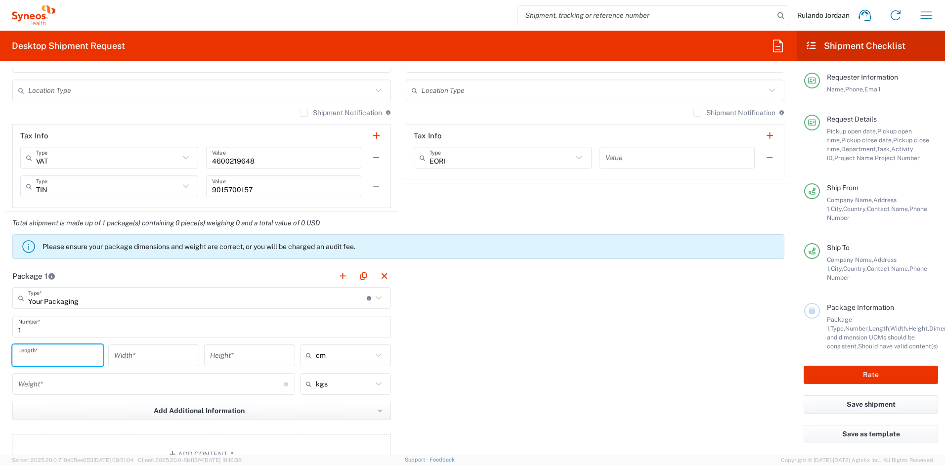
click at [60, 348] on input "number" at bounding box center [57, 355] width 79 height 17
type input "44"
type input "44.4"
click at [170, 347] on input "number" at bounding box center [153, 355] width 79 height 17
type input "8"
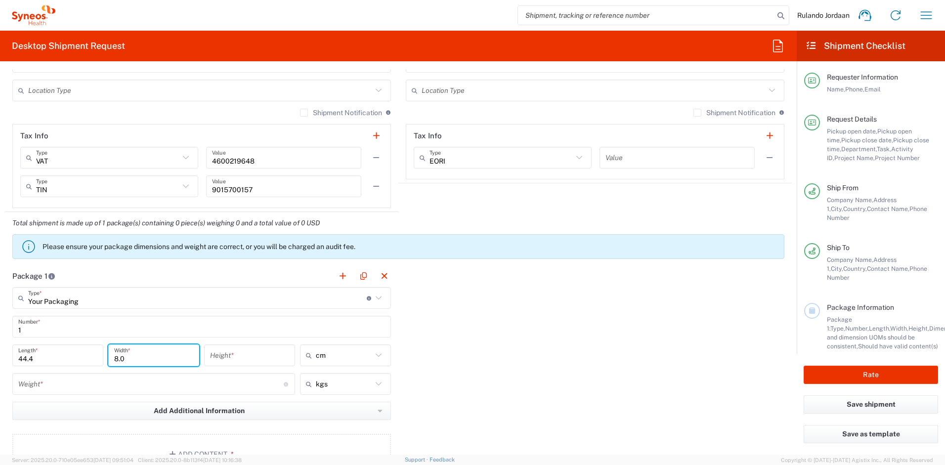
type input "8.0"
click at [234, 352] on input "number" at bounding box center [249, 355] width 79 height 17
type input "29"
type input "29.5"
click at [527, 354] on div "Package 1 Your Packaging Type * Material used to package goods Envelope Large B…" at bounding box center [398, 373] width 787 height 217
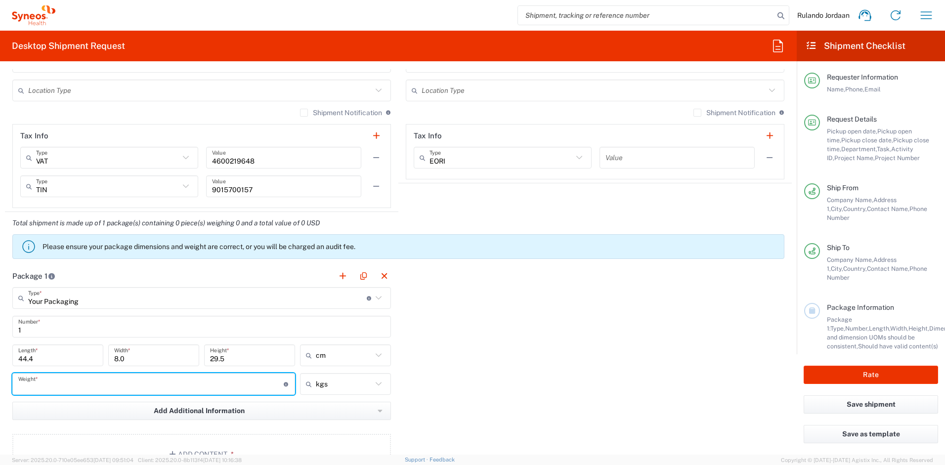
click at [113, 379] on input "number" at bounding box center [150, 384] width 265 height 17
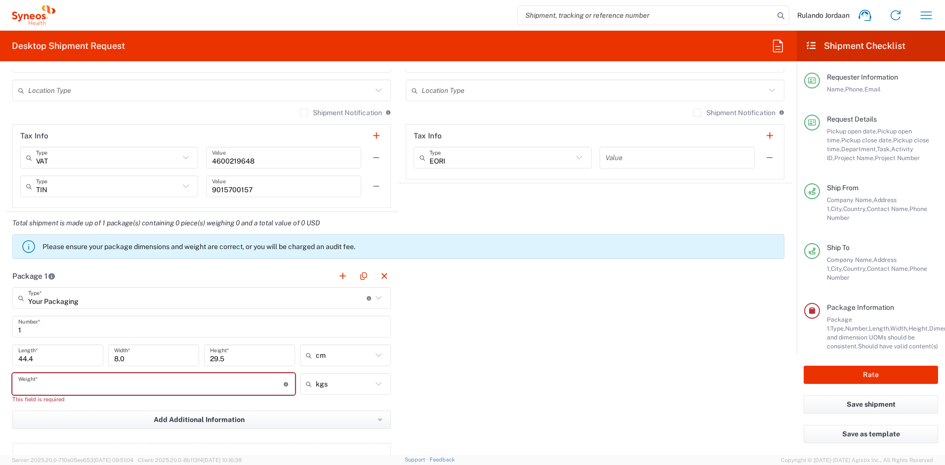
click at [39, 349] on input "44.4" at bounding box center [57, 355] width 79 height 17
drag, startPoint x: 32, startPoint y: 356, endPoint x: 0, endPoint y: 350, distance: 32.6
click at [0, 350] on html "Rulando Jordaan Home Shipment estimator Shipment tracking Desktop shipment requ…" at bounding box center [472, 232] width 945 height 465
type input "6"
drag, startPoint x: 154, startPoint y: 359, endPoint x: 81, endPoint y: 357, distance: 73.7
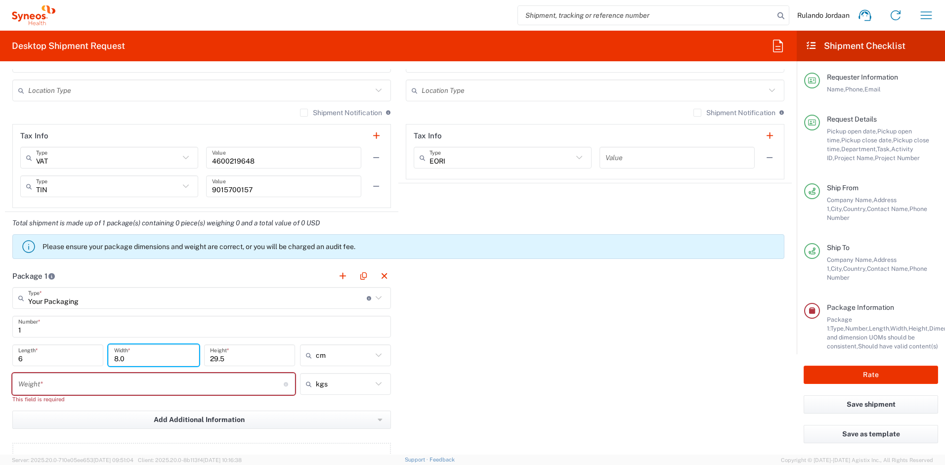
click at [82, 358] on div "6 Length * 8.0 Width * 29.5 Height * cm cm ft in" at bounding box center [202, 358] width 384 height 29
type input "15"
drag, startPoint x: 230, startPoint y: 358, endPoint x: 168, endPoint y: 359, distance: 62.3
click at [169, 359] on div "6 Length * 15 Width * 29.5 Height * cm cm ft in" at bounding box center [202, 358] width 384 height 29
type input "9"
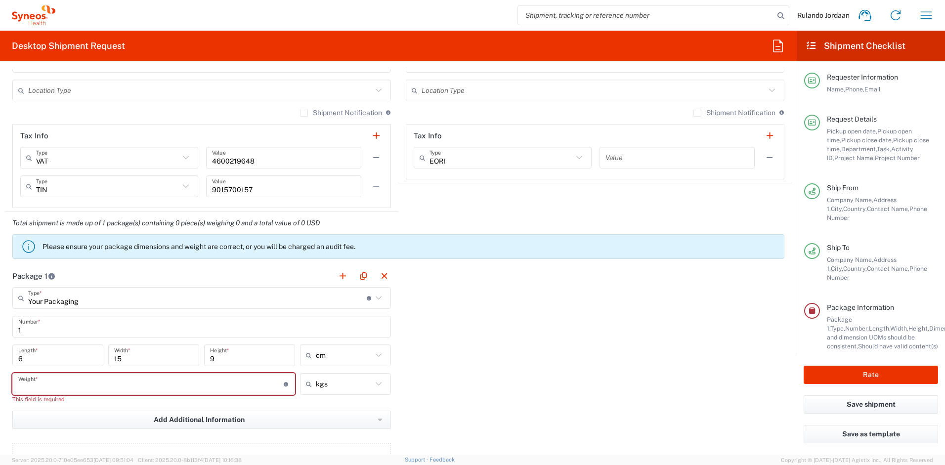
click at [163, 389] on input "number" at bounding box center [150, 384] width 265 height 17
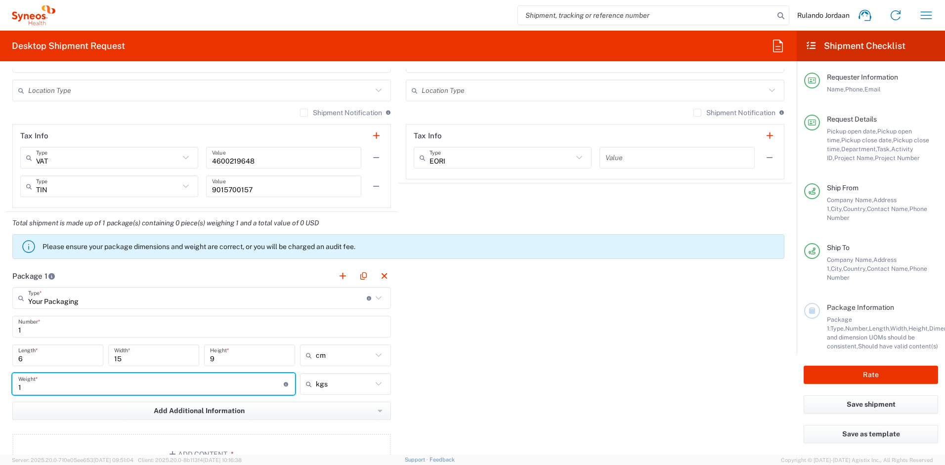
type input "1"
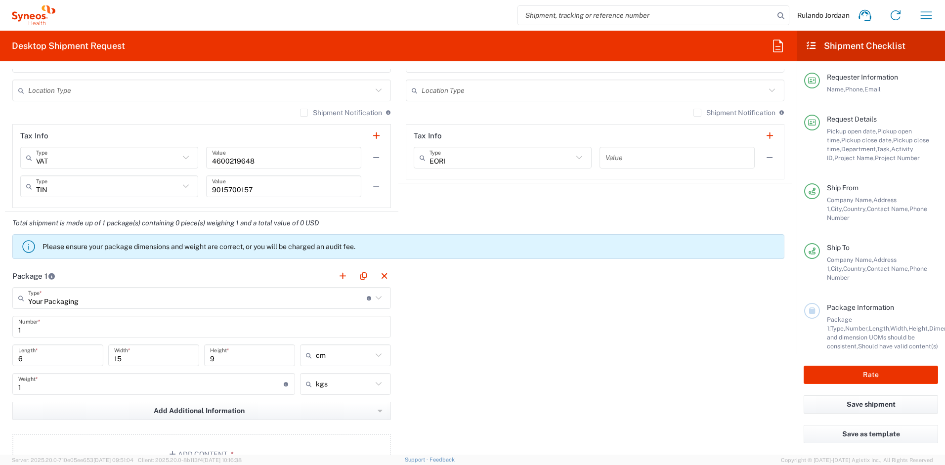
click at [454, 348] on div "Package 1 Your Packaging Type * Material used to package goods Envelope Large B…" at bounding box center [398, 373] width 787 height 217
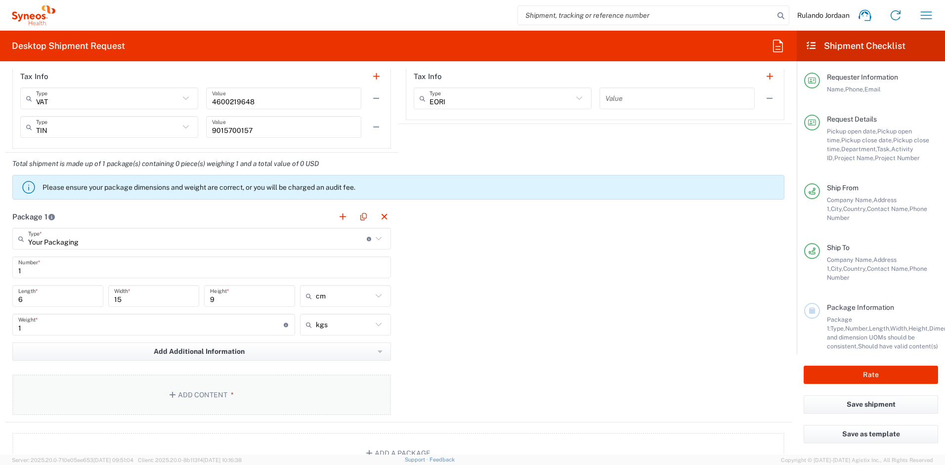
scroll to position [821, 0]
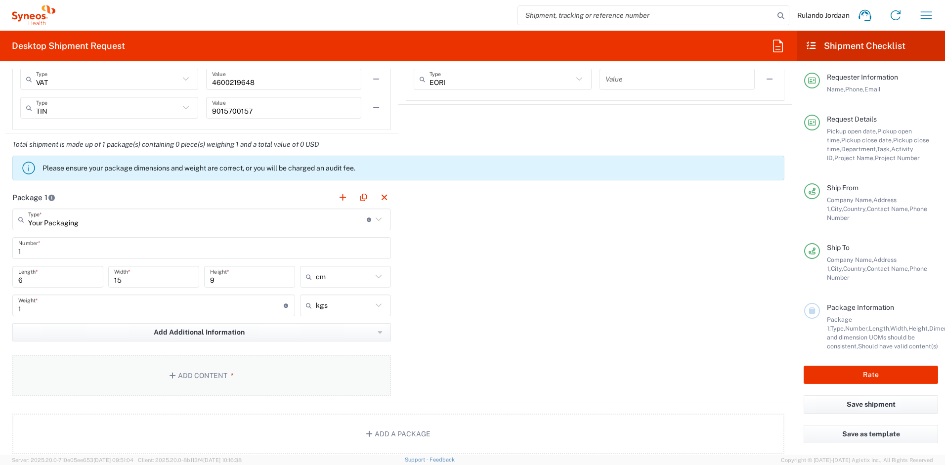
click at [206, 379] on button "Add Content *" at bounding box center [201, 375] width 379 height 41
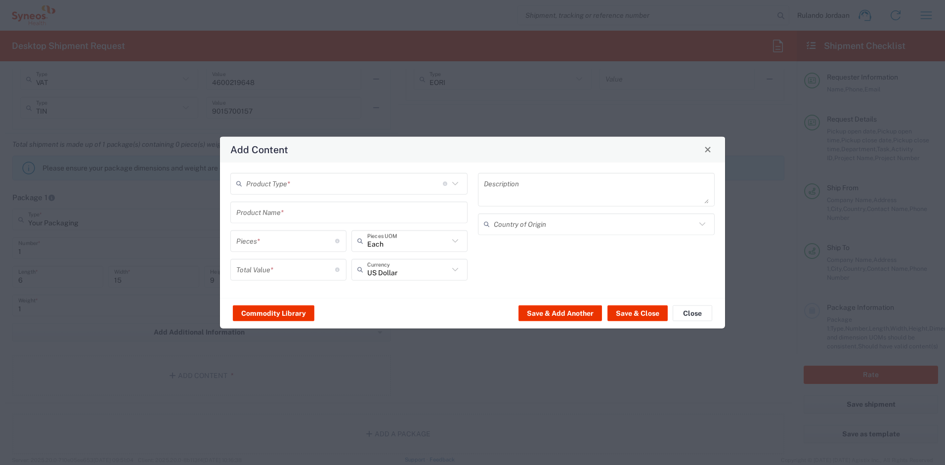
click at [265, 187] on input "text" at bounding box center [344, 183] width 197 height 17
click at [270, 215] on span "General Commodity" at bounding box center [348, 221] width 235 height 15
type input "General Commodity"
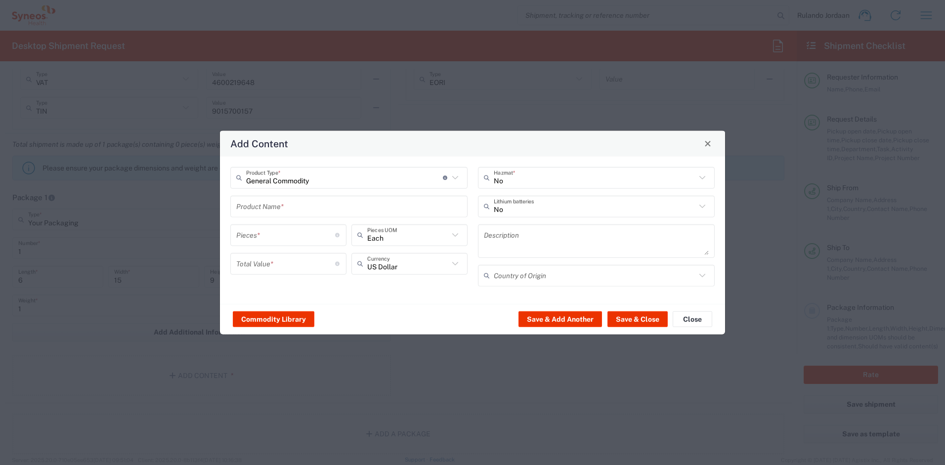
click at [264, 207] on input "text" at bounding box center [348, 206] width 225 height 17
type input "iPhone 16e"
click at [270, 257] on input "number" at bounding box center [285, 263] width 99 height 17
click at [262, 240] on input "number" at bounding box center [285, 234] width 99 height 17
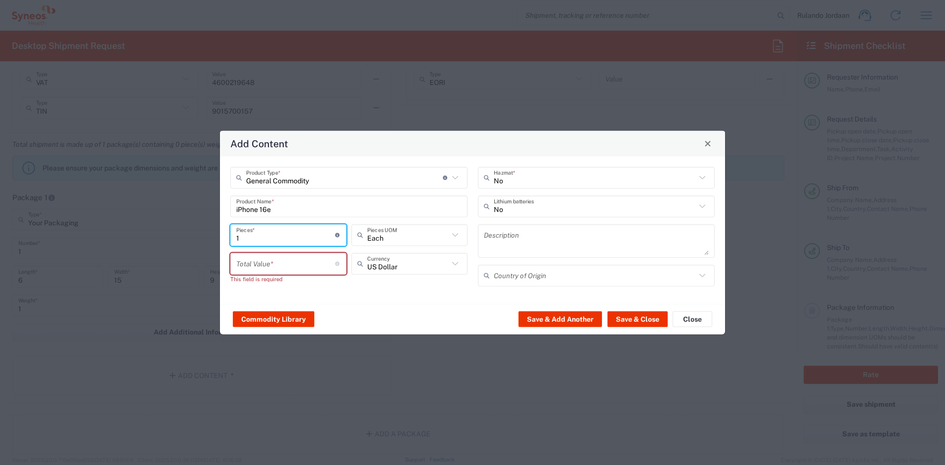
type input "1"
click at [271, 258] on input "number" at bounding box center [285, 263] width 99 height 17
type input "15000"
drag, startPoint x: 344, startPoint y: 291, endPoint x: 371, endPoint y: 272, distance: 32.2
click at [345, 291] on div "General Commodity Product Type * Document: Paper document generated internally …" at bounding box center [349, 230] width 248 height 127
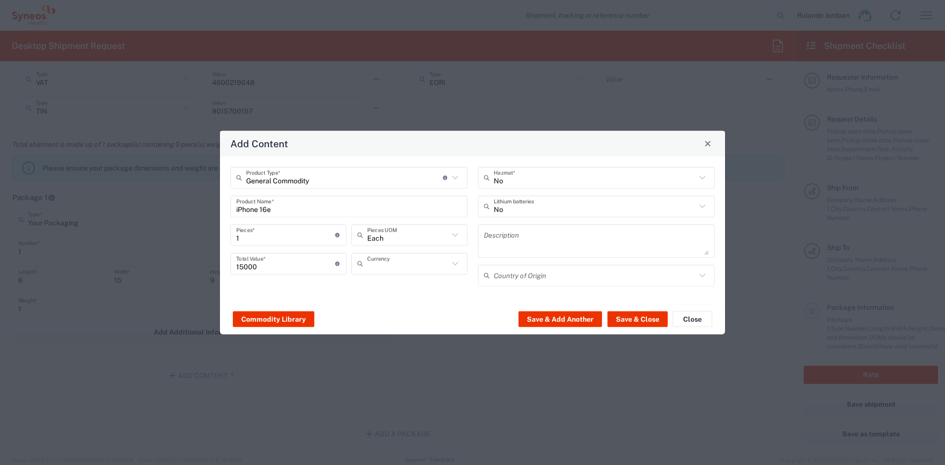
click at [372, 271] on input "text" at bounding box center [408, 263] width 82 height 17
click at [399, 283] on span "South African Rand" at bounding box center [409, 284] width 114 height 15
type input "South African Rand"
click at [414, 290] on div "General Commodity Product Type * Document: Paper document generated internally …" at bounding box center [349, 230] width 248 height 127
click at [634, 315] on button "Save & Close" at bounding box center [637, 319] width 60 height 16
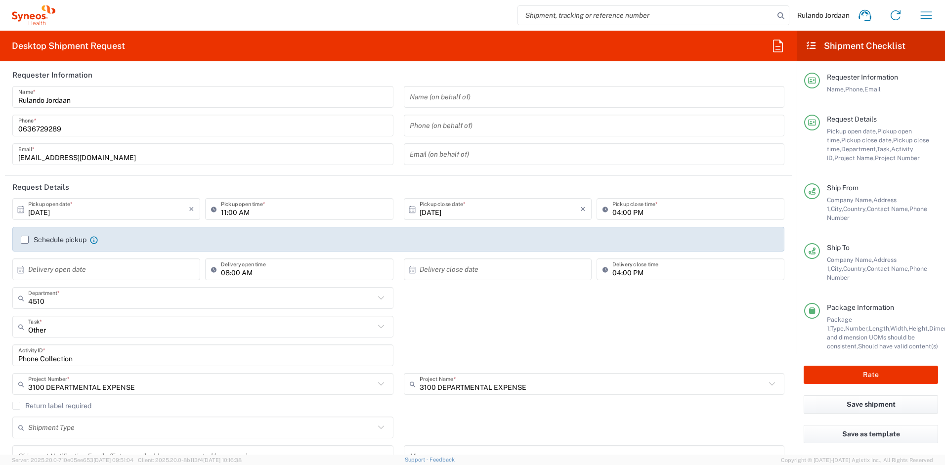
scroll to position [0, 0]
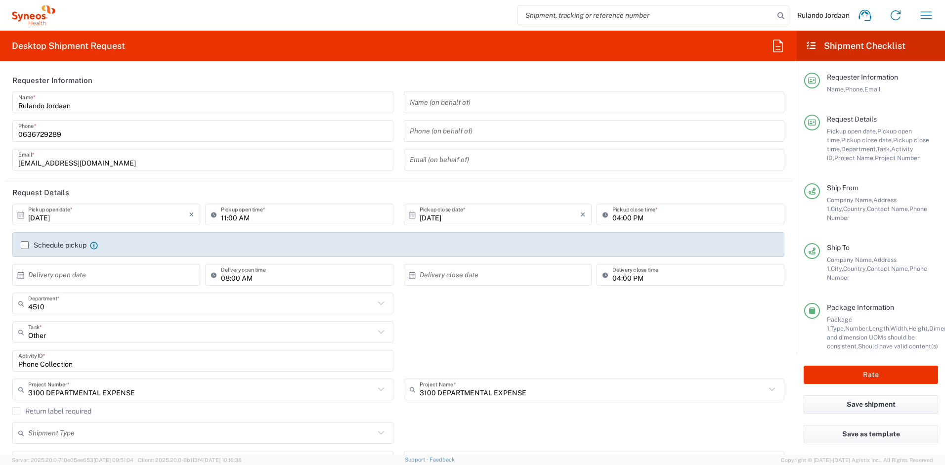
click at [19, 246] on div "Schedule pickup When scheduling a pickup please be sure to meet the following c…" at bounding box center [399, 249] width 766 height 16
click at [24, 248] on label "Schedule pickup" at bounding box center [54, 245] width 66 height 8
click at [25, 245] on input "Schedule pickup" at bounding box center [25, 245] width 0 height 0
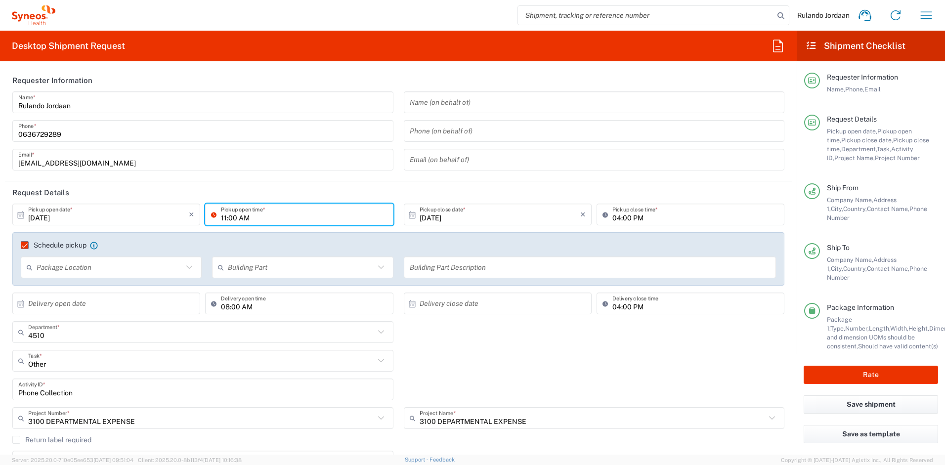
click at [225, 217] on input "11:00 AM" at bounding box center [304, 214] width 166 height 17
drag, startPoint x: 263, startPoint y: 216, endPoint x: 249, endPoint y: 208, distance: 16.6
click at [244, 215] on input "02:00 AM" at bounding box center [304, 214] width 166 height 17
type input "02:00 PM"
click at [496, 198] on header "Request Details" at bounding box center [398, 192] width 787 height 22
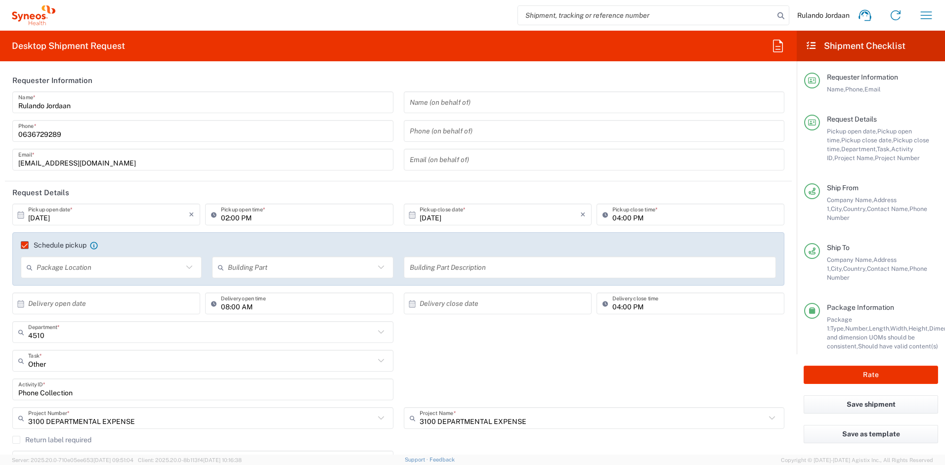
click at [98, 263] on input "text" at bounding box center [110, 267] width 146 height 17
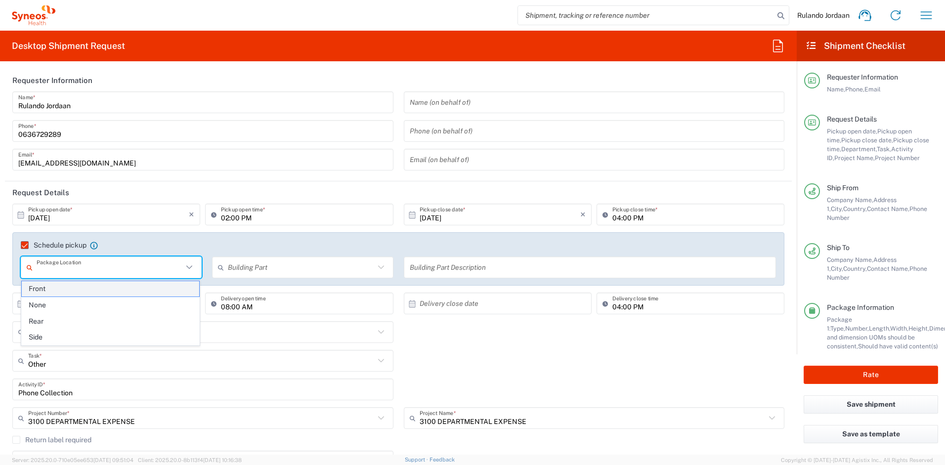
click at [72, 286] on span "Front" at bounding box center [110, 288] width 177 height 15
type input "Front"
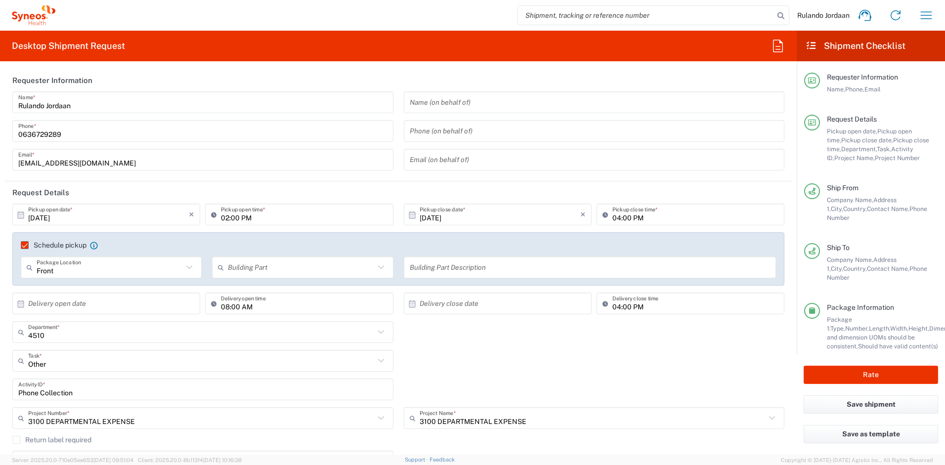
click at [260, 271] on input "text" at bounding box center [301, 267] width 146 height 17
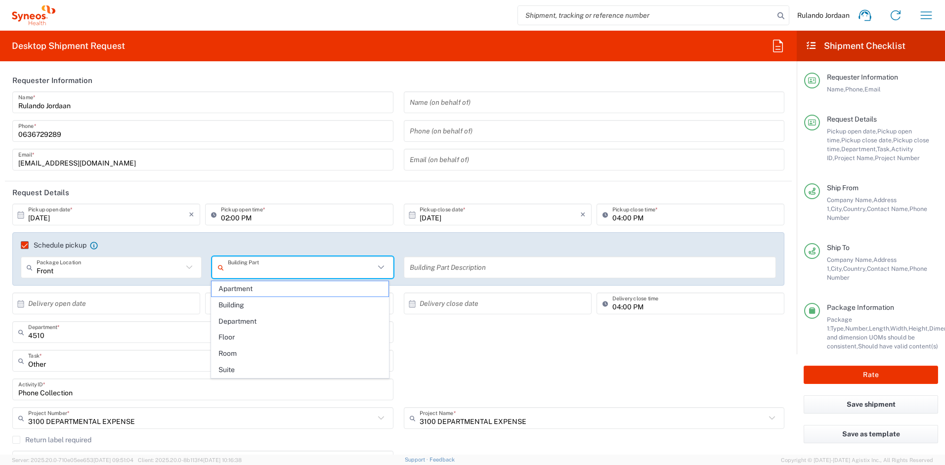
click at [247, 290] on span "Apartment" at bounding box center [300, 288] width 177 height 15
type input "Apartment"
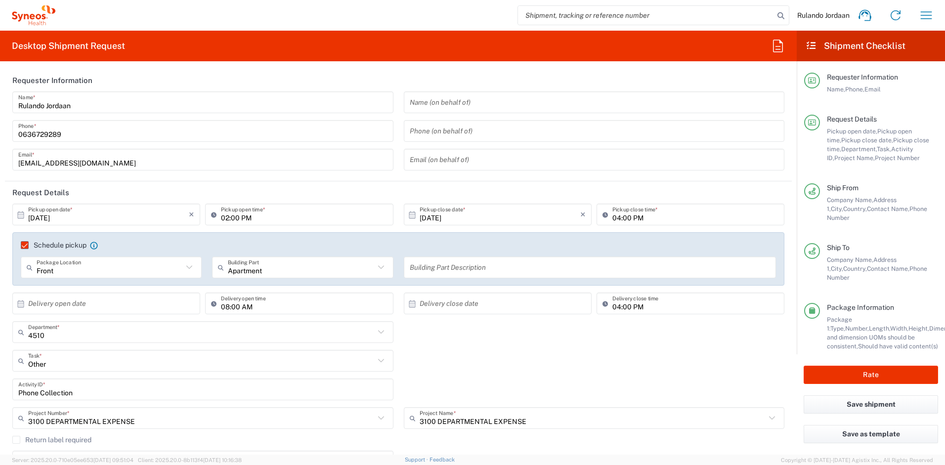
click at [489, 276] on div "Building Part Description" at bounding box center [590, 268] width 373 height 22
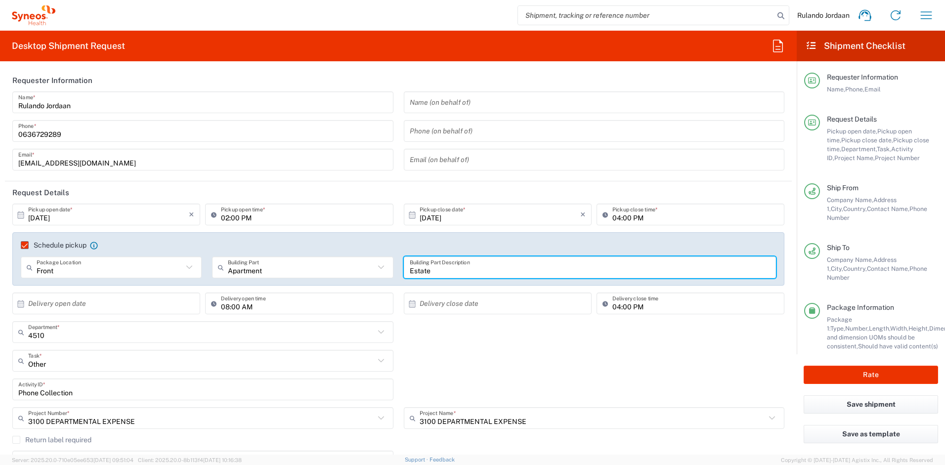
type input "Estate"
click at [556, 341] on div "4510 Department * 4510 3000 3100 3109 3110 3111 3112 3125 3130 3135 3136 3150 3…" at bounding box center [398, 335] width 782 height 29
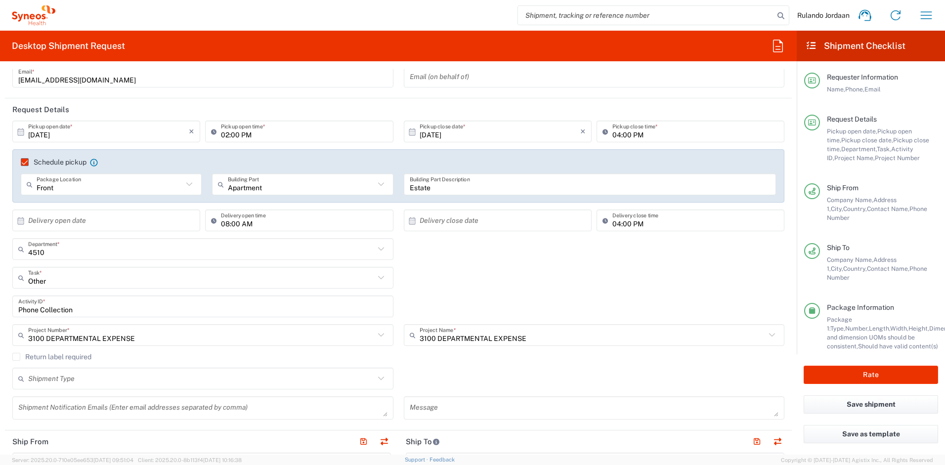
scroll to position [212, 0]
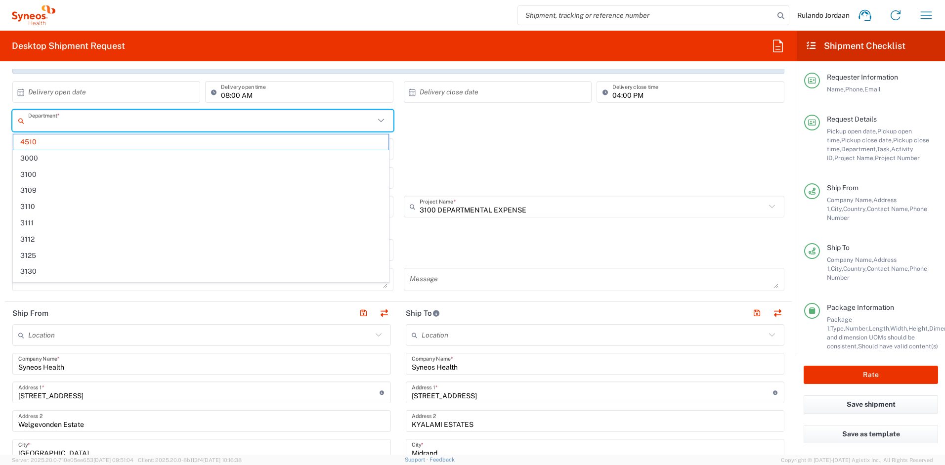
drag, startPoint x: 57, startPoint y: 123, endPoint x: 0, endPoint y: 117, distance: 57.1
click at [0, 117] on html "Rulando Jordaan Home Shipment estimator Shipment tracking Desktop shipment requ…" at bounding box center [472, 232] width 945 height 465
drag, startPoint x: 66, startPoint y: 124, endPoint x: -2, endPoint y: 119, distance: 67.9
click at [0, 119] on html "Rulando Jordaan Home Shipment estimator Shipment tracking Desktop shipment requ…" at bounding box center [472, 232] width 945 height 465
type input "45103100"
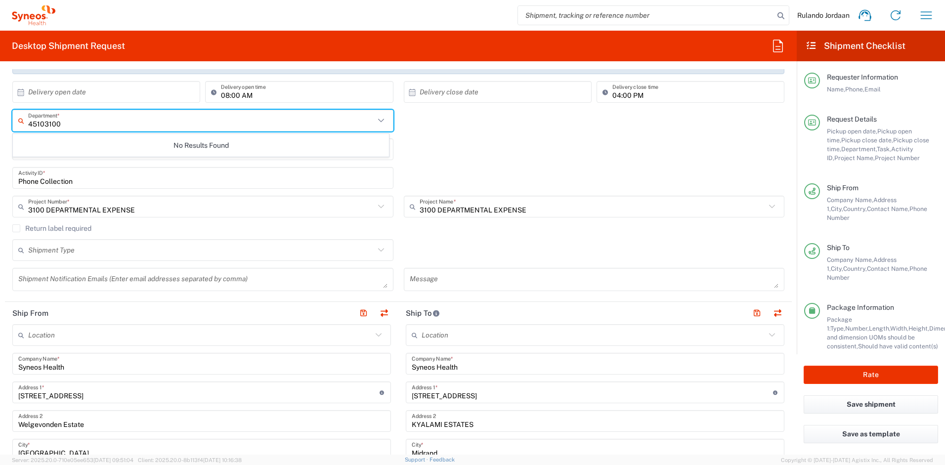
drag, startPoint x: 72, startPoint y: 125, endPoint x: -2, endPoint y: 117, distance: 74.6
click at [0, 117] on html "Rulando Jordaan Home Shipment estimator Shipment tracking Desktop shipment requ…" at bounding box center [472, 232] width 945 height 465
type input "3100"
click at [68, 148] on span "3100" at bounding box center [200, 141] width 375 height 15
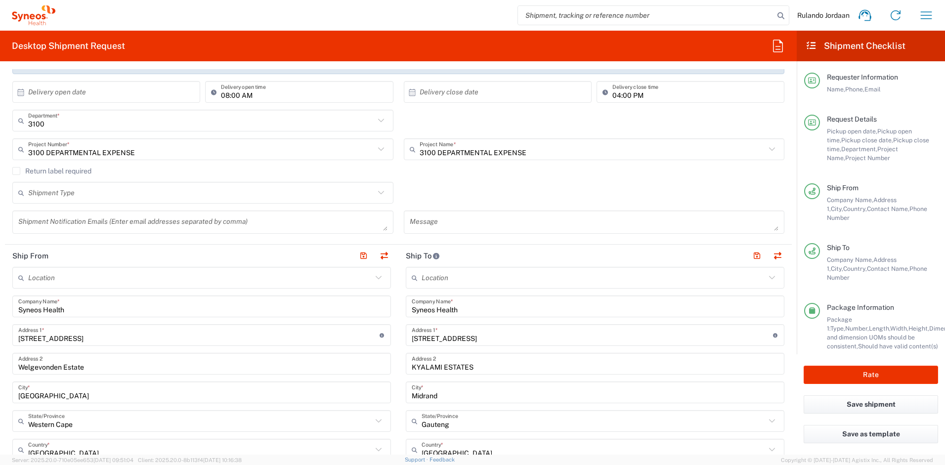
click at [492, 187] on div "Shipment Type Batch Regular" at bounding box center [398, 196] width 782 height 29
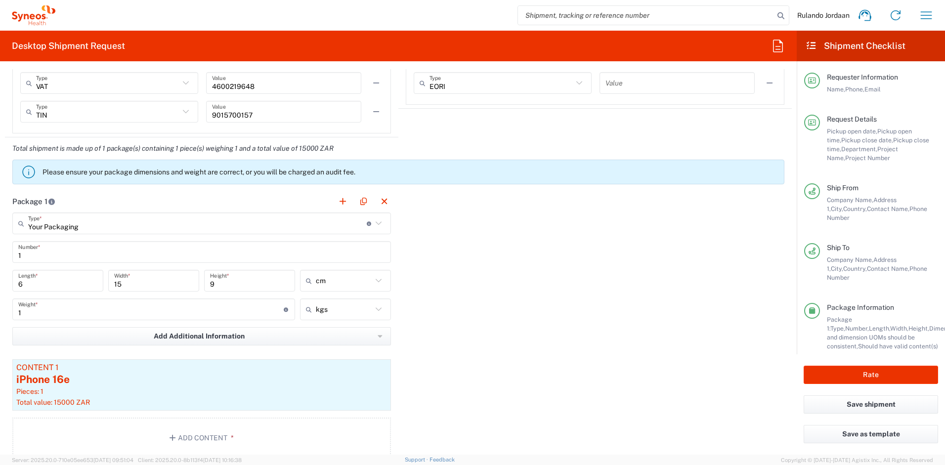
scroll to position [292, 0]
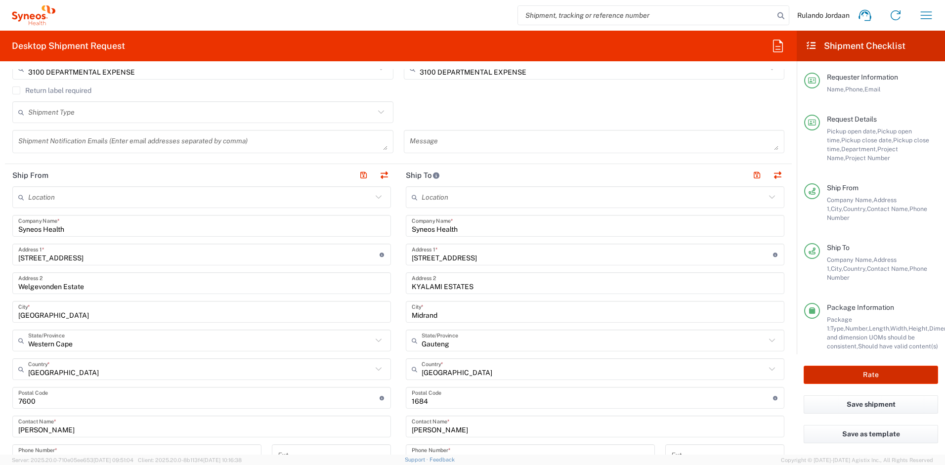
click at [853, 380] on button "Rate" at bounding box center [871, 375] width 134 height 18
type input "3100 DEPARTMENTAL EXPENSE"
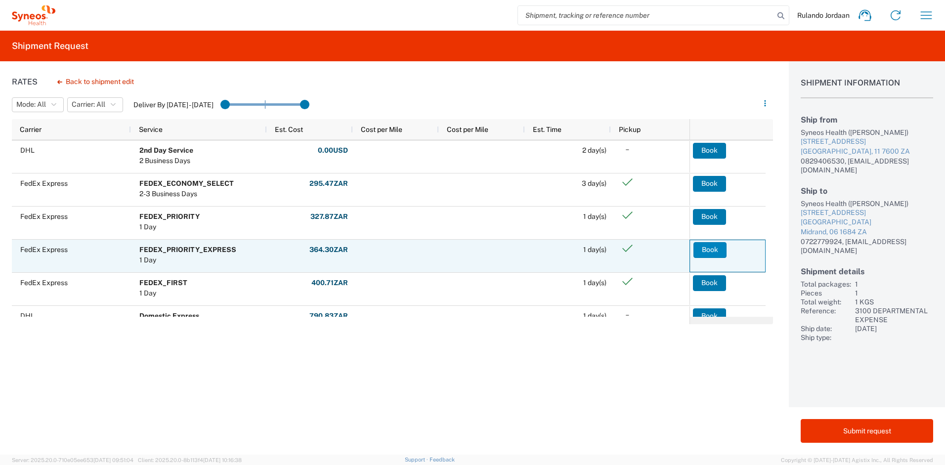
click at [706, 247] on button "Book" at bounding box center [709, 250] width 33 height 16
